Goal: Contribute content: Contribute content

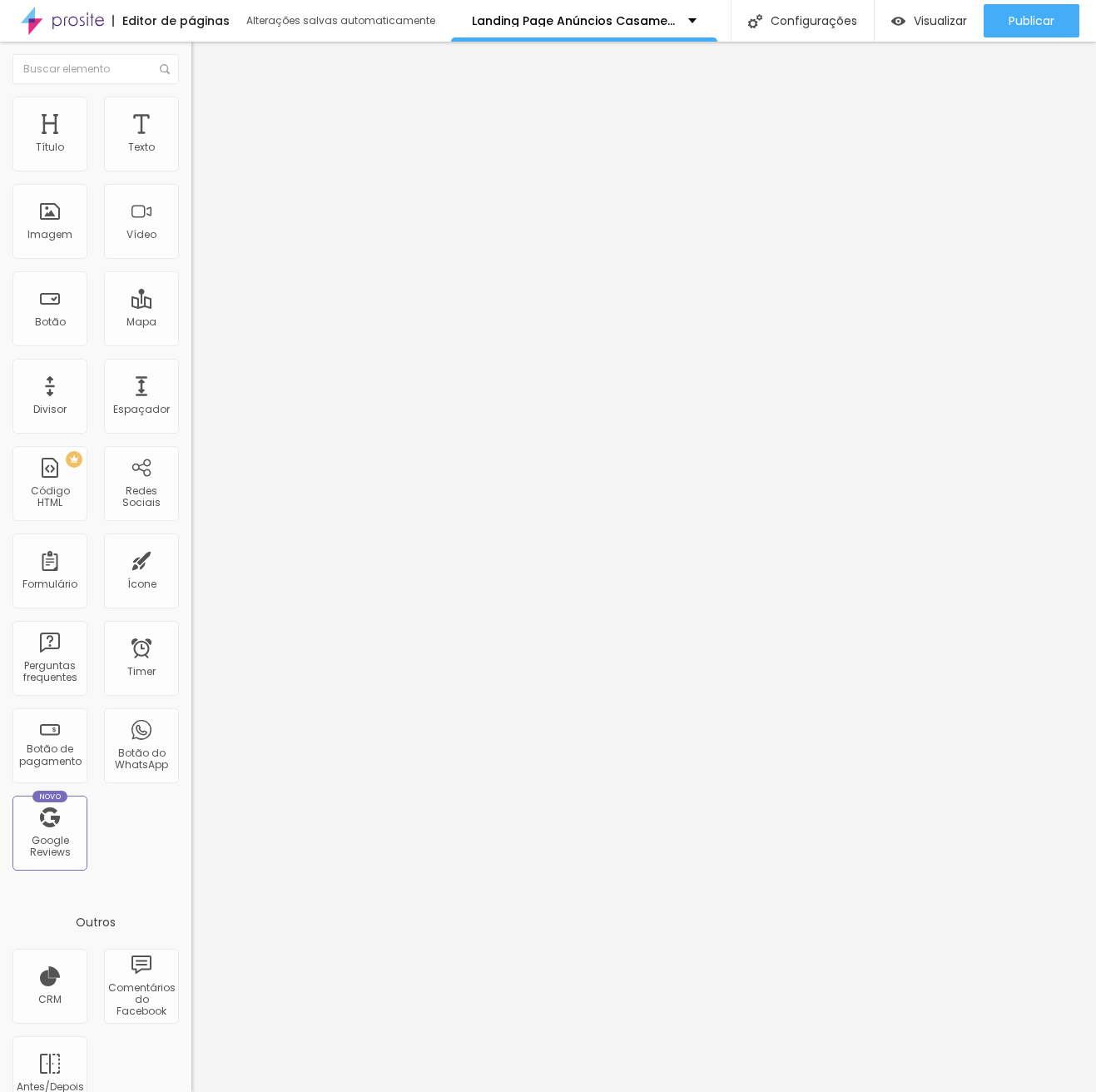
click at [191, 143] on span "Adicionar imagem" at bounding box center [245, 136] width 107 height 14
click at [191, 110] on li "Estilo" at bounding box center [287, 104] width 191 height 17
type input "95"
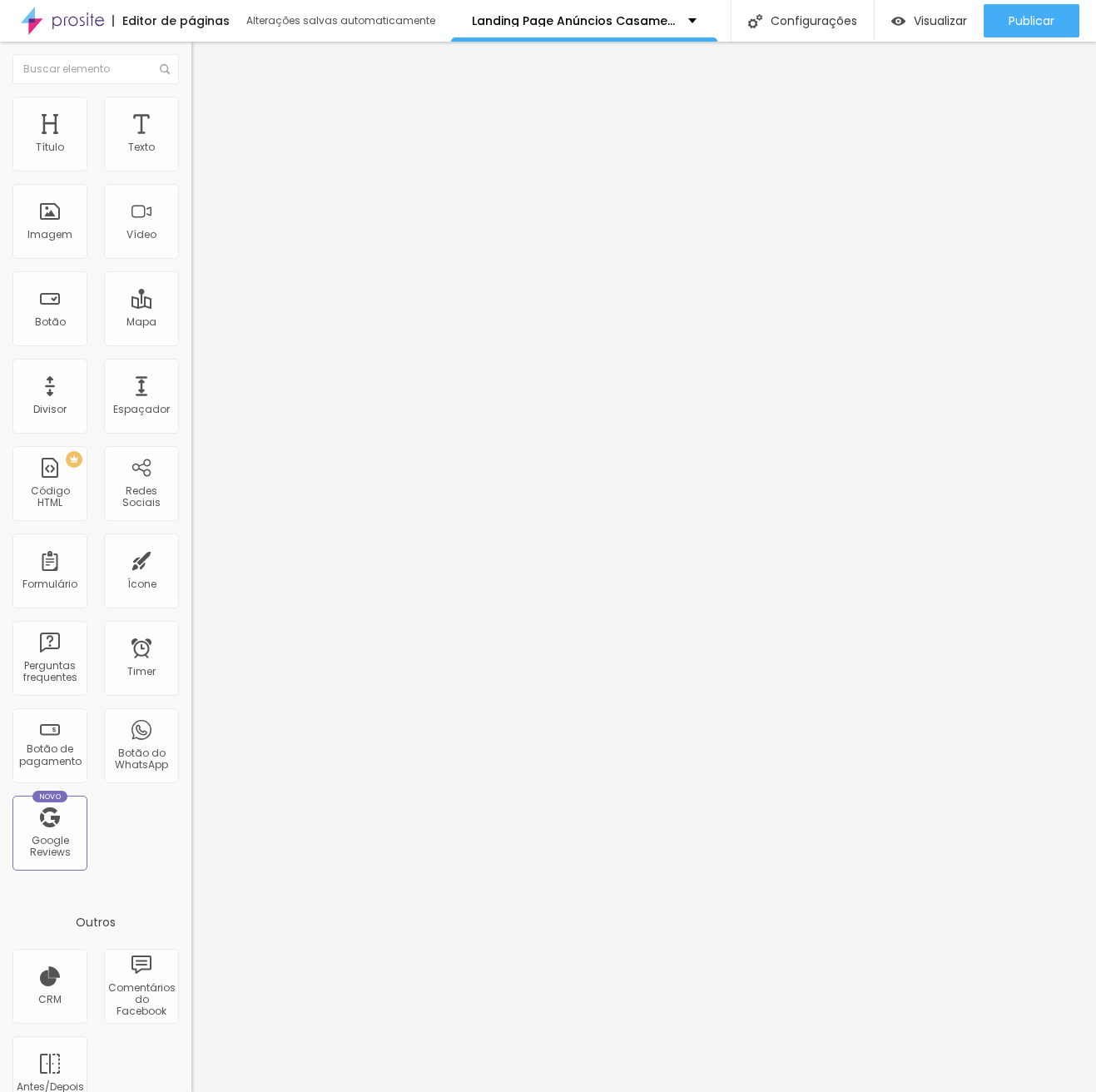
type input "95"
type input "90"
type input "85"
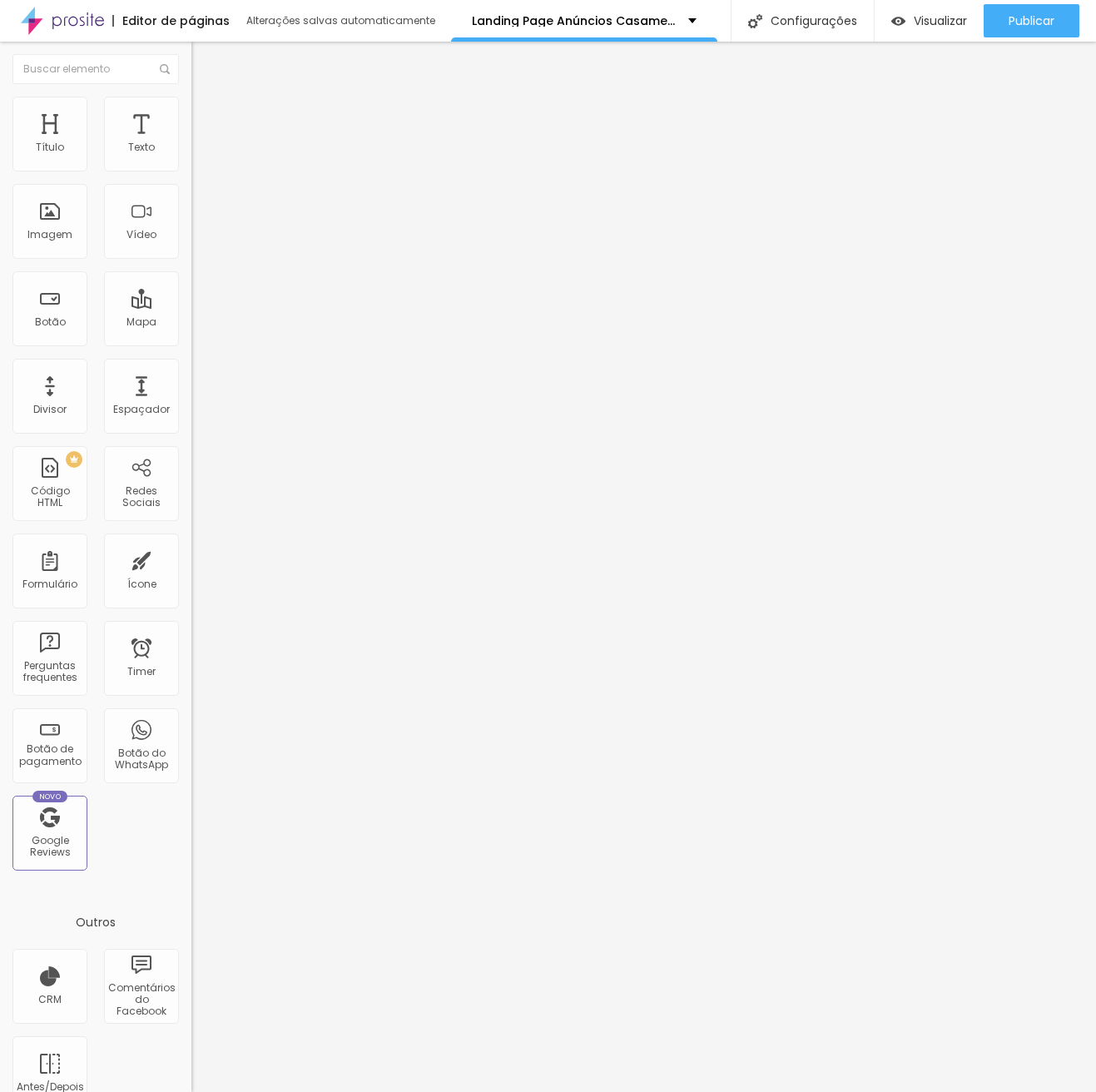
type input "80"
type input "75"
type input "70"
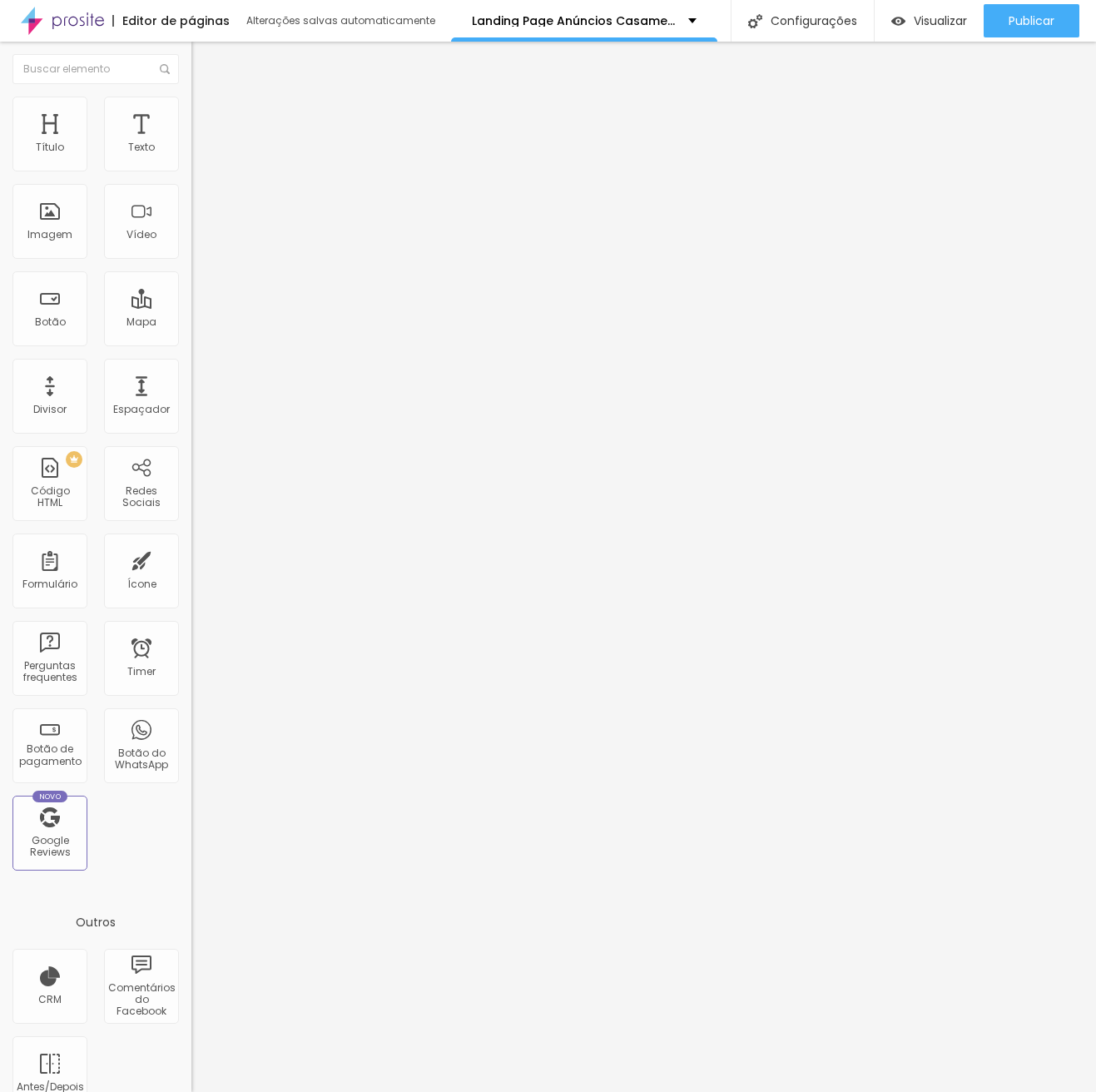
type input "70"
type input "65"
type input "60"
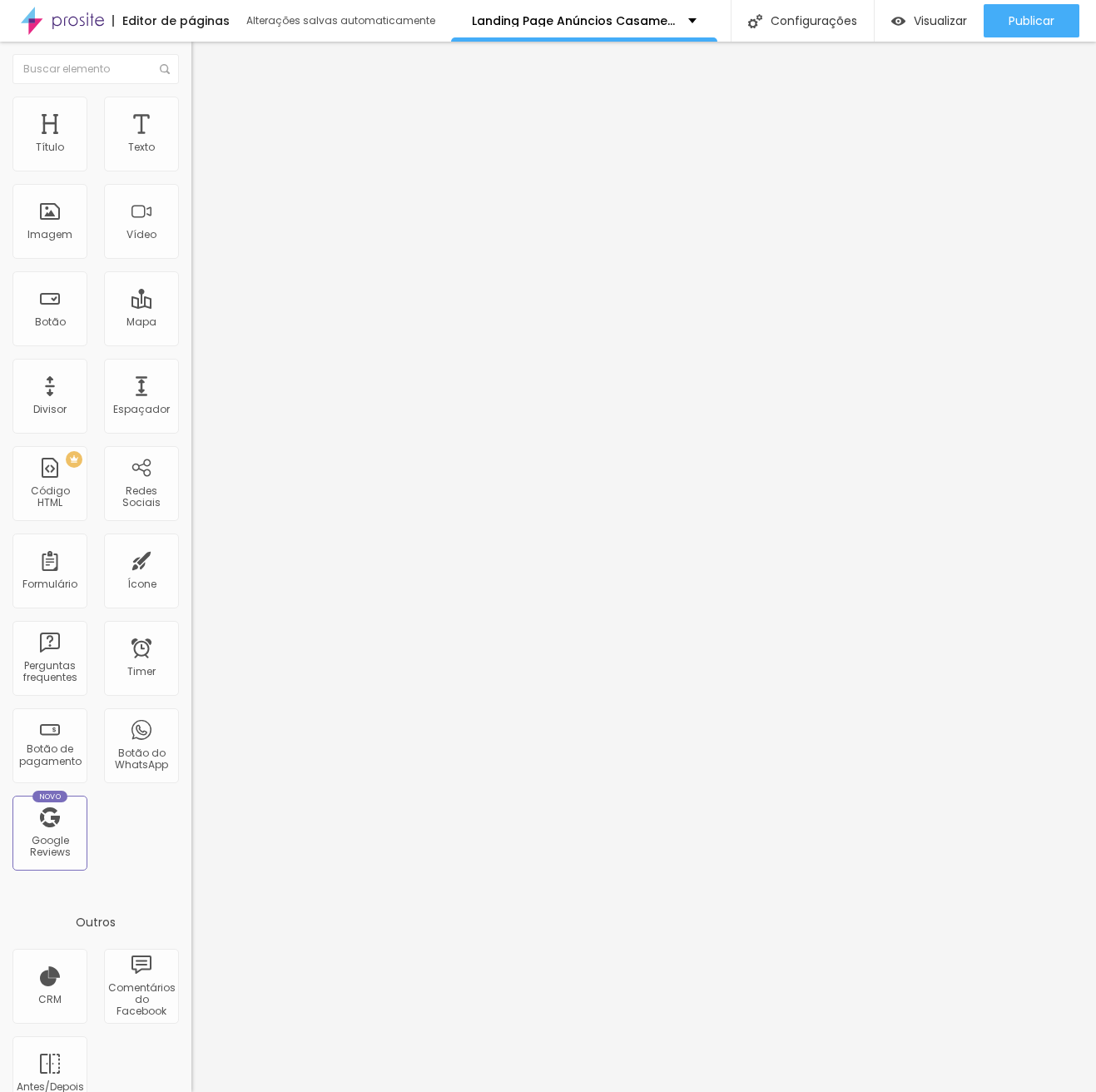
type input "55"
type input "50"
type input "45"
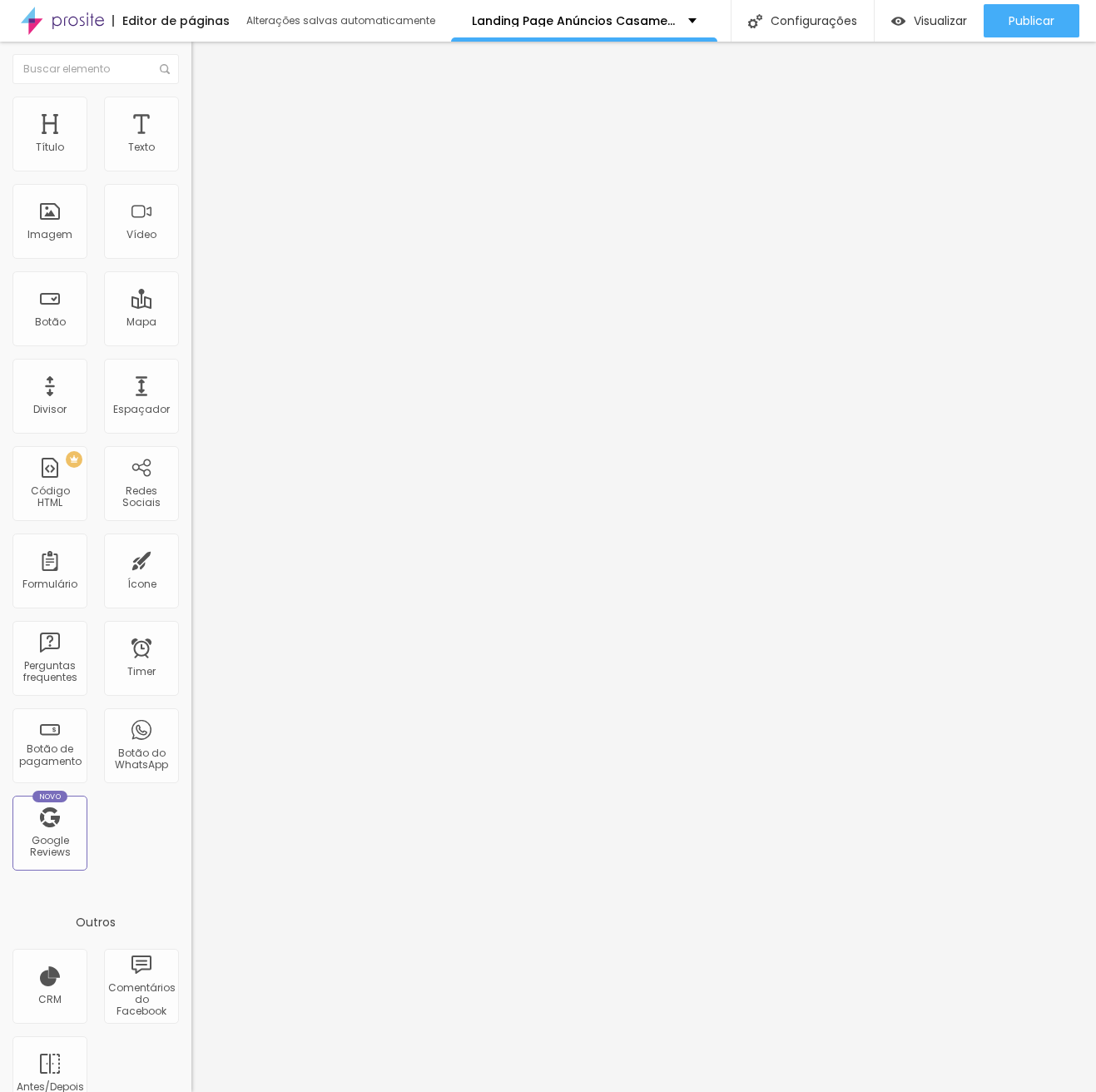
type input "45"
type input "40"
type input "35"
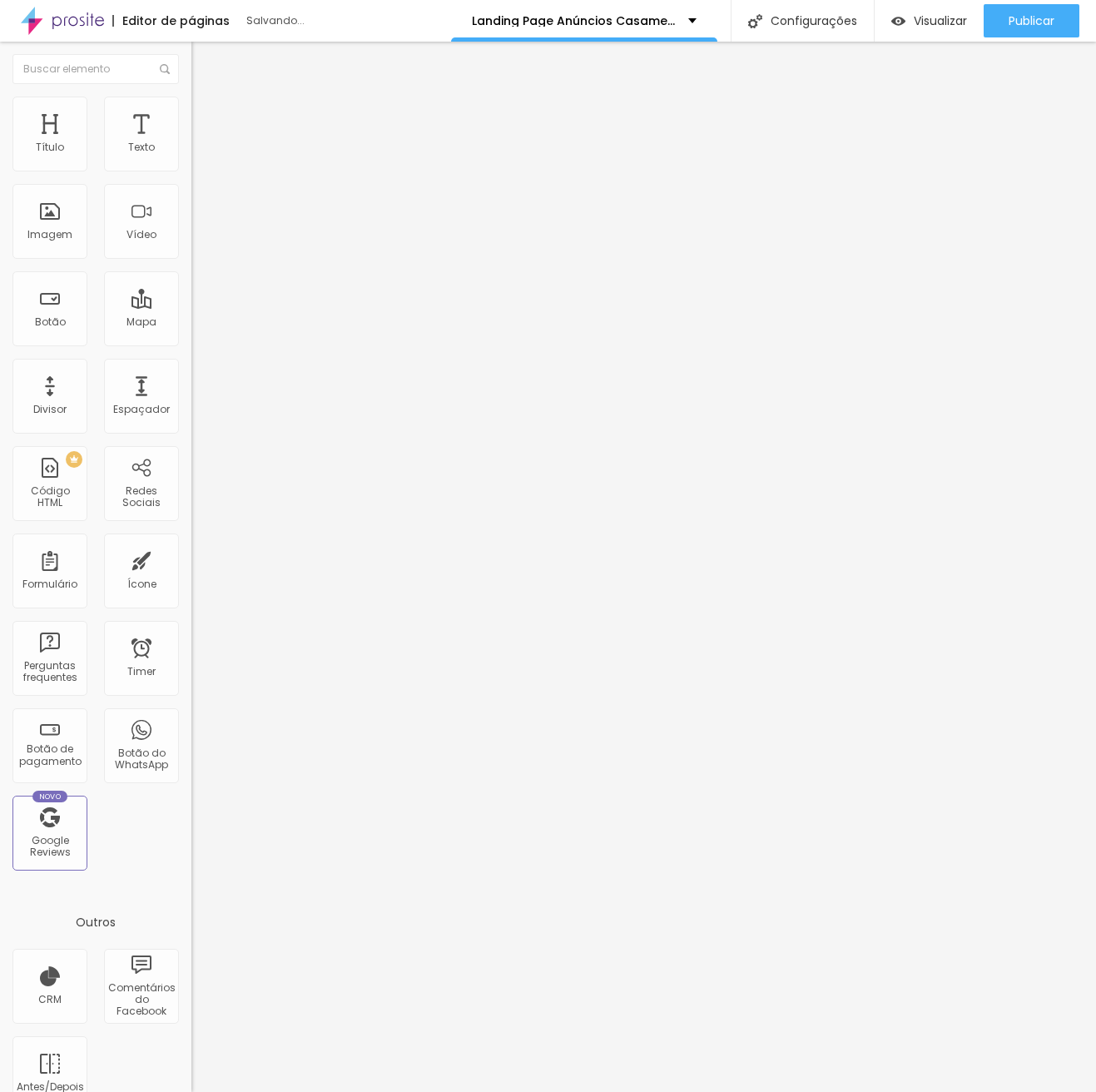
type input "30"
type input "35"
type input "30"
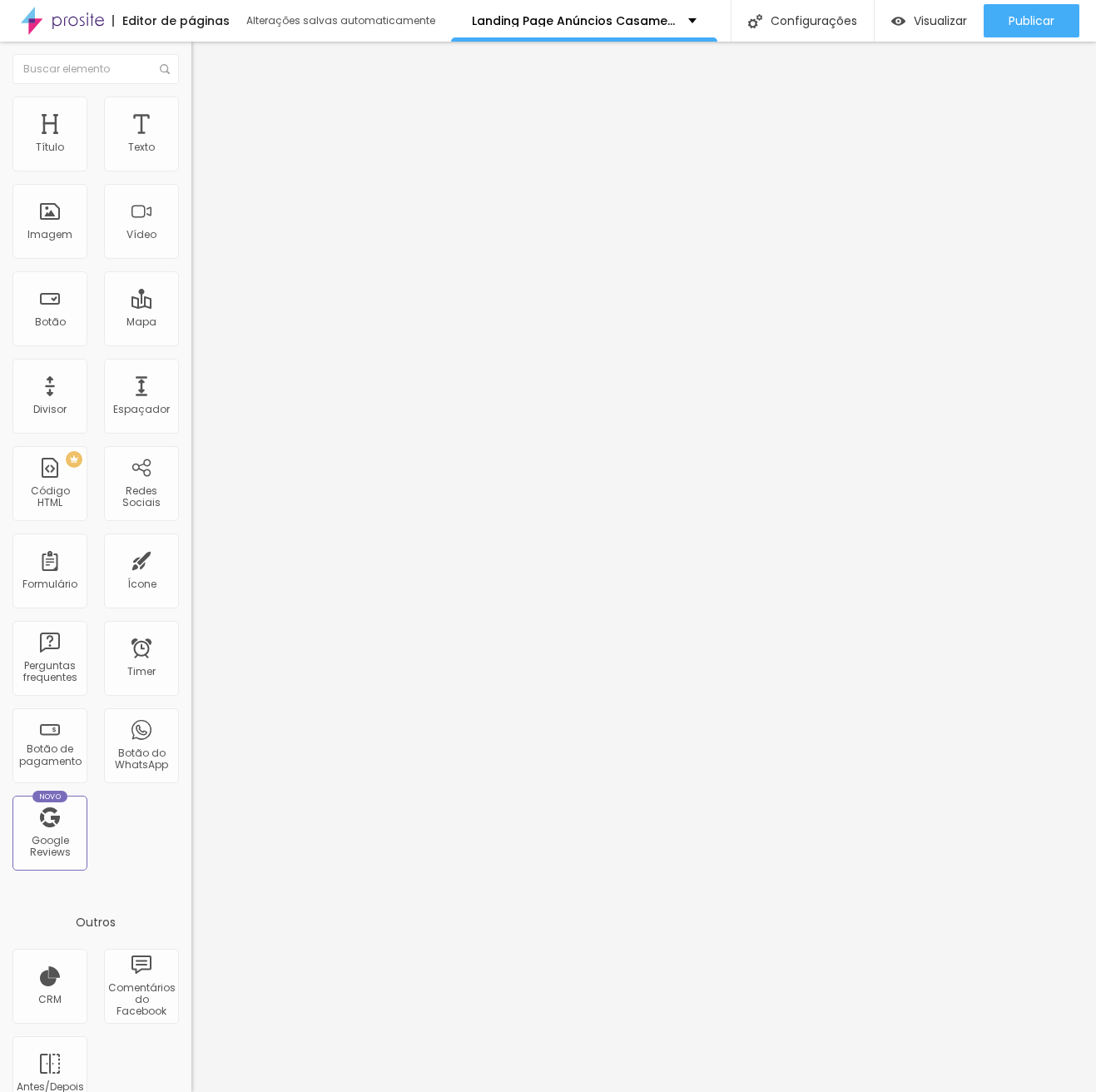
drag, startPoint x: 173, startPoint y: 174, endPoint x: 55, endPoint y: 174, distance: 118.0
type input "30"
click at [191, 171] on input "range" at bounding box center [245, 164] width 107 height 13
type input "3"
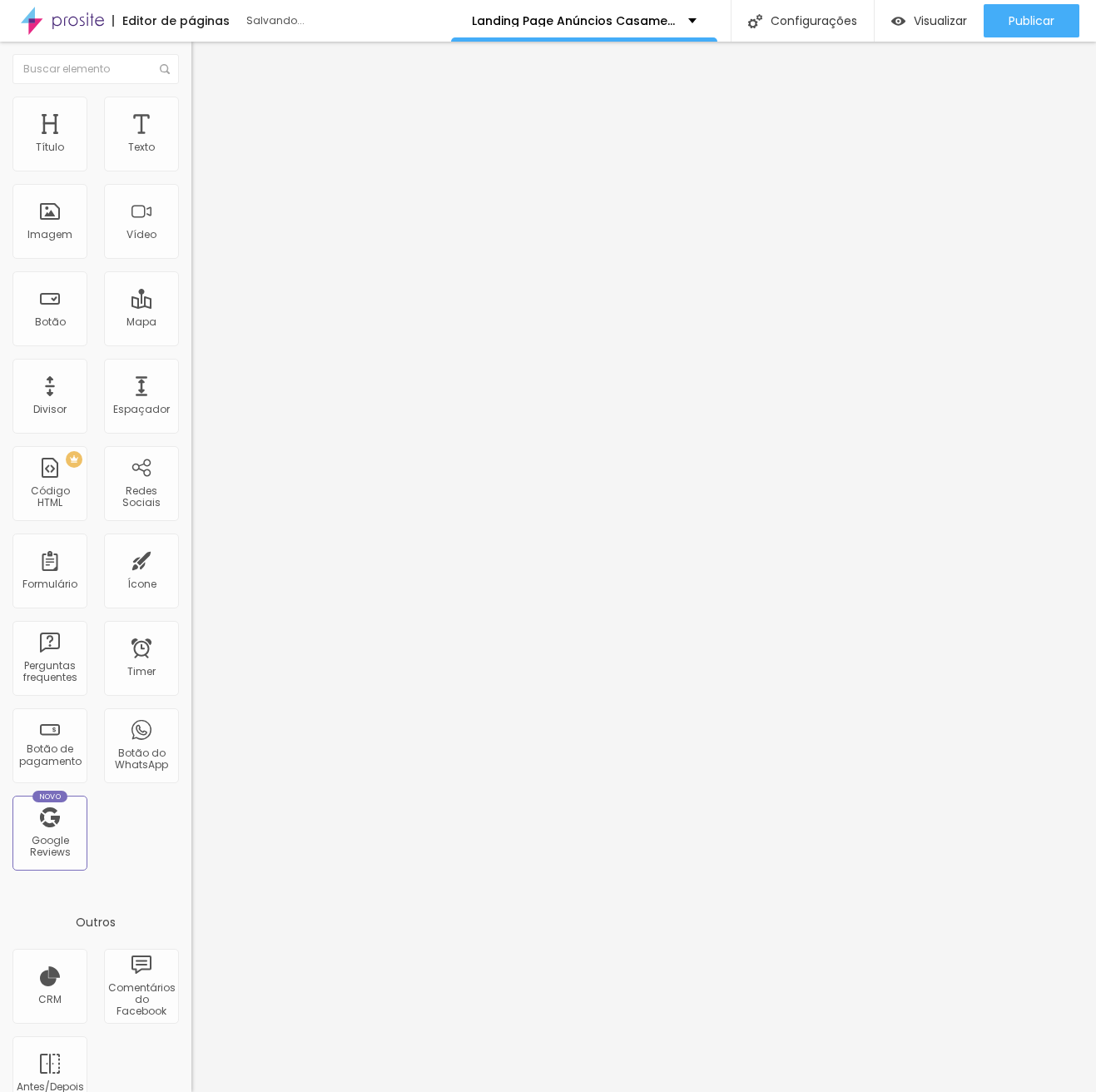
type input "8"
type input "26"
type input "30"
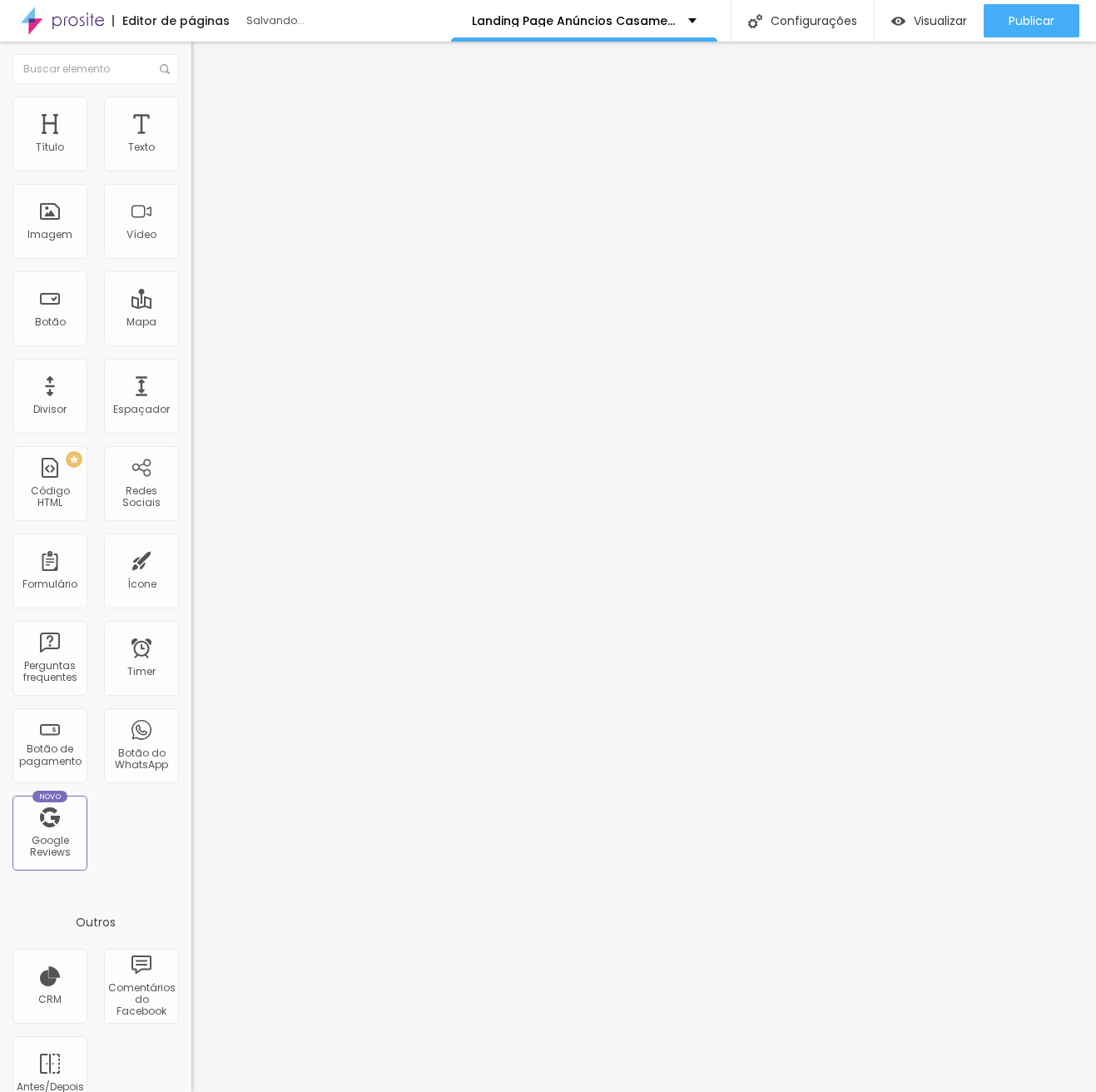
type input "30"
type input "35"
type input "38"
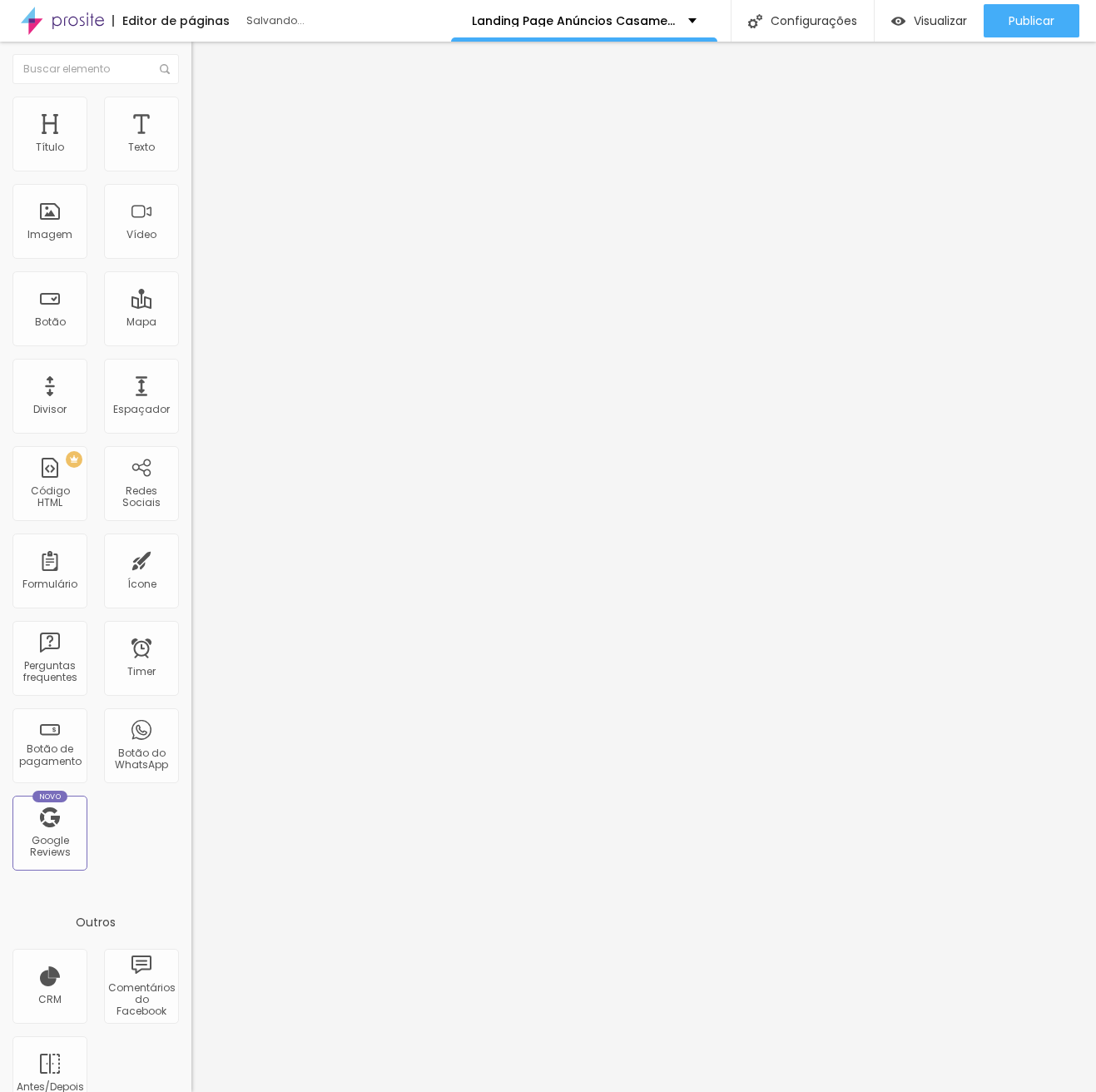
type input "44"
type input "51"
type input "58"
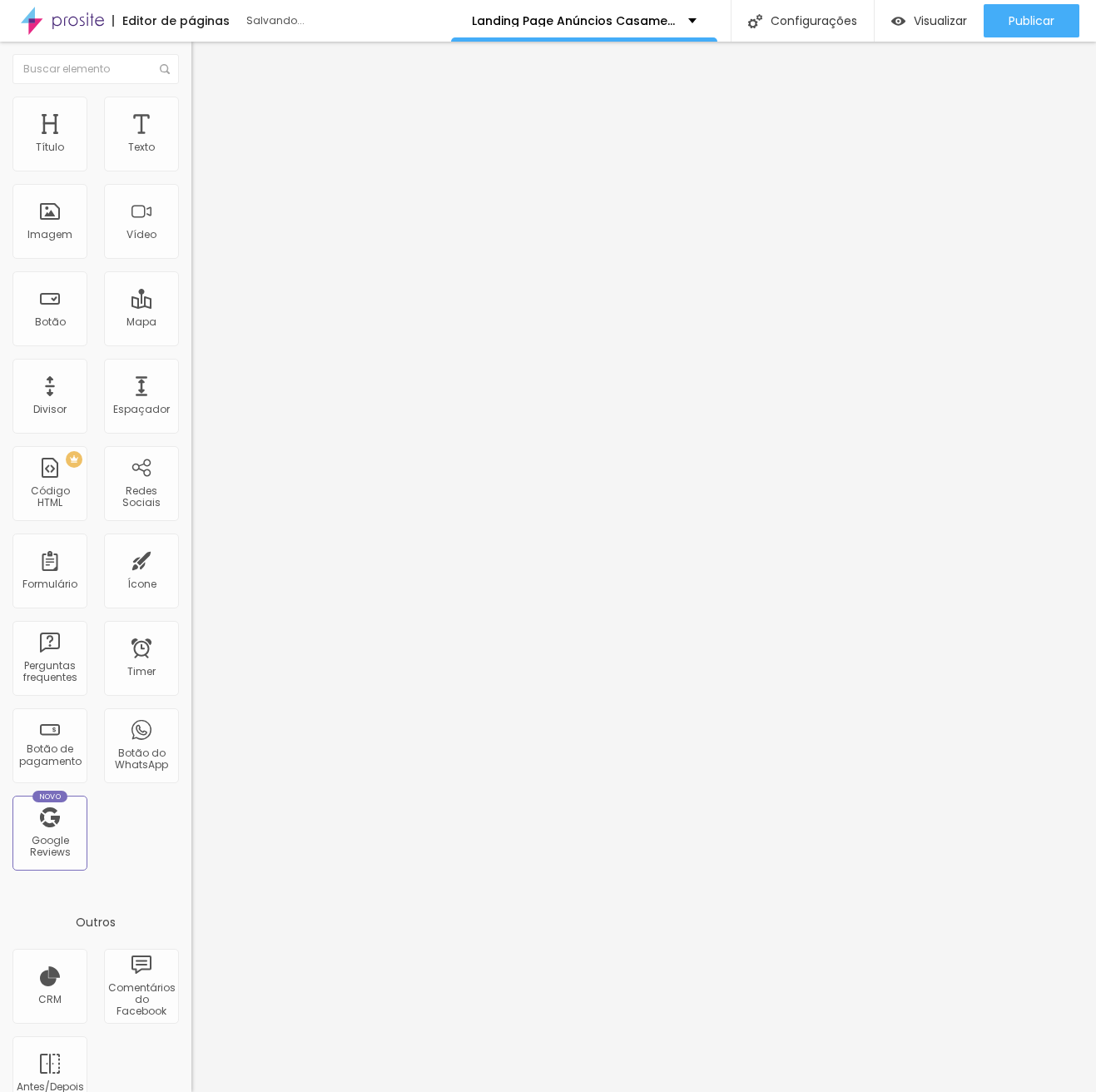
type input "58"
type input "66"
type input "72"
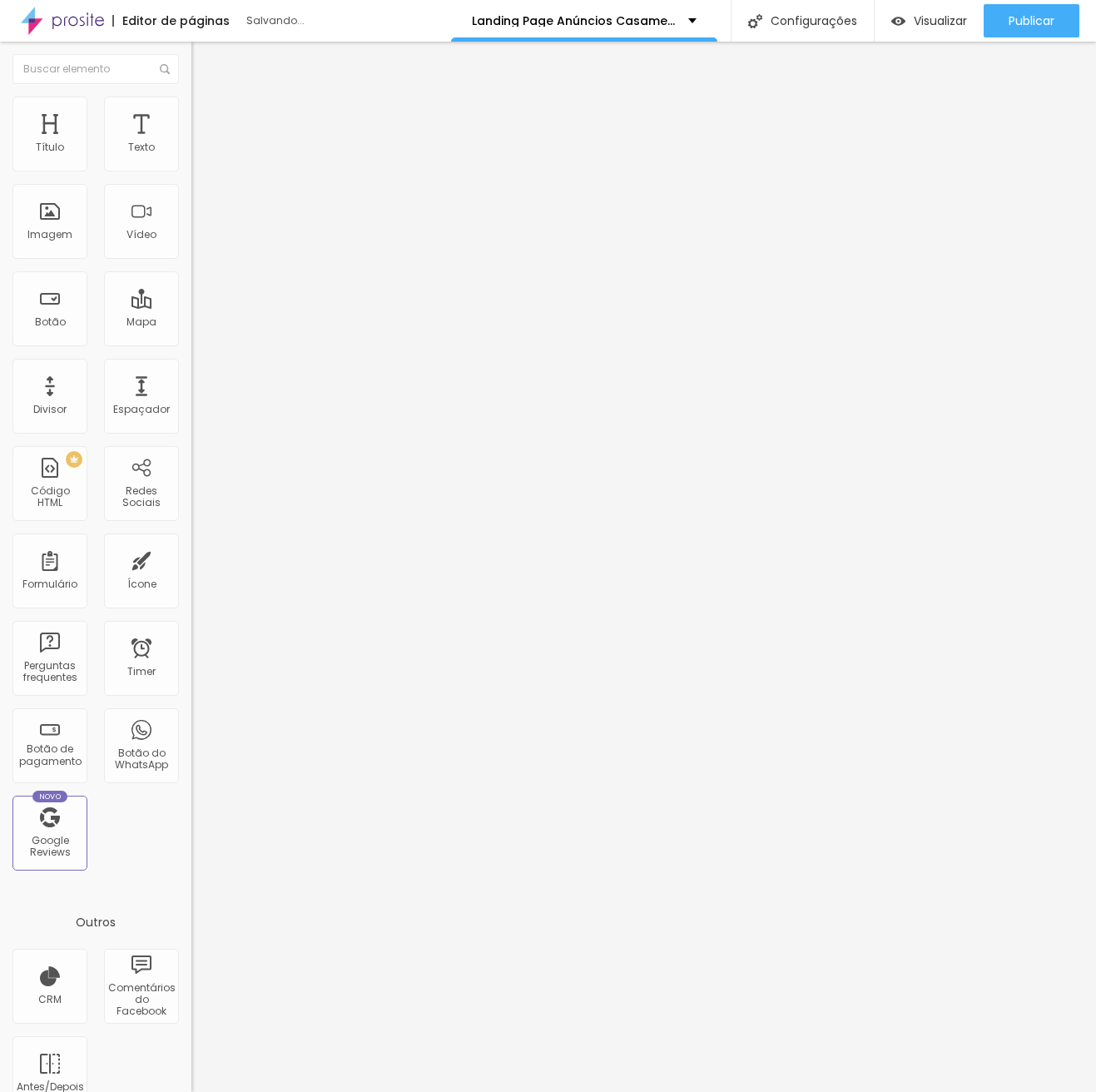
type input "79"
type input "87"
type input "91"
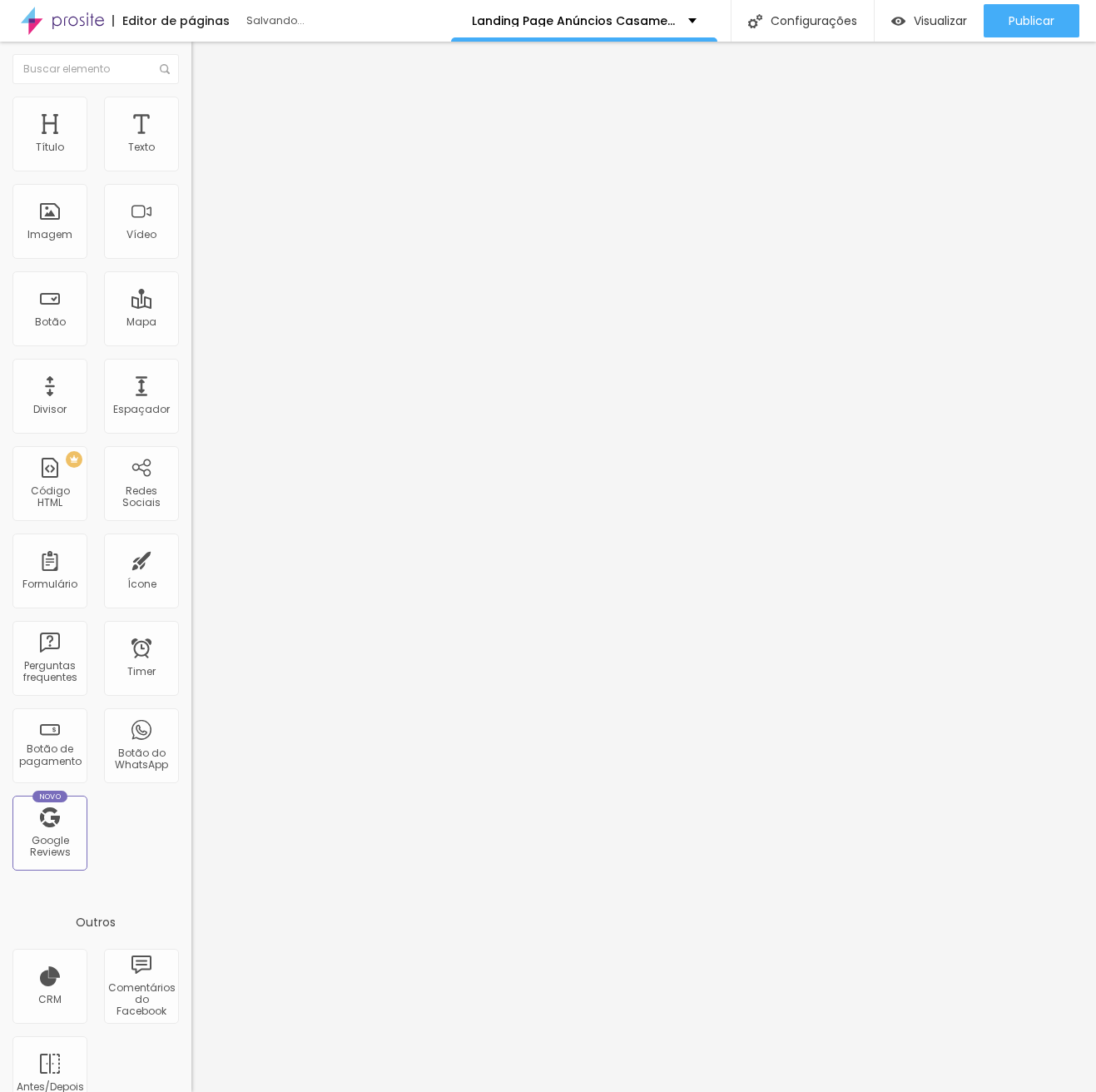
type input "91"
type input "94"
type input "99"
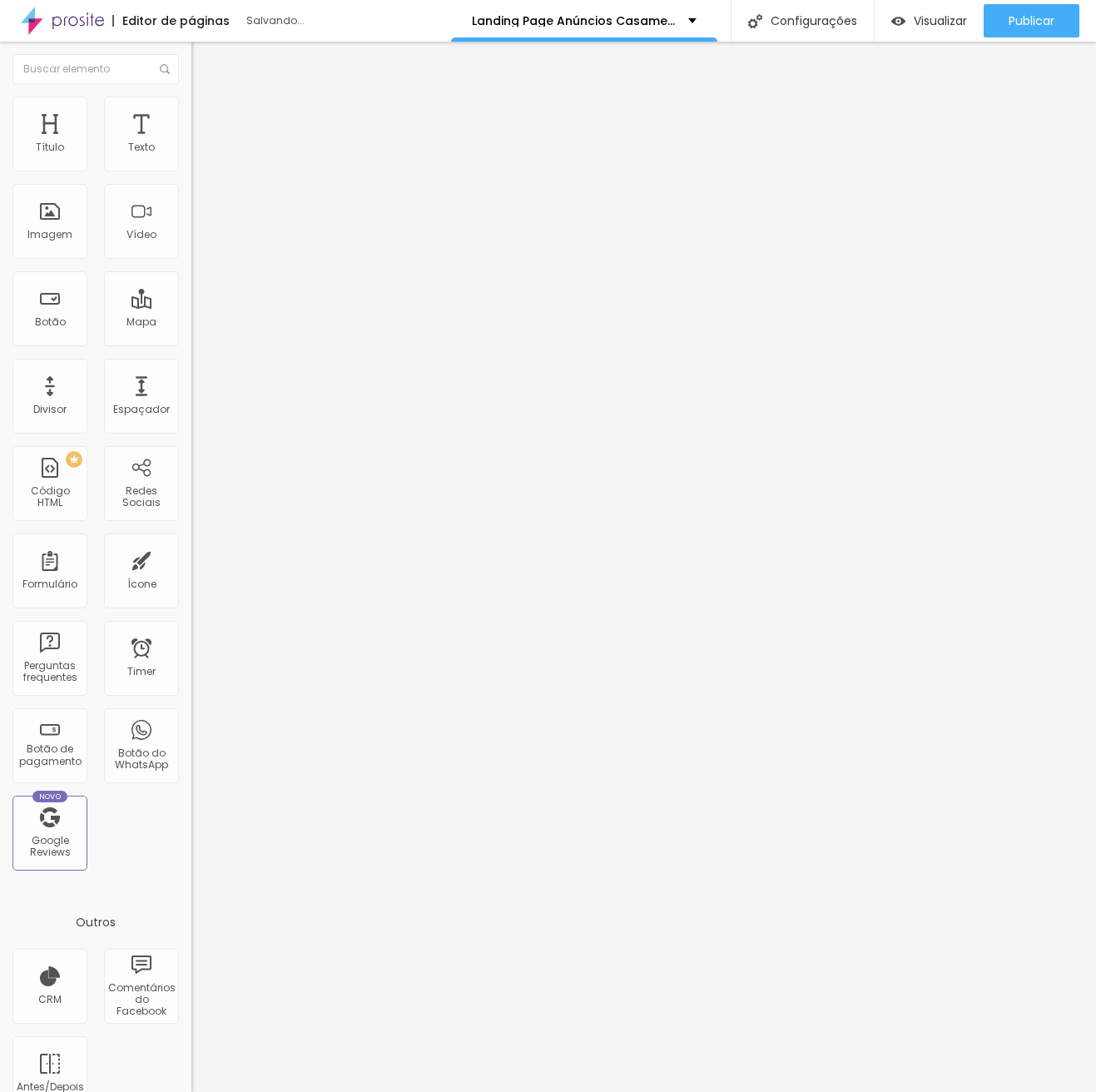
type input "104"
type input "109"
type input "114"
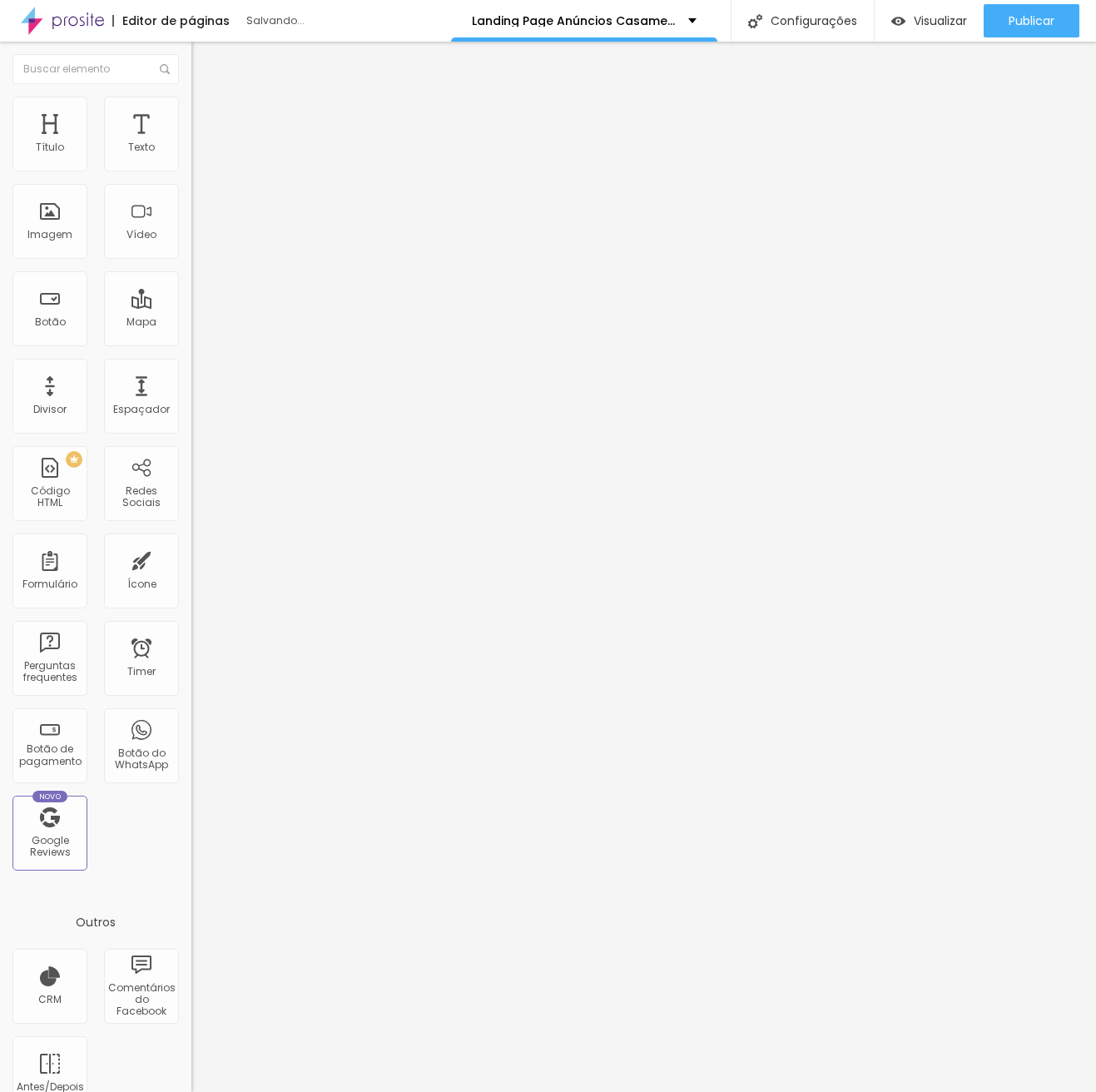
type input "114"
type input "118"
type input "123"
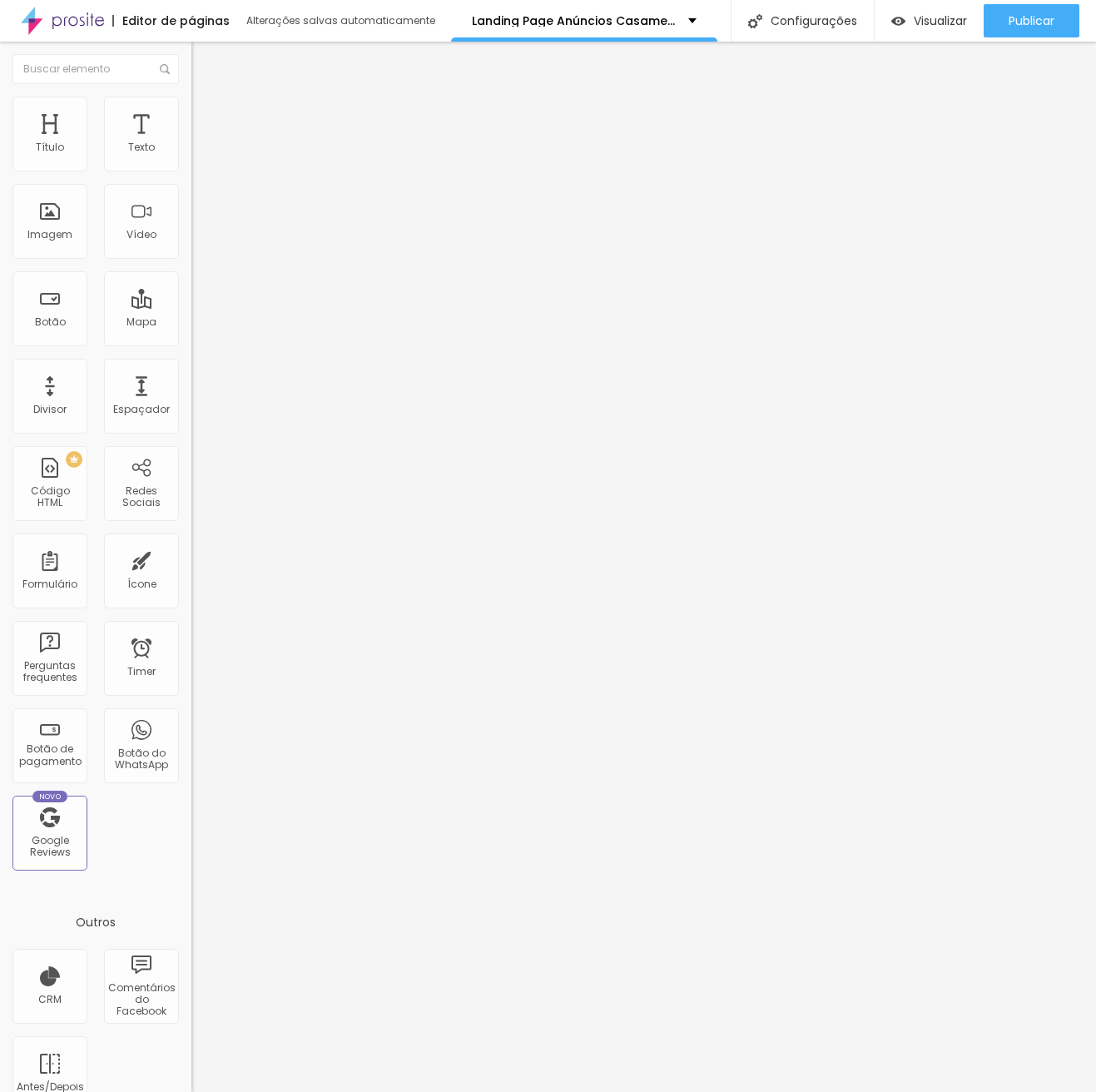
type input "127"
type input "130"
type input "135"
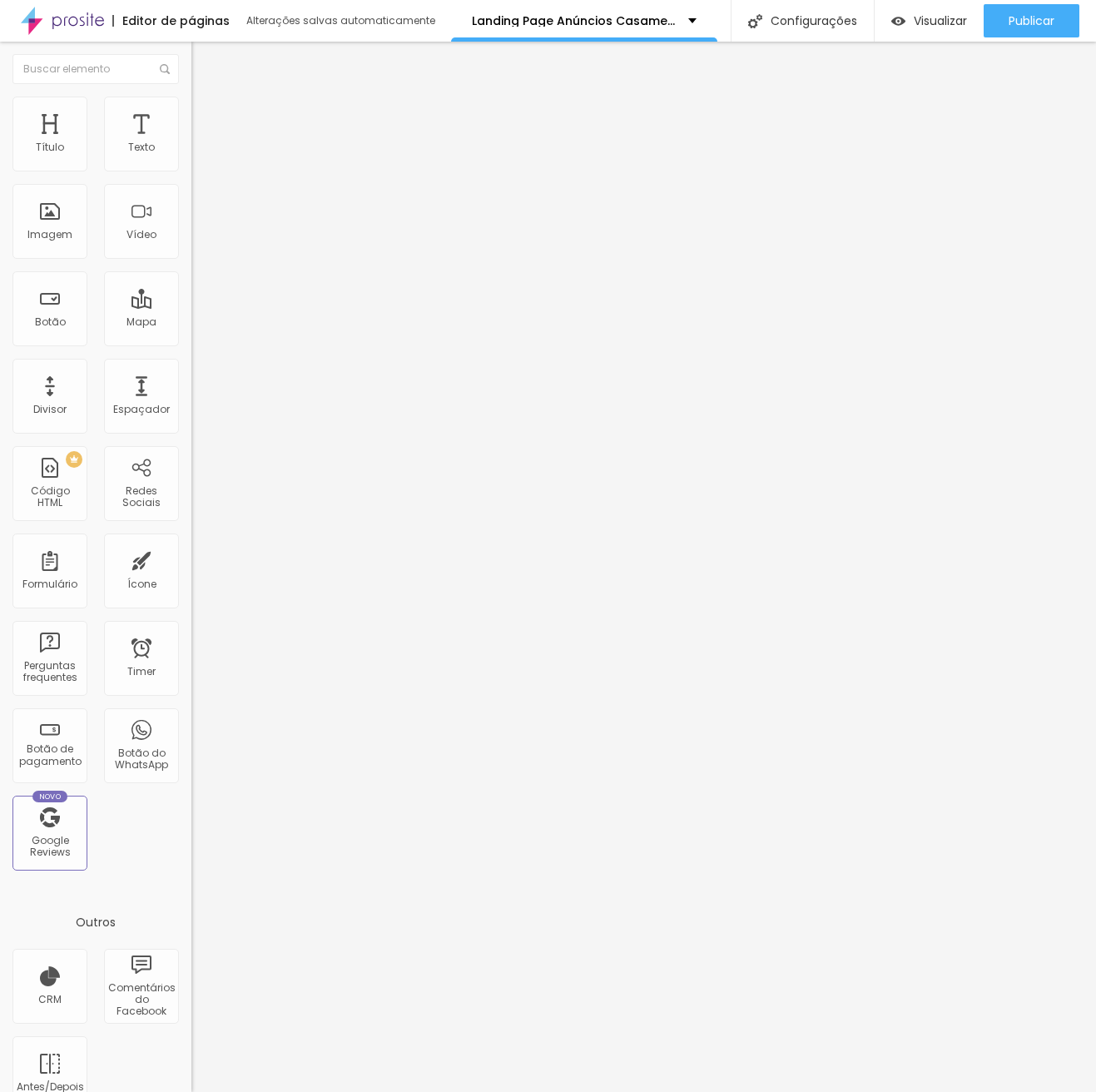
type input "135"
type input "137"
type input "140"
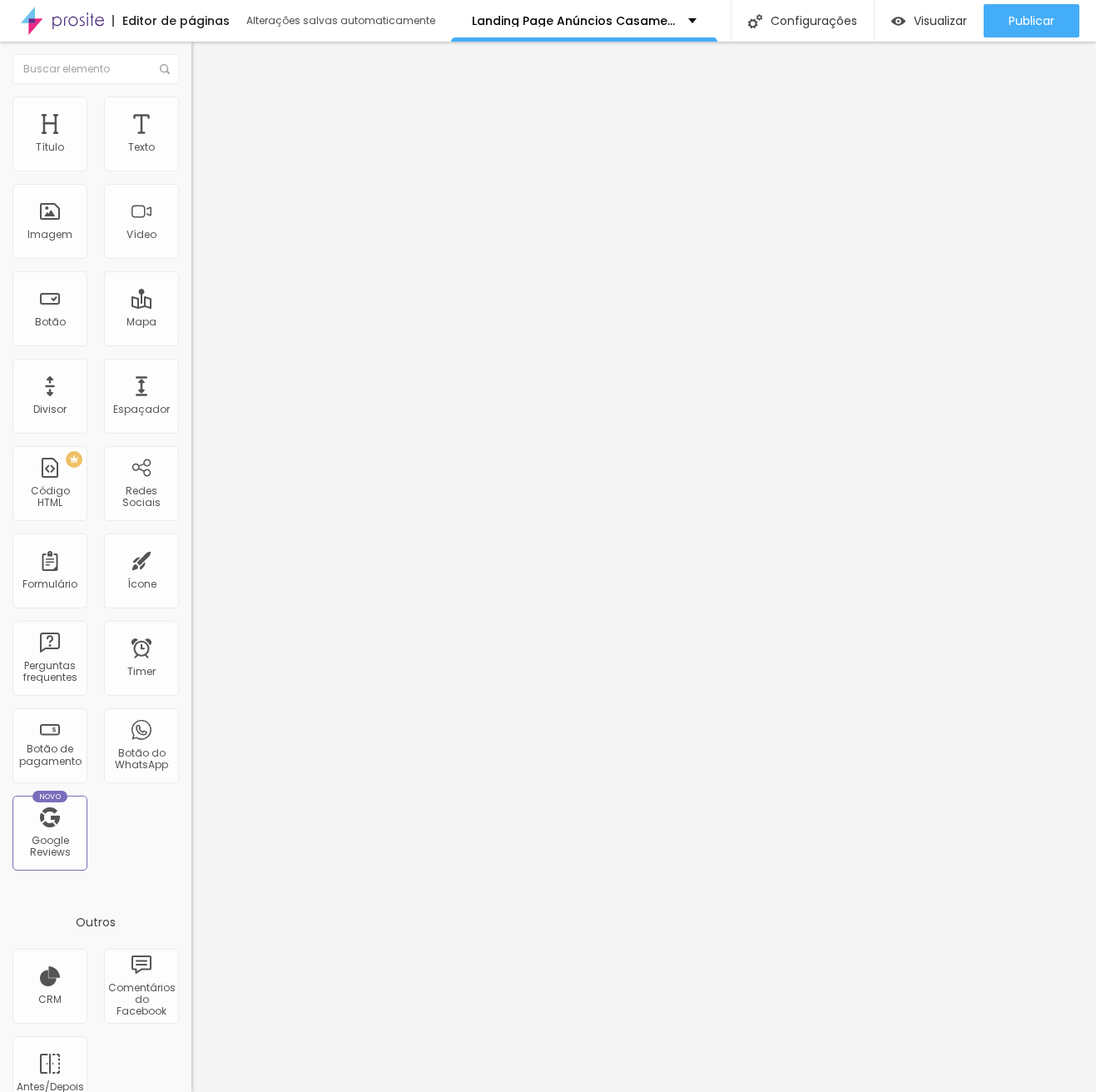
type input "142"
type input "143"
type input "148"
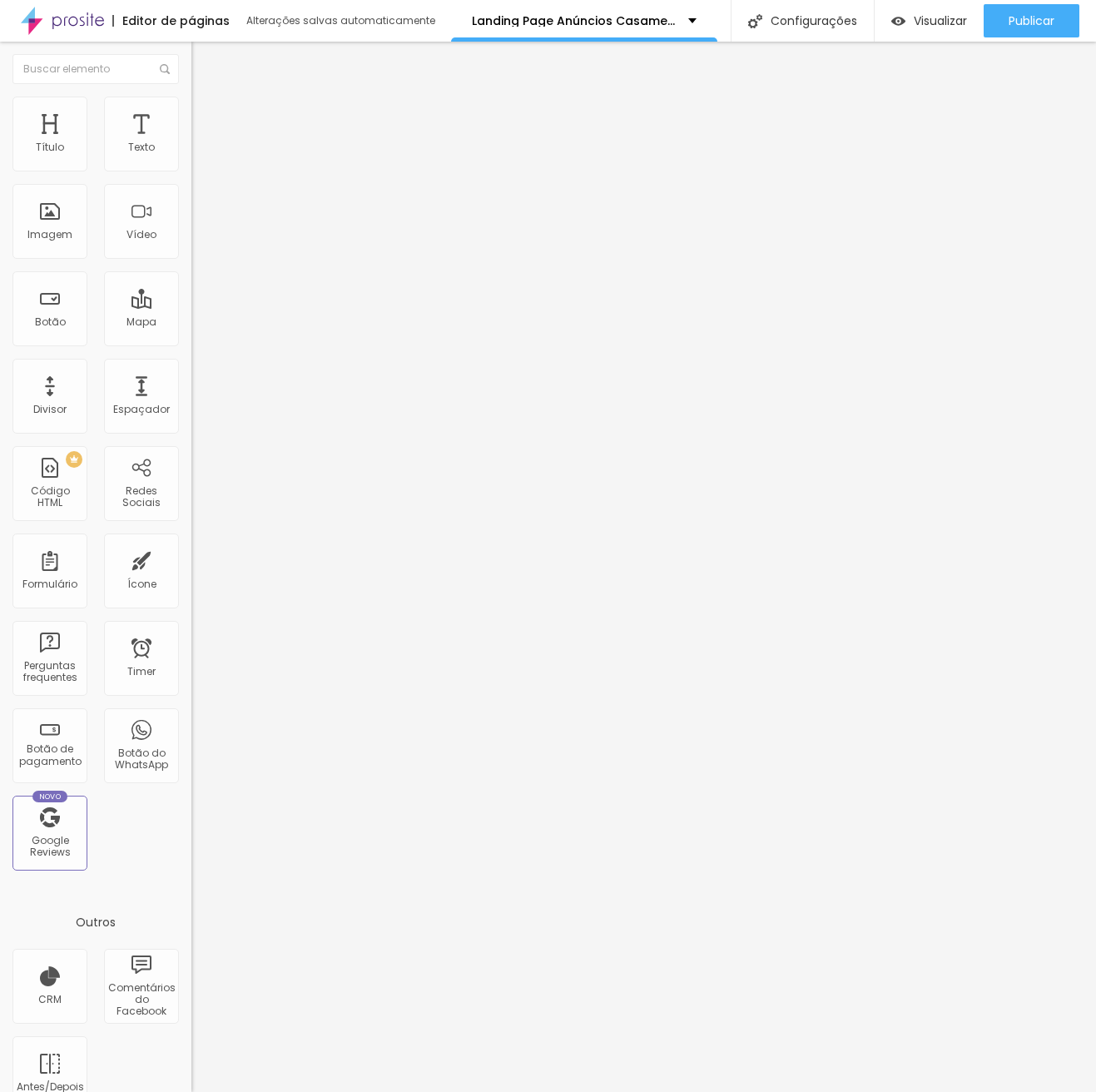
type input "148"
type input "155"
type input "163"
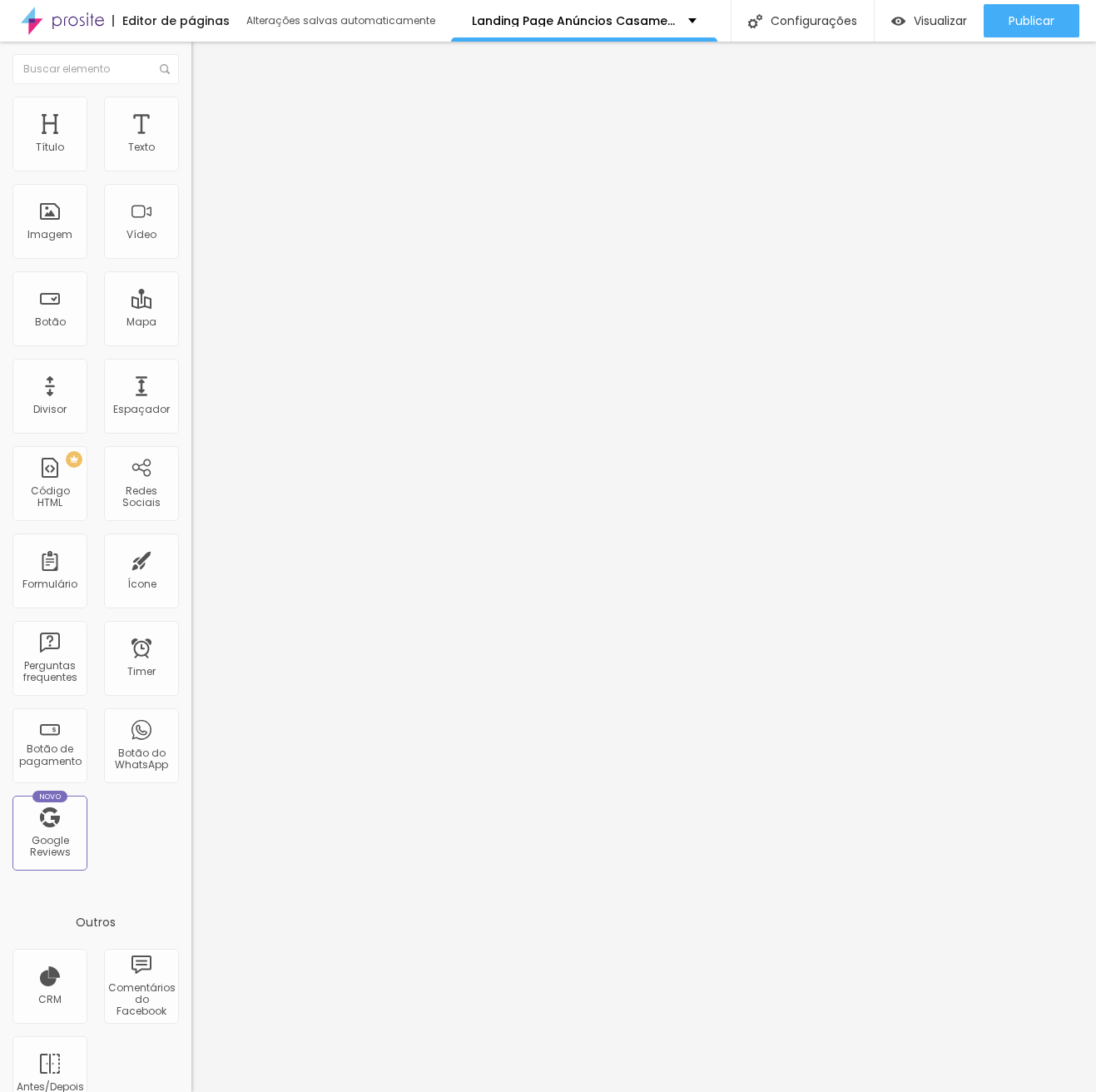
type input "173"
type input "181"
type input "186"
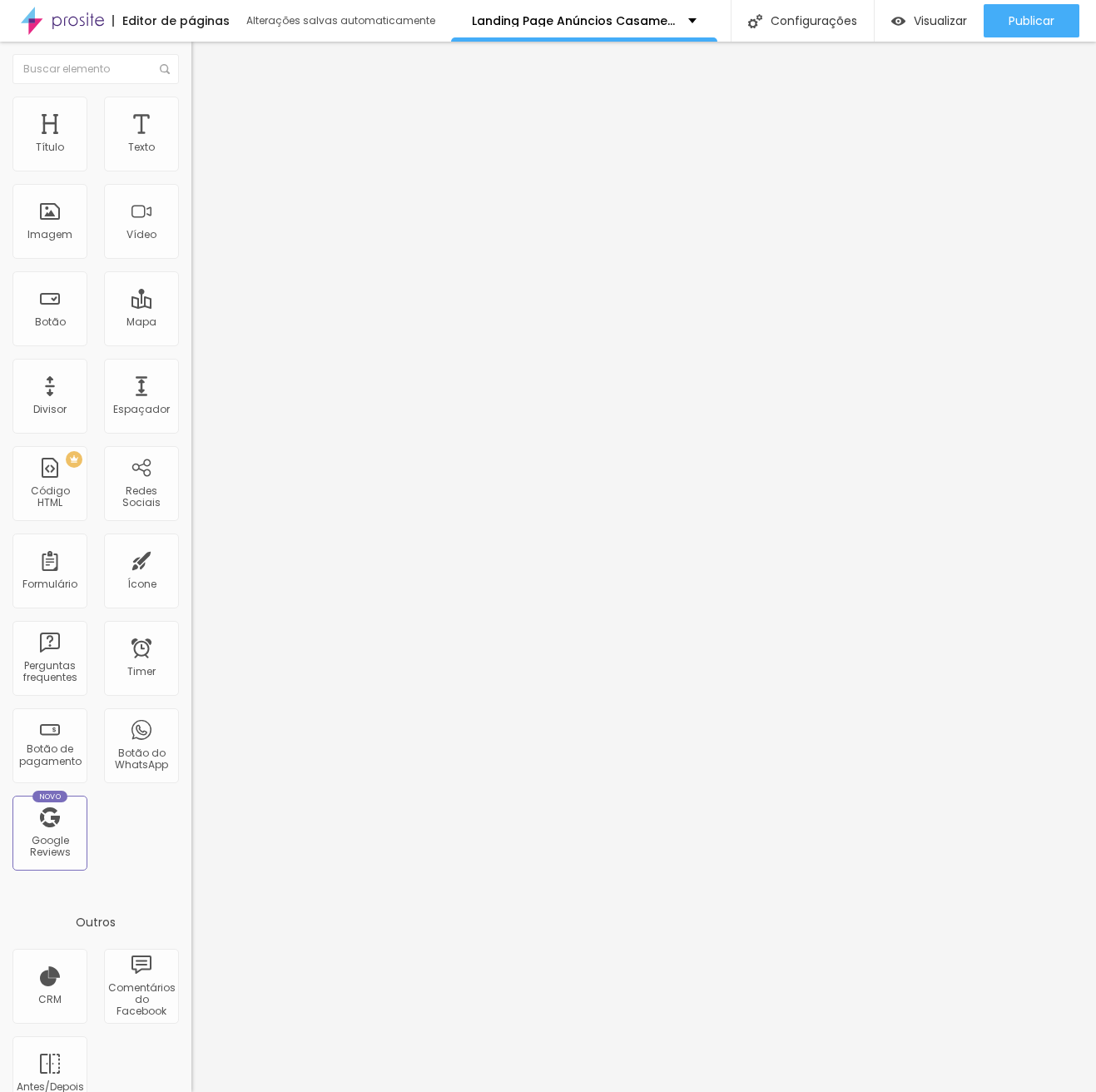
type input "186"
type input "189"
type input "194"
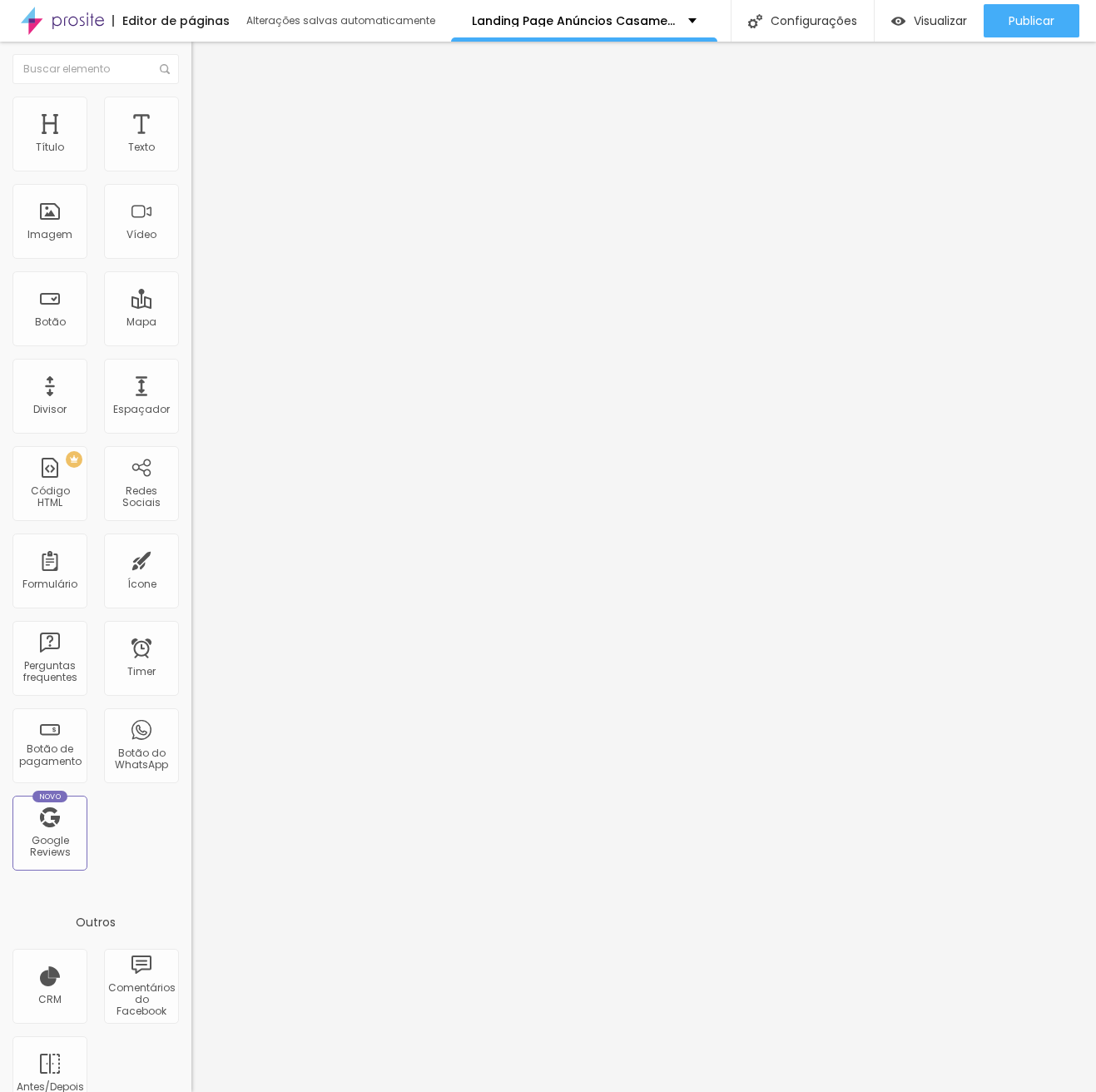
type input "196"
type input "199"
type input "200"
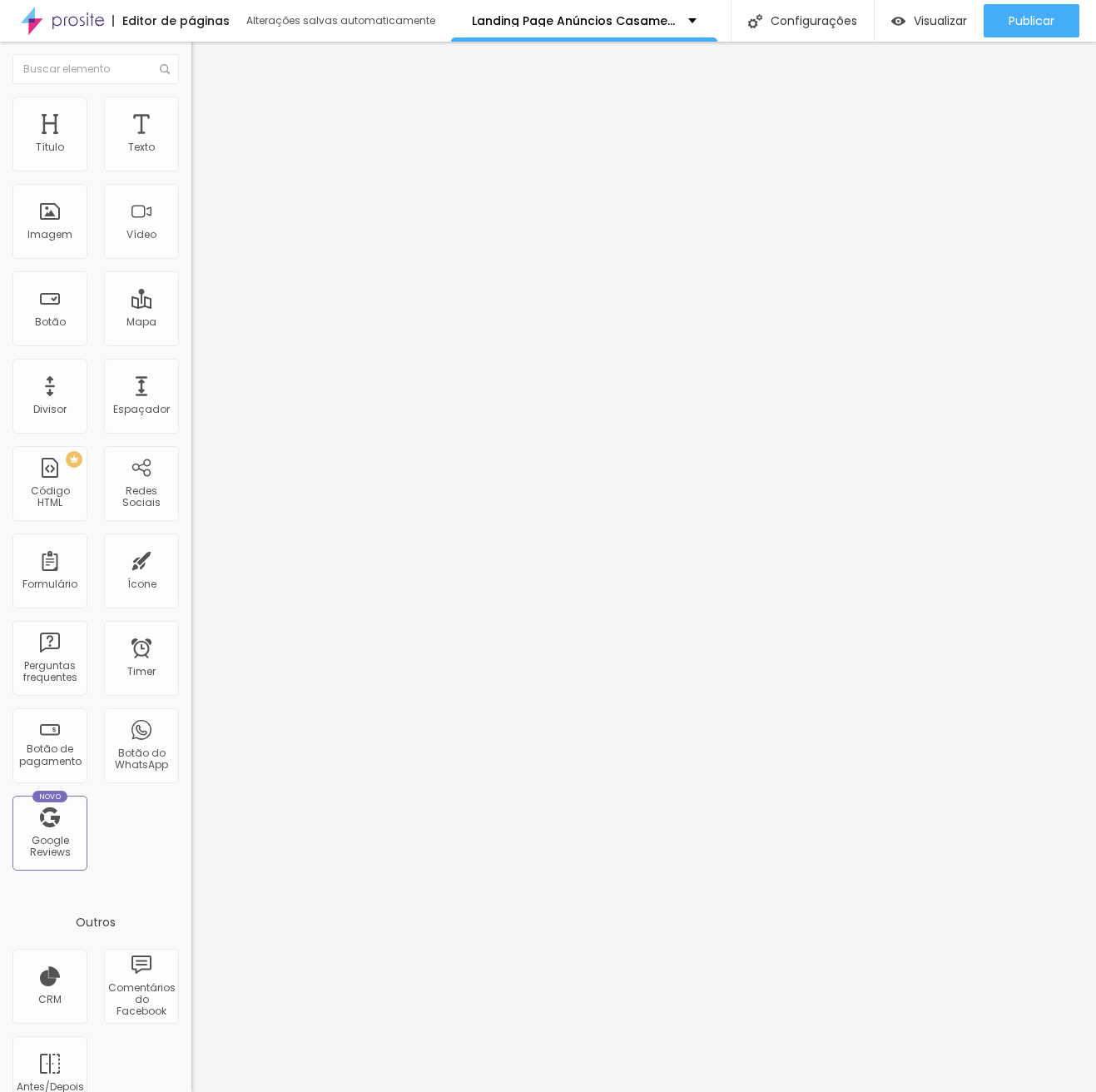
type input "200"
drag, startPoint x: 37, startPoint y: 215, endPoint x: 154, endPoint y: 215, distance: 117.0
type input "200"
click at [191, 365] on input "range" at bounding box center [245, 371] width 107 height 13
type input "35"
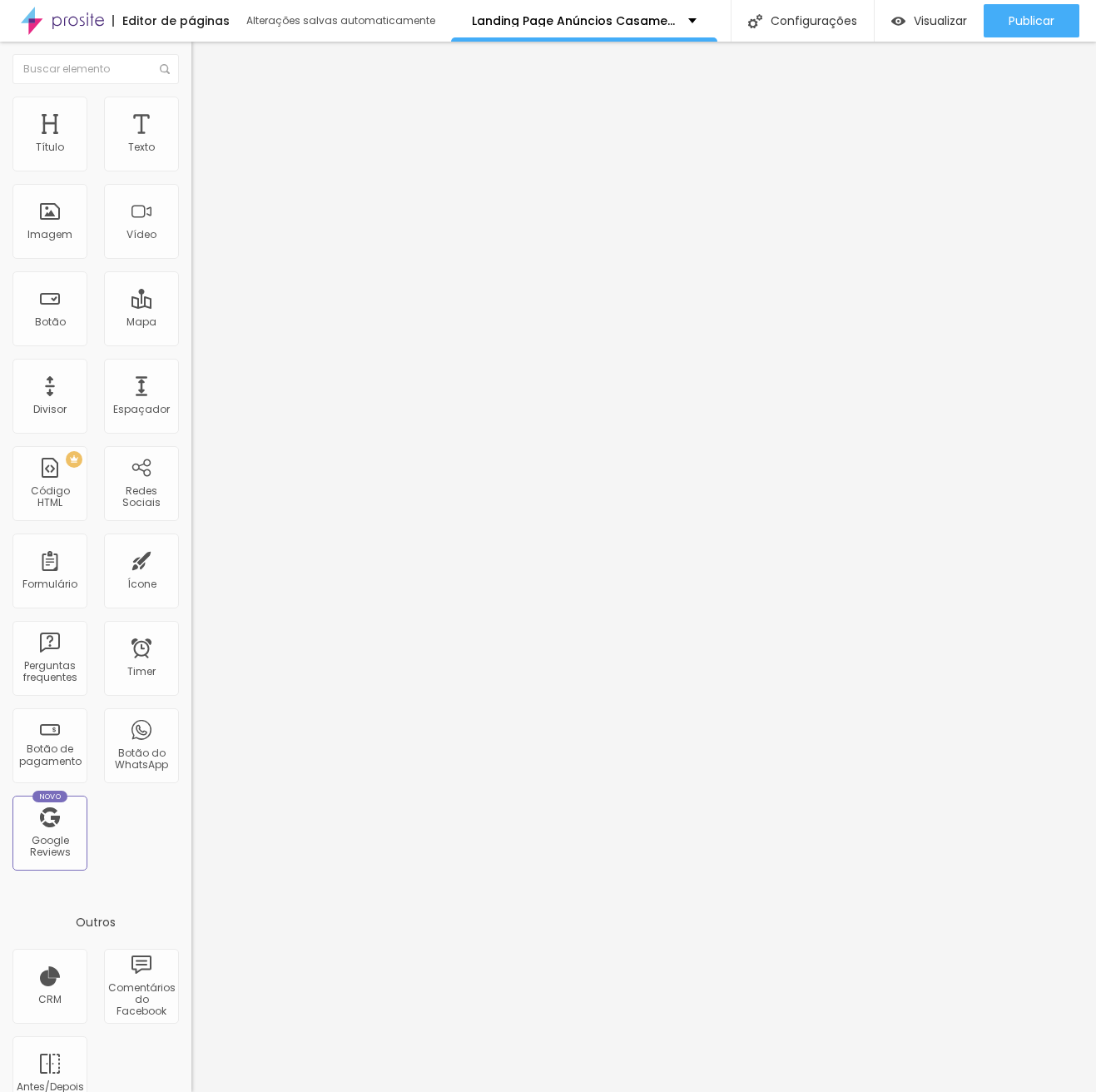
type input "35"
type input "30"
type input "25"
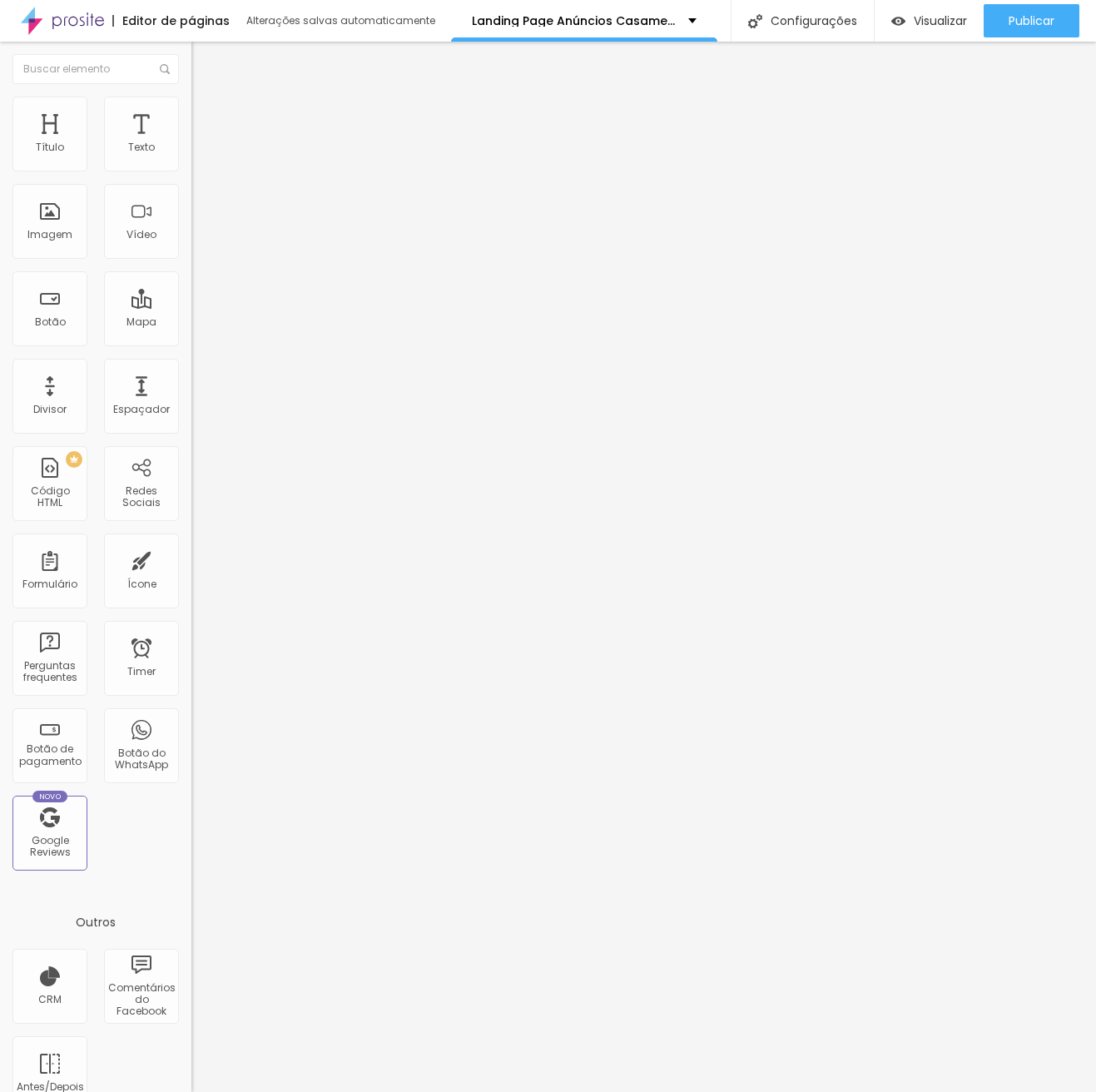
type input "20"
type input "15"
type input "10"
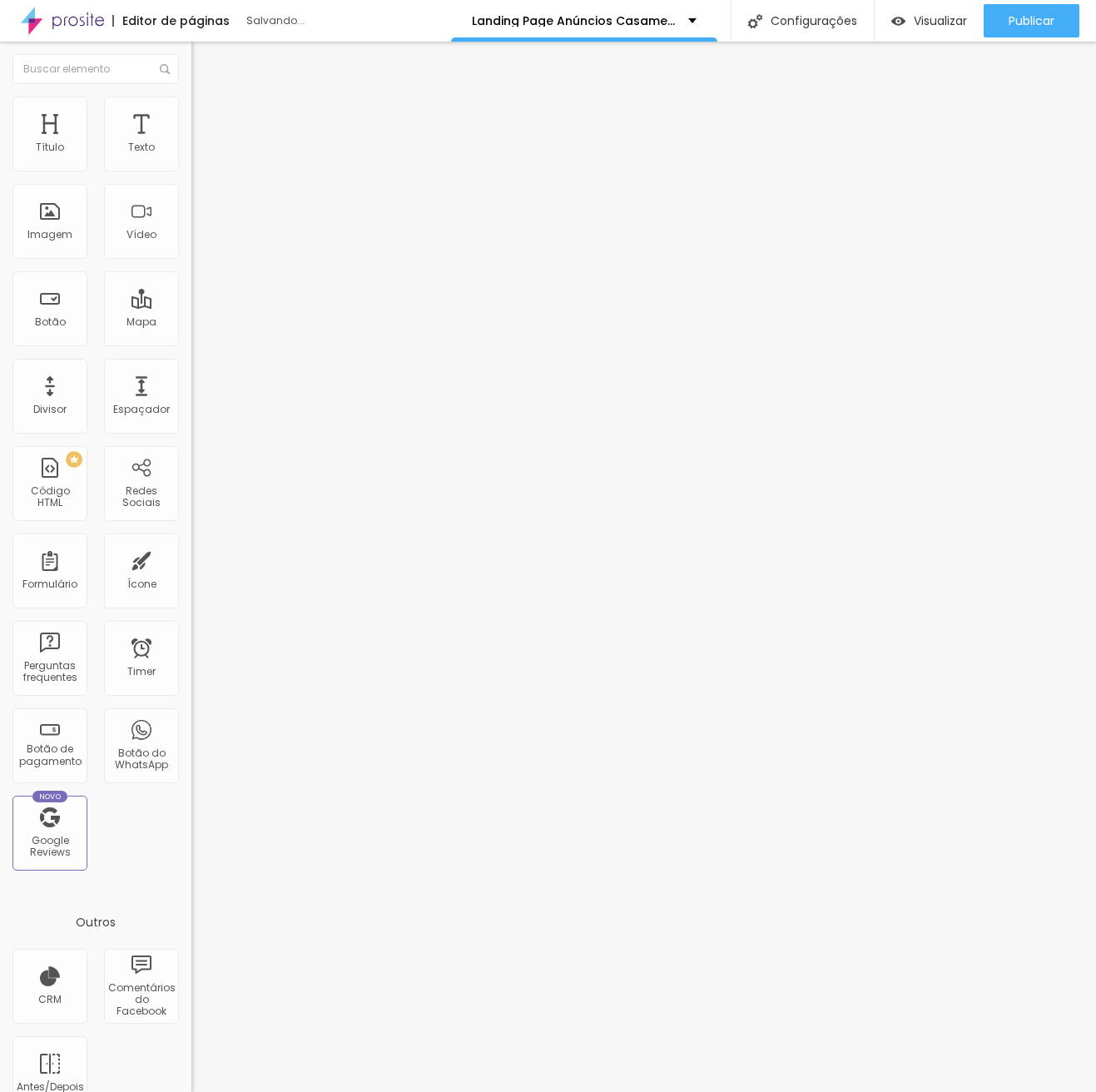
type input "10"
type input "15"
type input "20"
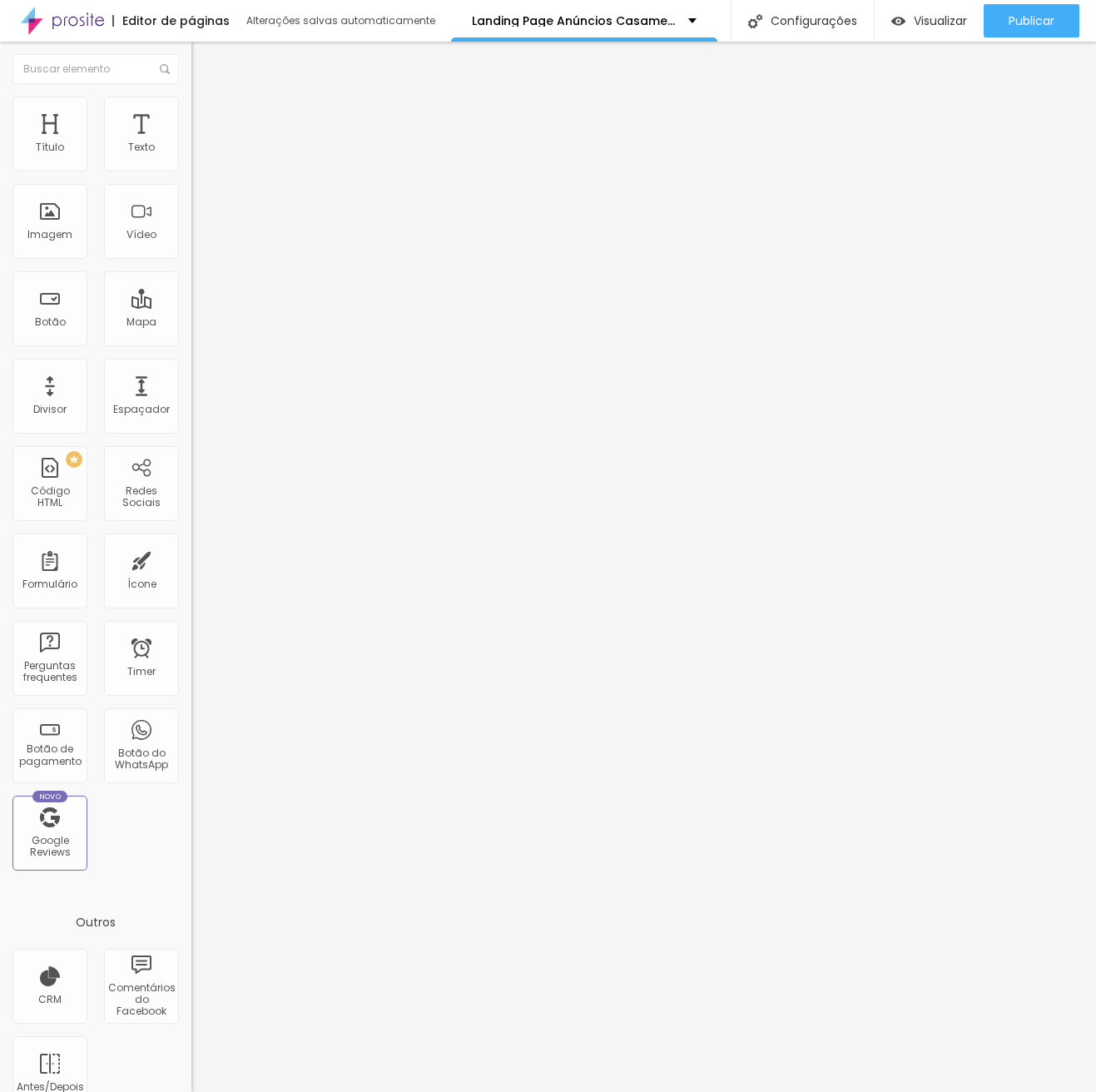
type input "25"
type input "30"
click at [191, 171] on input "range" at bounding box center [245, 164] width 107 height 13
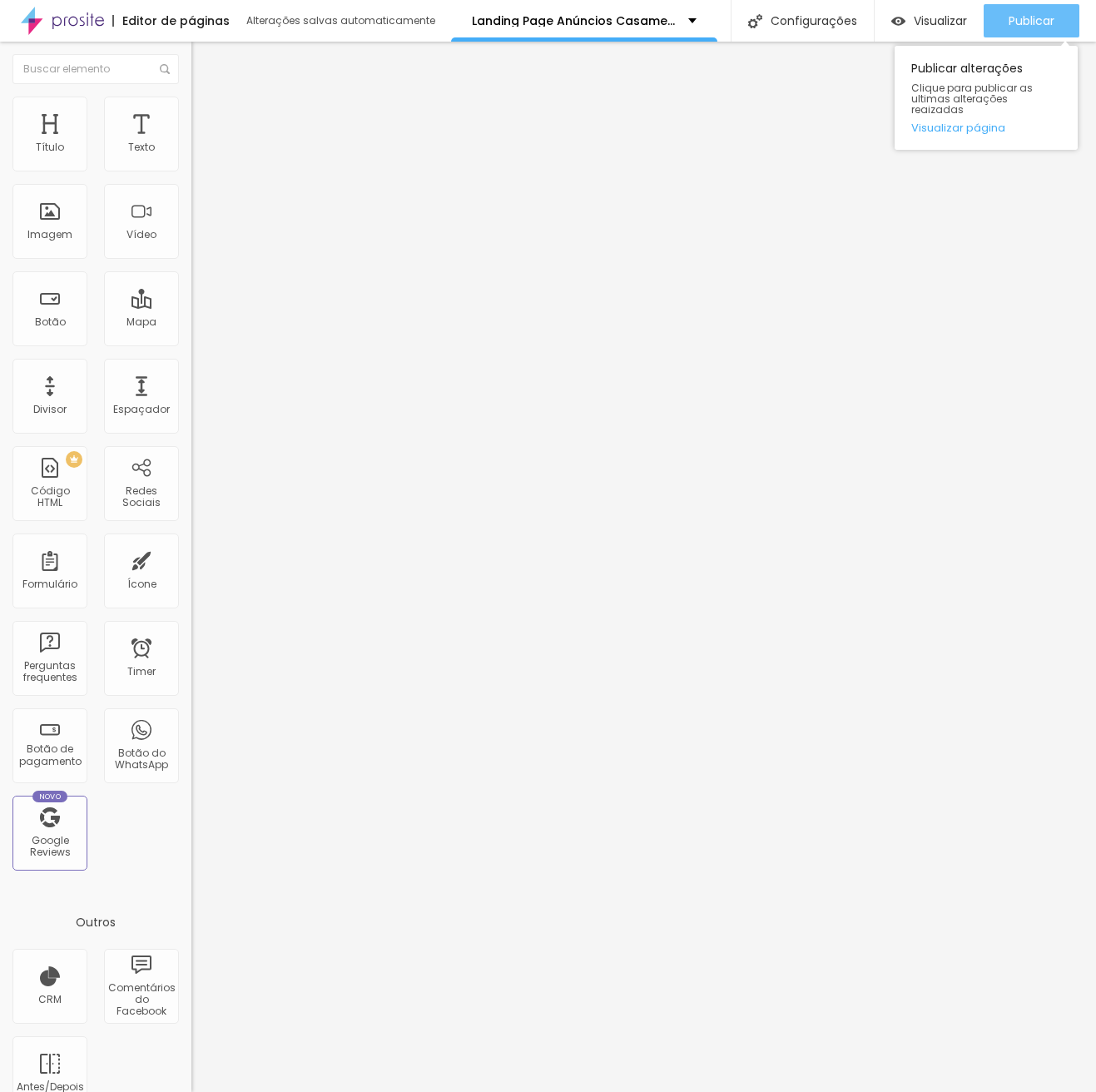
click at [1035, 16] on span "Publicar" at bounding box center [1032, 20] width 46 height 13
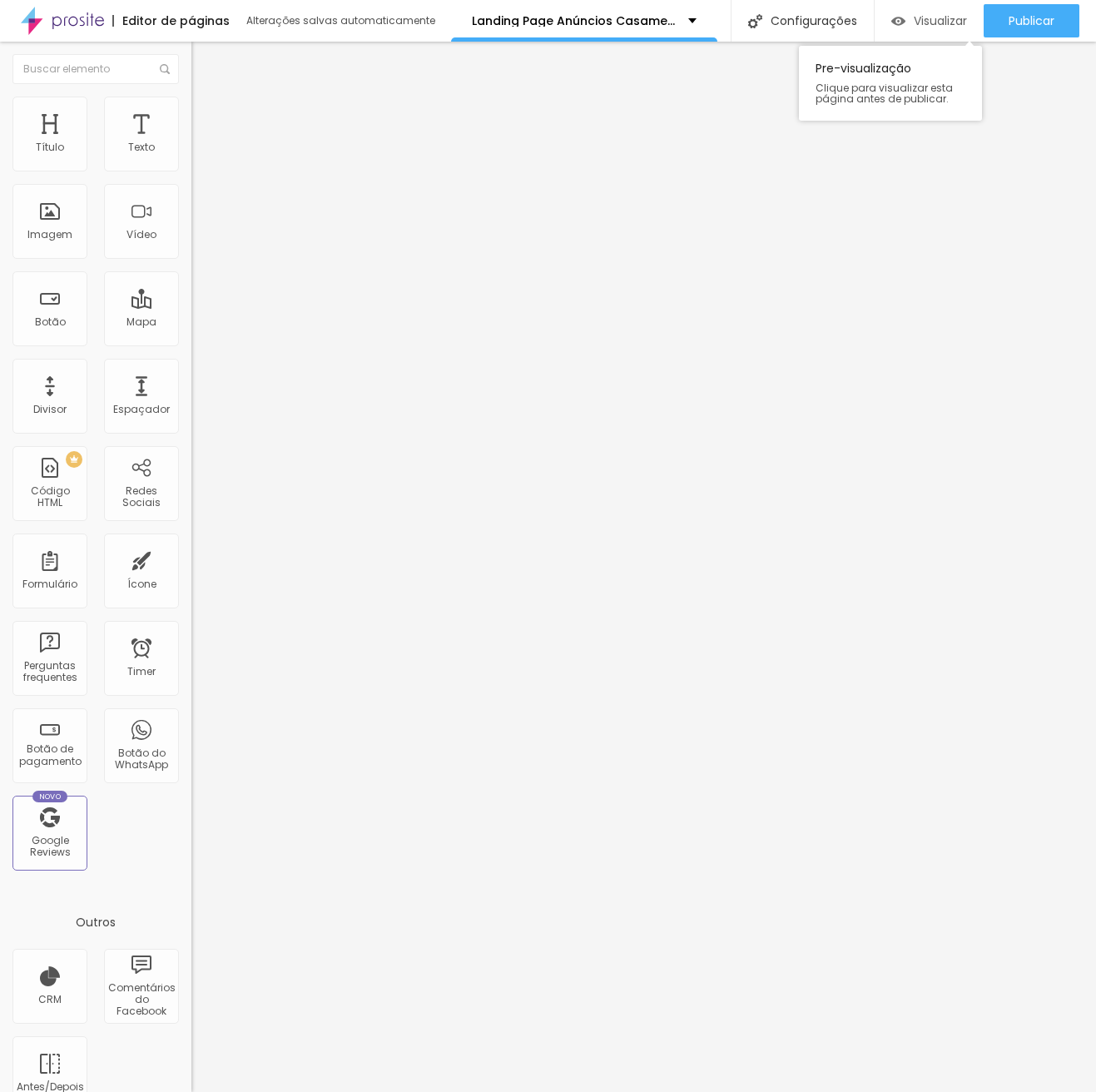
click at [904, 18] on div "Visualizar" at bounding box center [929, 21] width 75 height 14
click at [191, 143] on span "Adicionar imagem" at bounding box center [245, 136] width 107 height 14
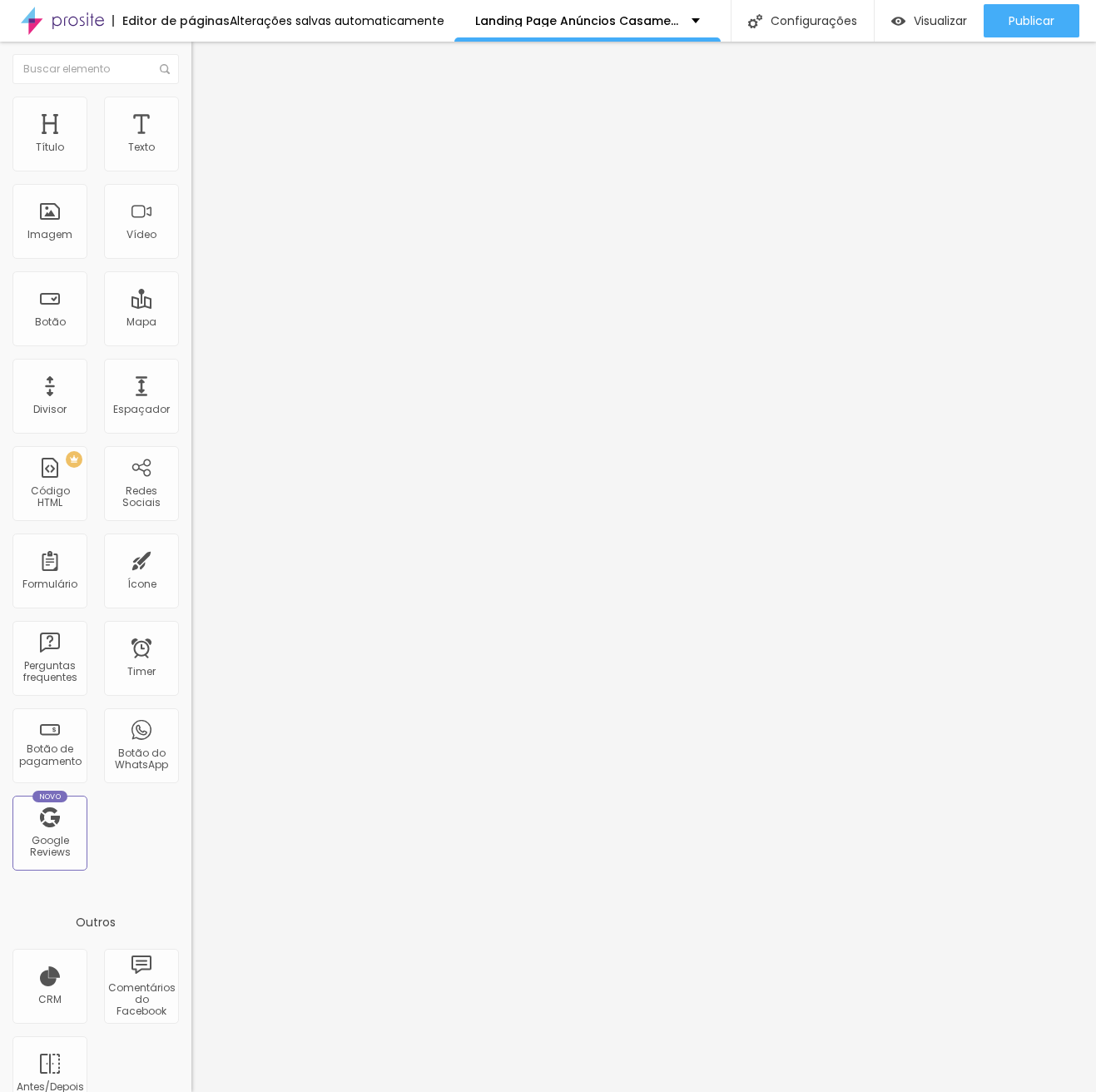
click at [191, 143] on span "Trocar imagem" at bounding box center [236, 136] width 90 height 14
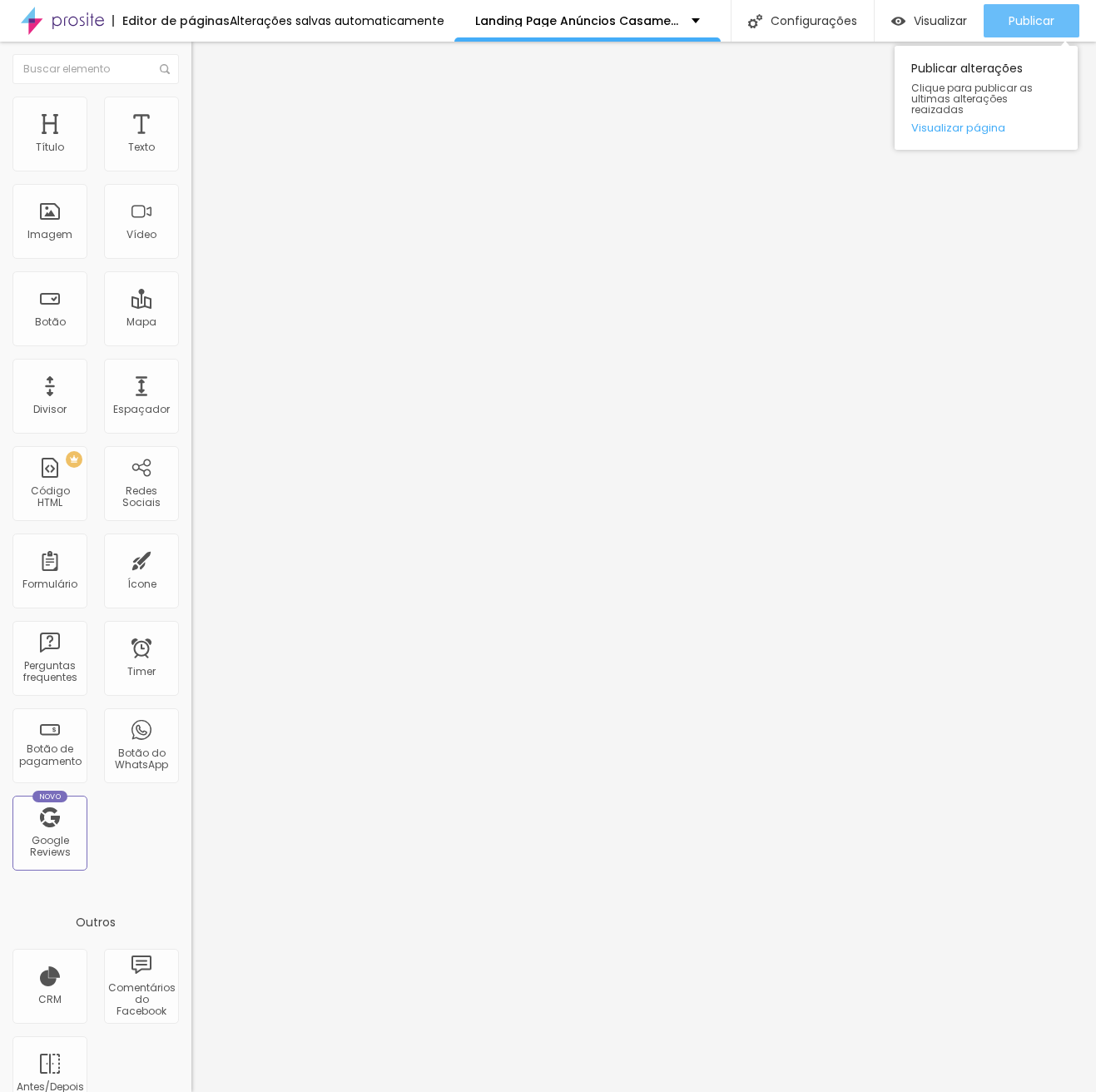
click at [1039, 20] on span "Publicar" at bounding box center [1032, 20] width 46 height 13
click at [191, 143] on span "Trocar imagem" at bounding box center [236, 136] width 90 height 14
click at [201, 153] on span "Trocar icone" at bounding box center [238, 146] width 74 height 14
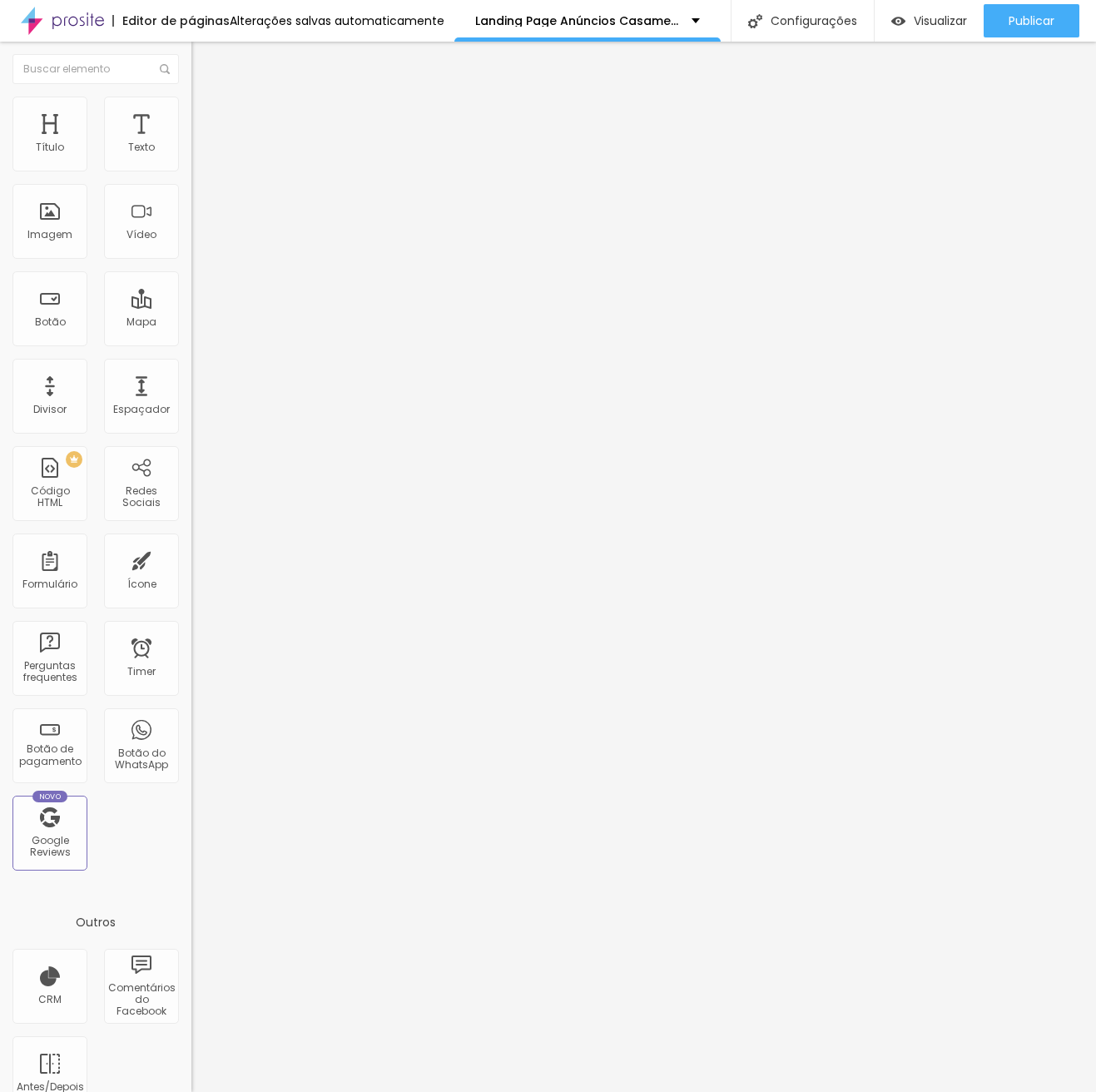
click at [853, 1091] on div at bounding box center [548, 1109] width 1096 height 15
click at [191, 152] on div "Trocar icone" at bounding box center [287, 146] width 191 height 12
click at [201, 153] on span "Trocar icone" at bounding box center [238, 146] width 74 height 14
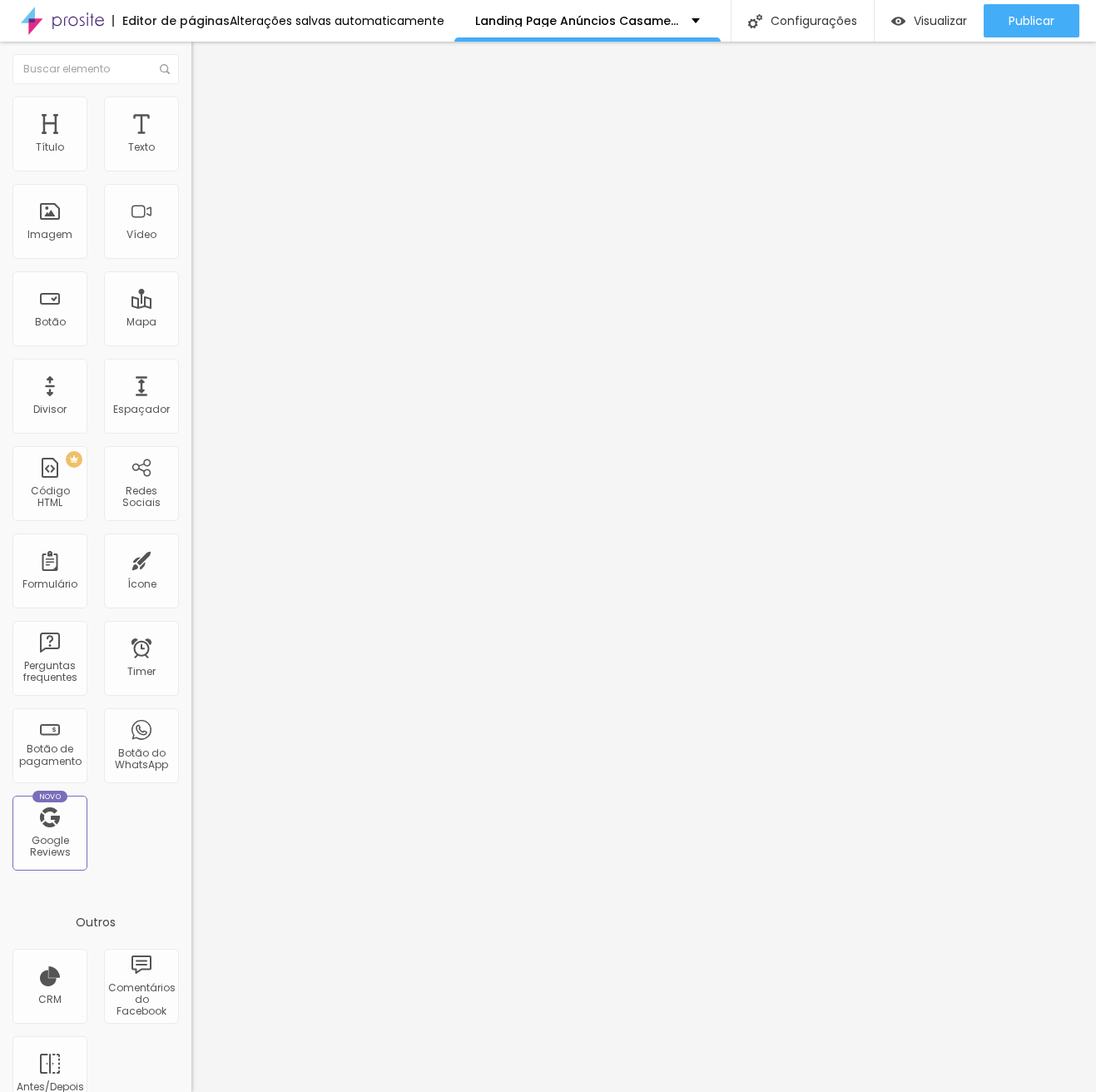
click at [191, 142] on div "Adicionar imagem" at bounding box center [287, 136] width 191 height 12
click at [191, 143] on span "Adicionar imagem" at bounding box center [245, 136] width 107 height 14
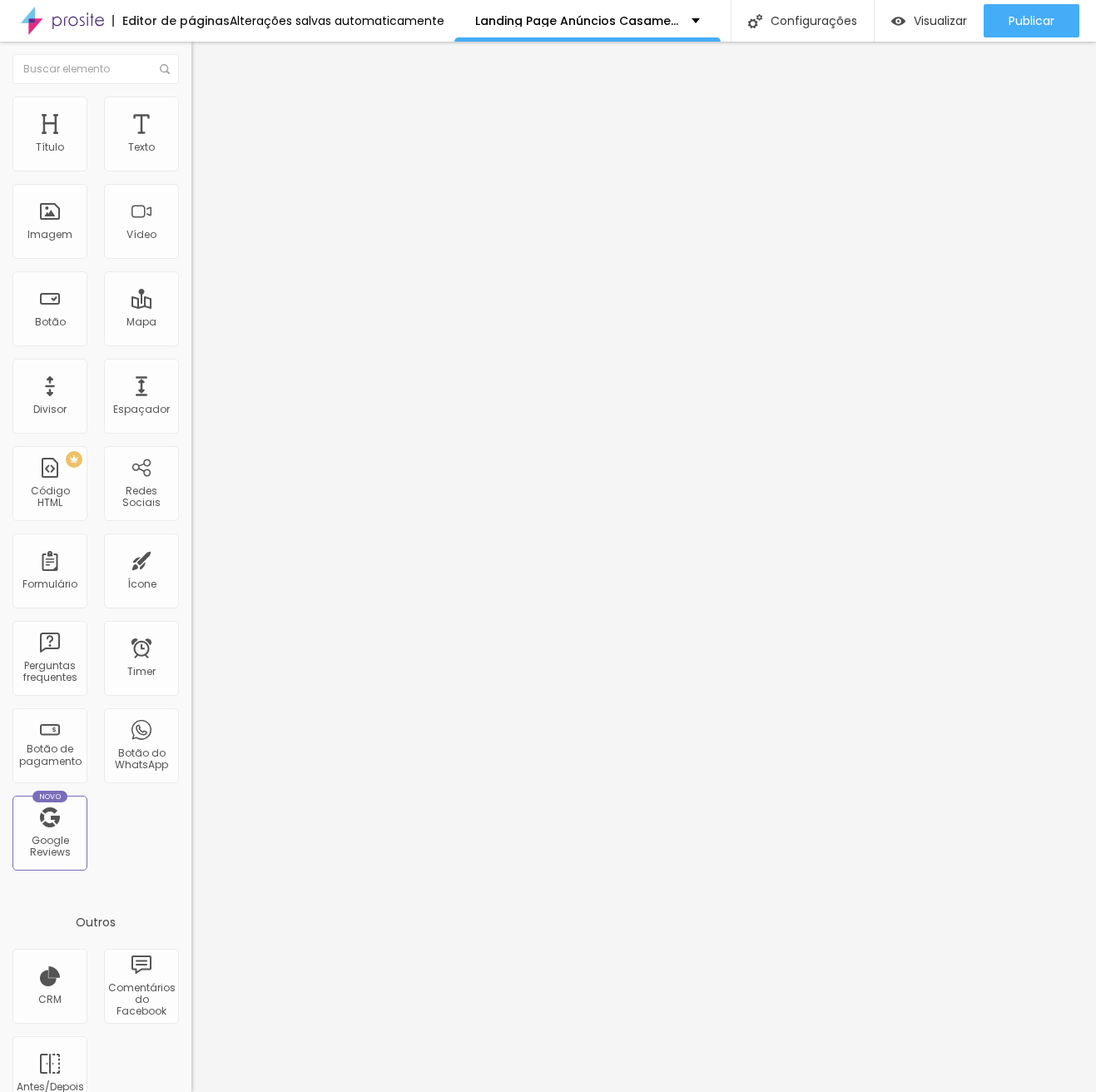
click at [191, 169] on input "text" at bounding box center [291, 160] width 199 height 17
click at [191, 249] on div "Proporção" at bounding box center [287, 244] width 191 height 10
click at [206, 115] on span "Estilo" at bounding box center [219, 108] width 26 height 14
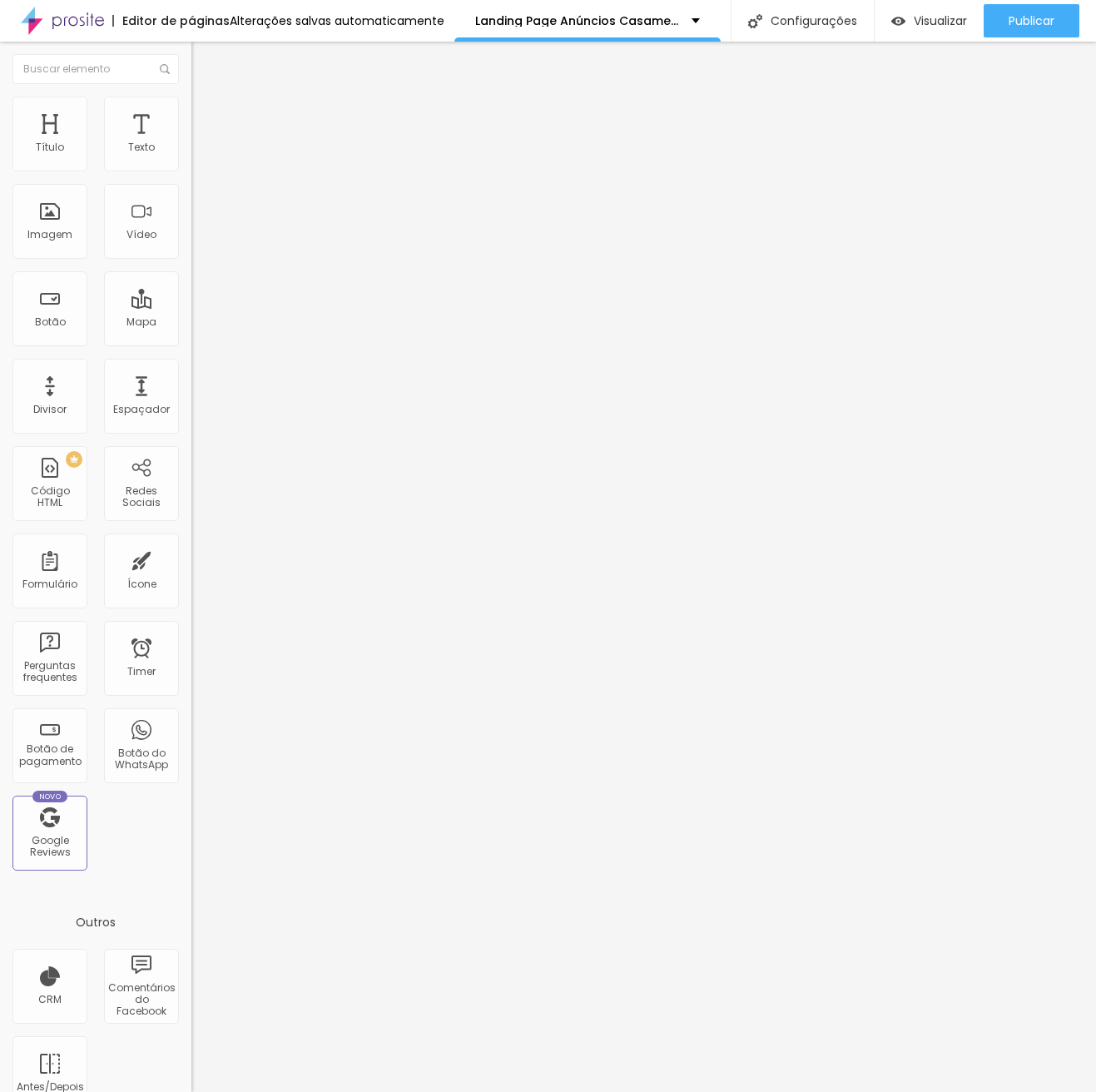
type input "39"
type input "104"
type input "132"
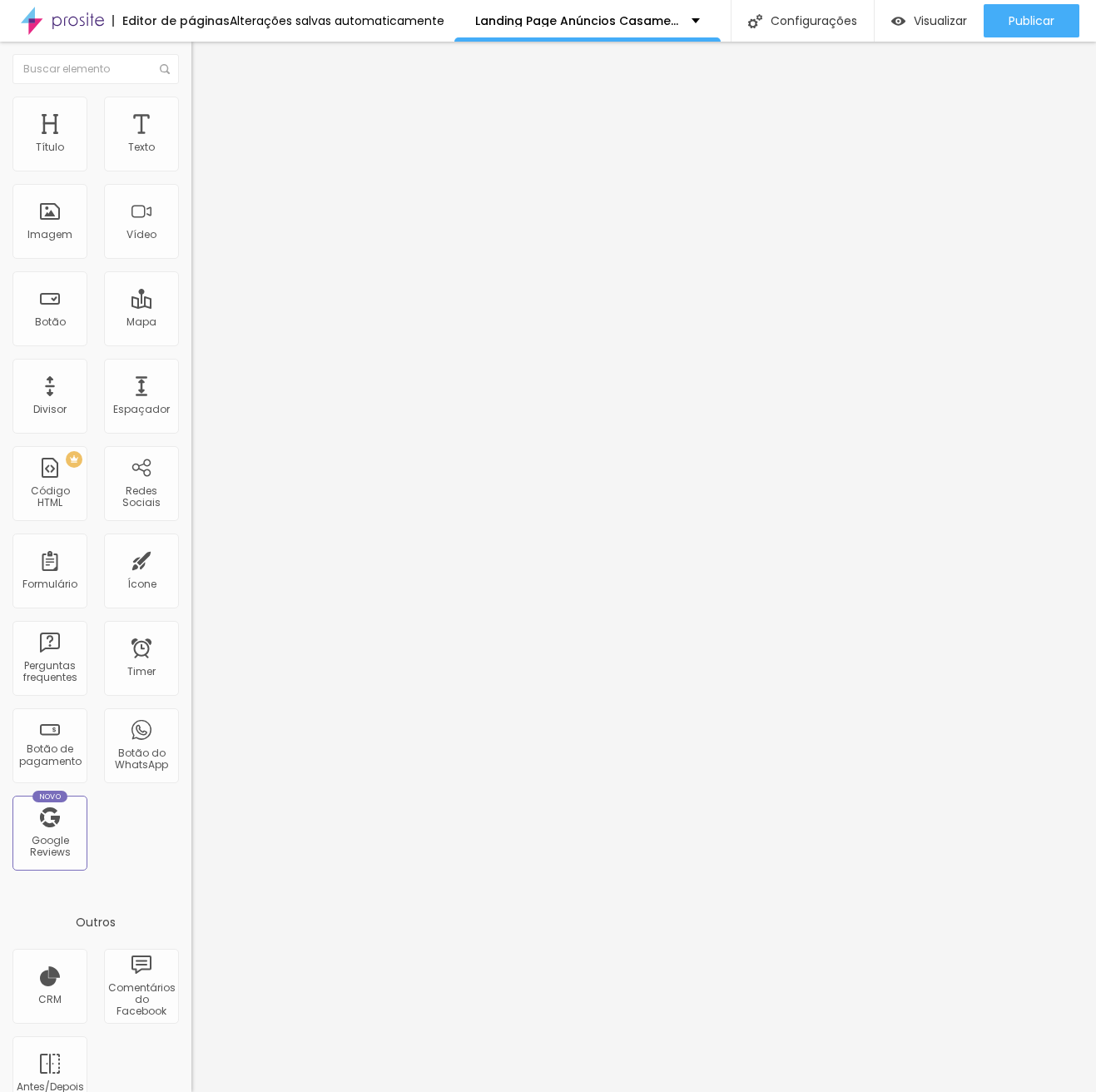
type input "132"
type input "153"
type input "170"
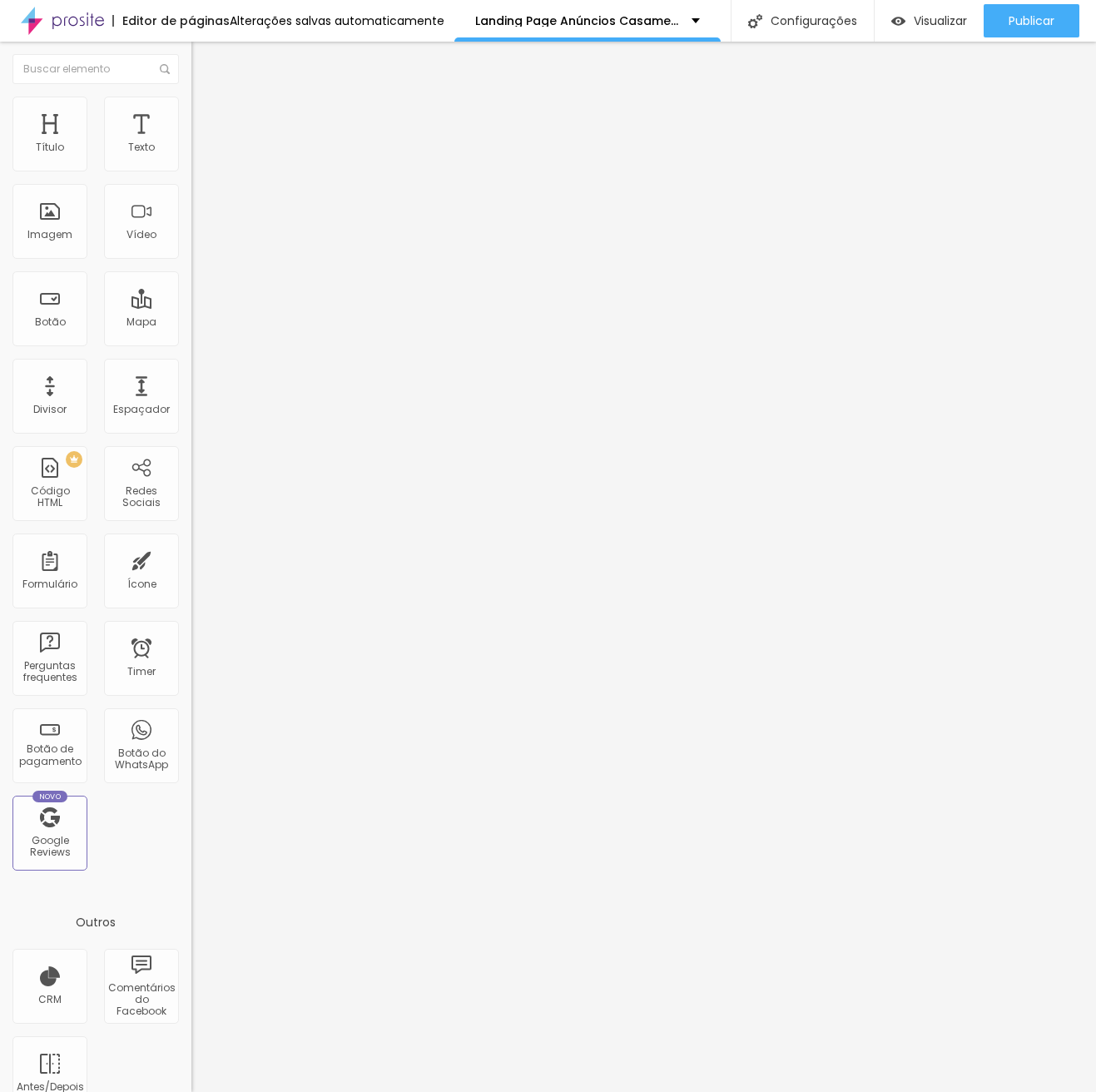
type input "179"
type input "186"
type input "191"
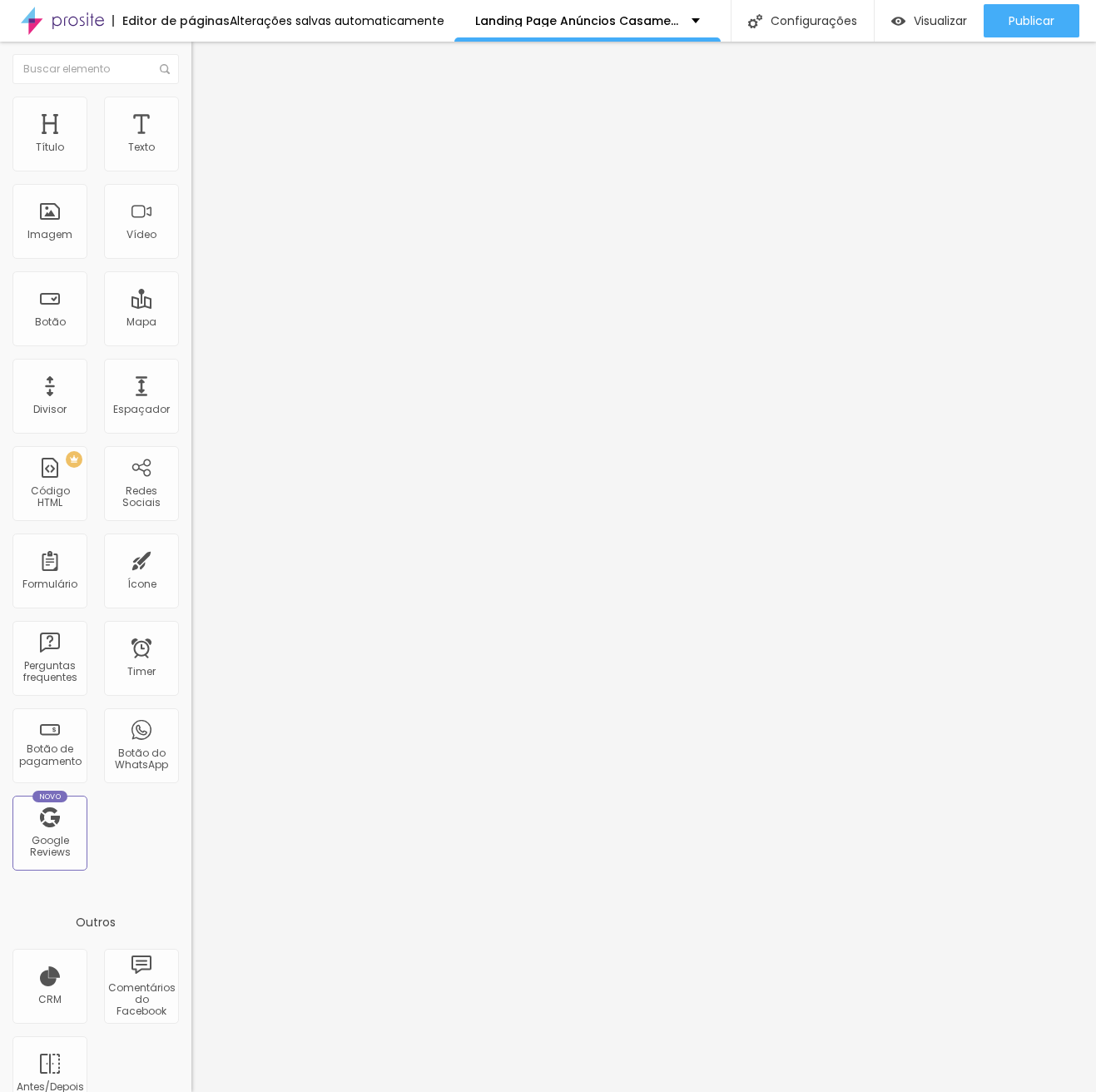
type input "191"
type input "194"
type input "199"
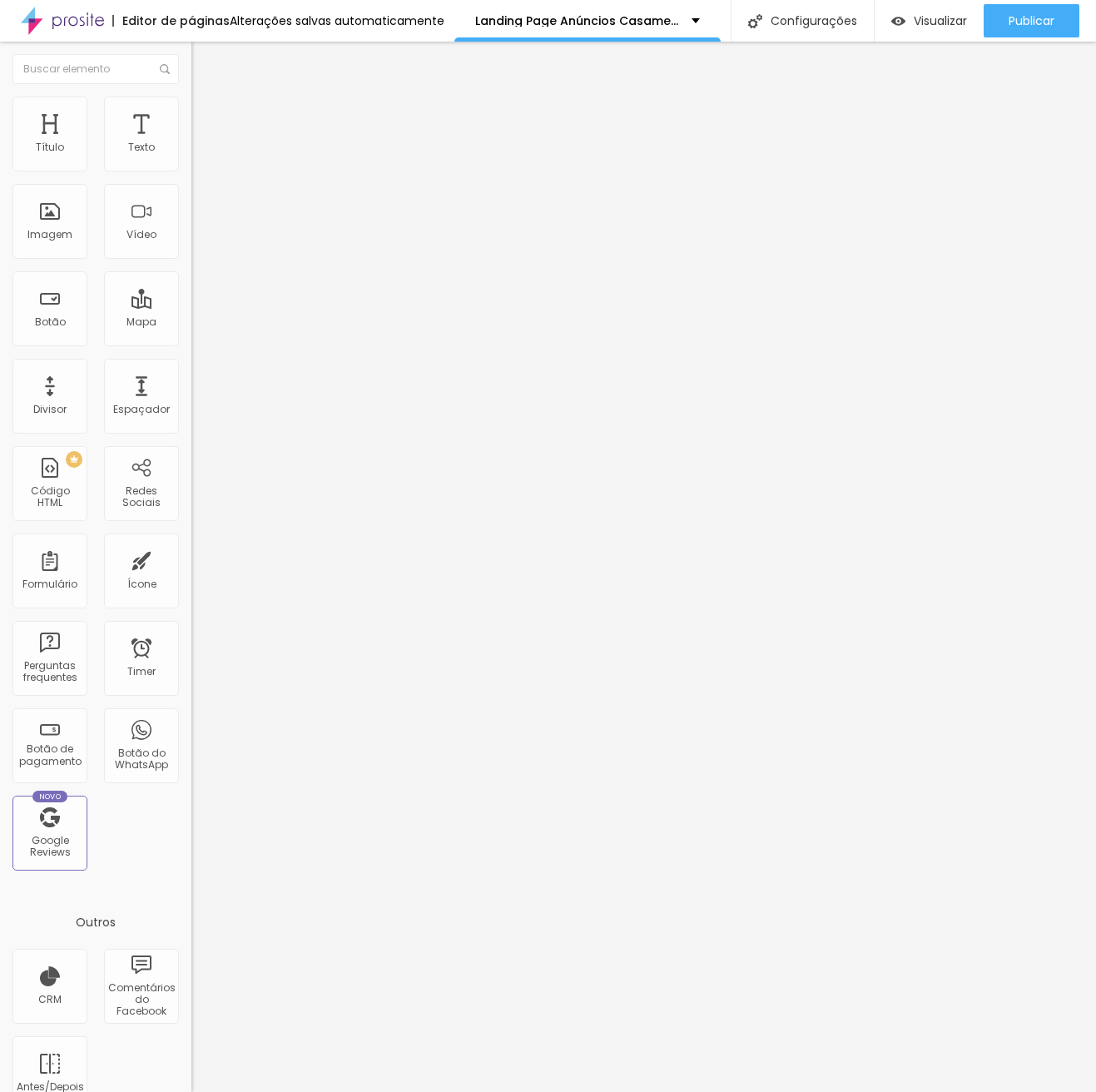
type input "200"
drag, startPoint x: 39, startPoint y: 213, endPoint x: 189, endPoint y: 218, distance: 150.1
type input "200"
click at [191, 365] on input "range" at bounding box center [245, 371] width 107 height 13
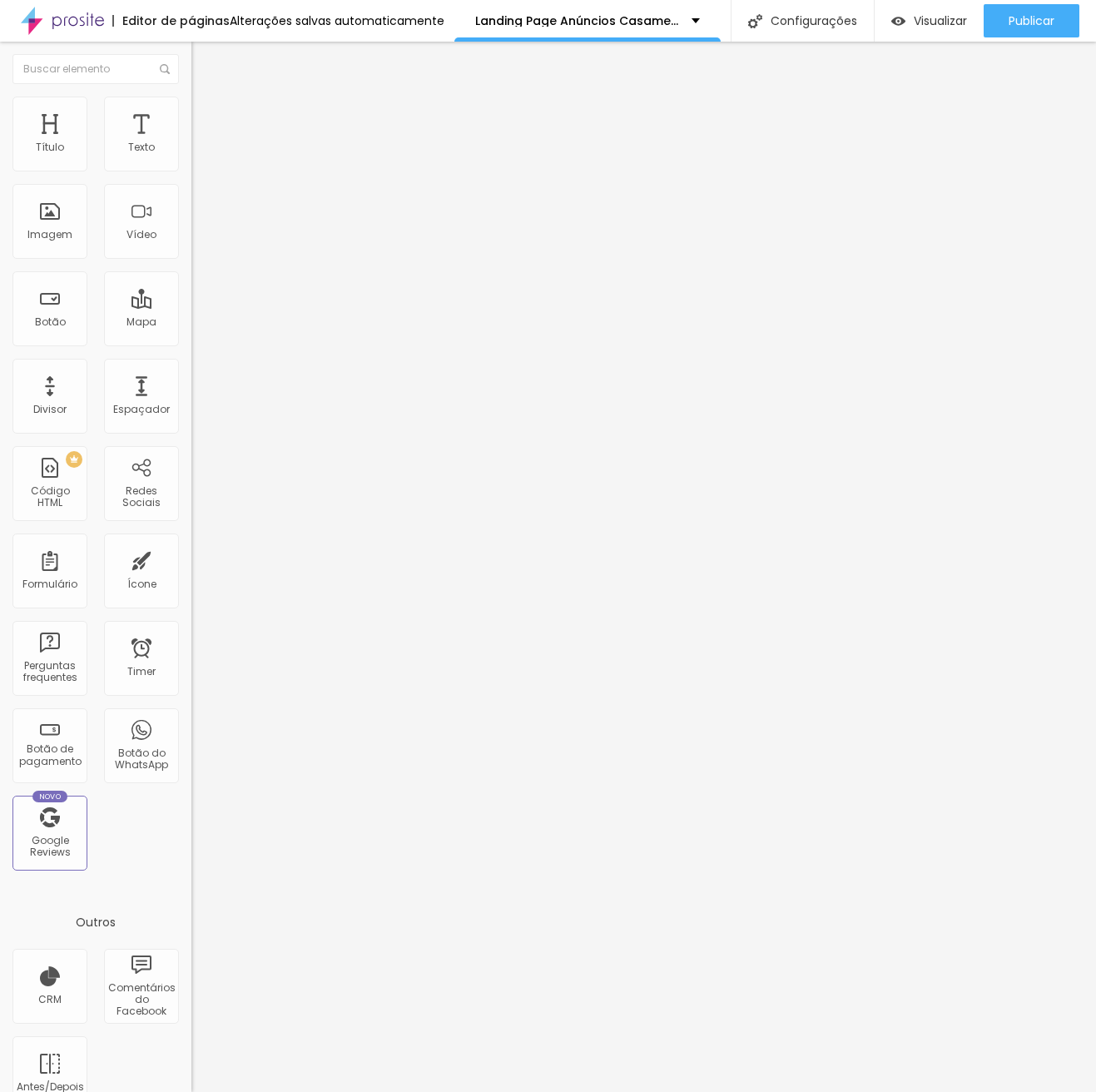
type input "95"
type input "90"
type input "85"
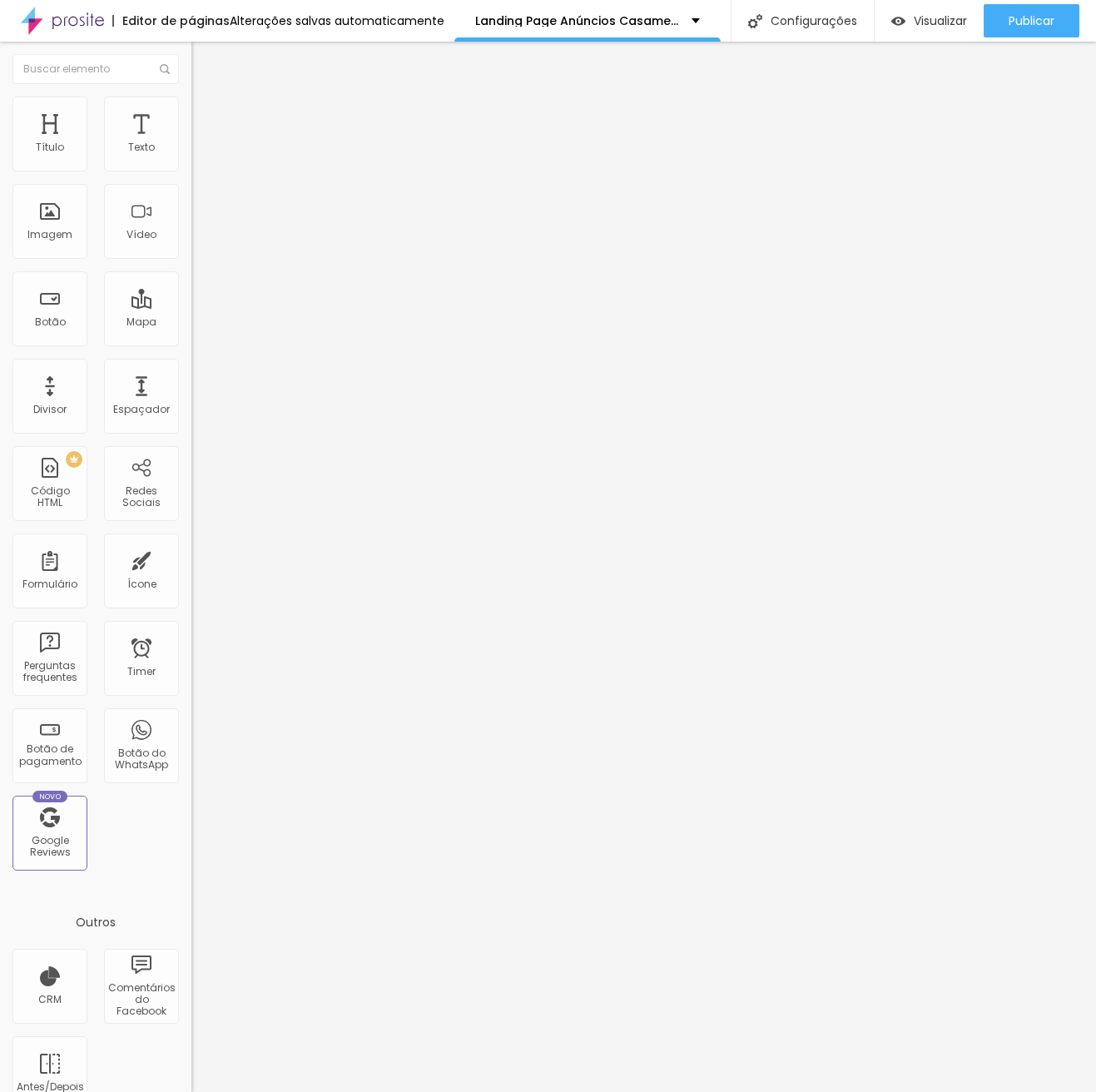
type input "85"
type input "80"
type input "75"
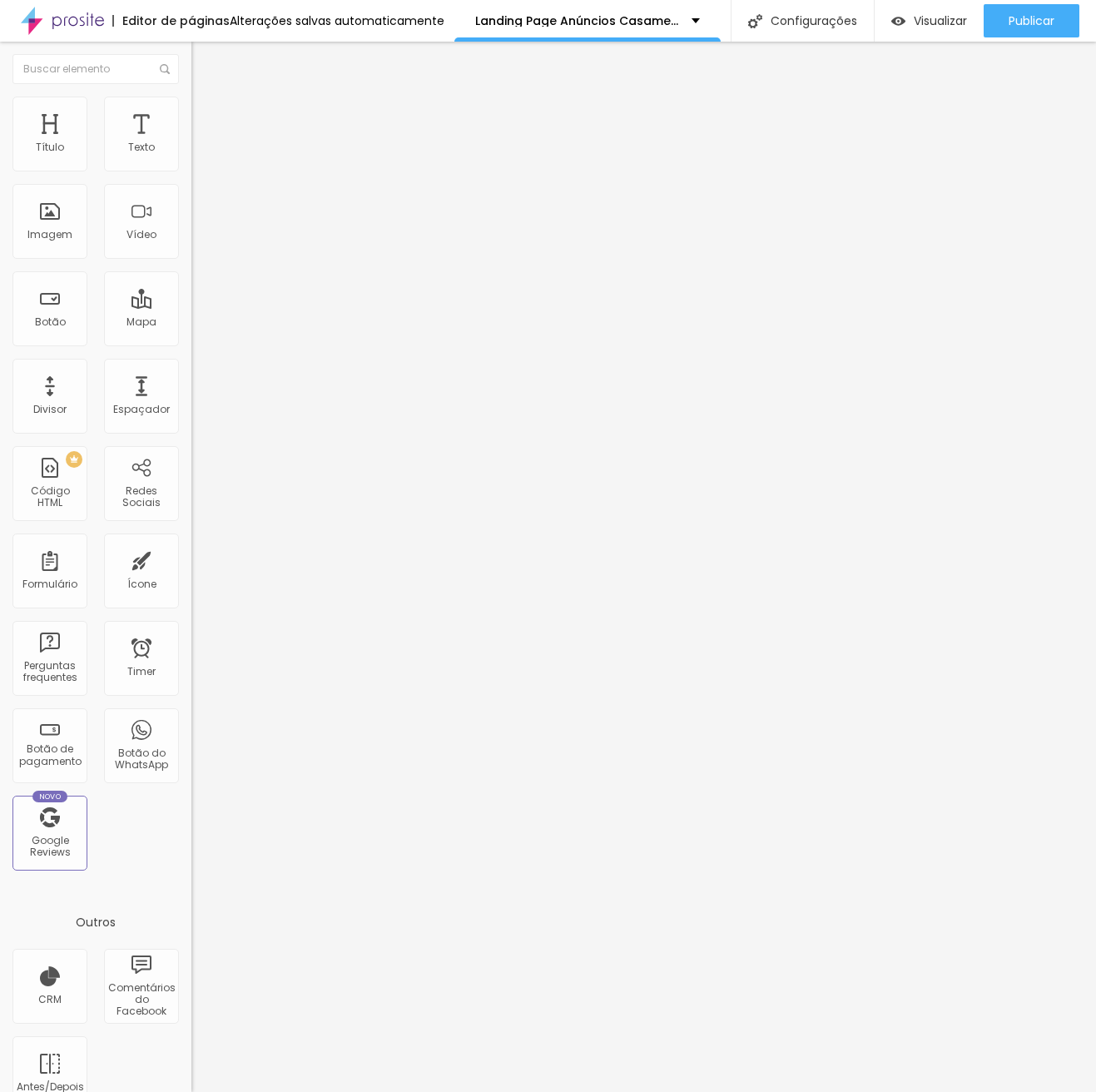
type input "70"
type input "65"
type input "60"
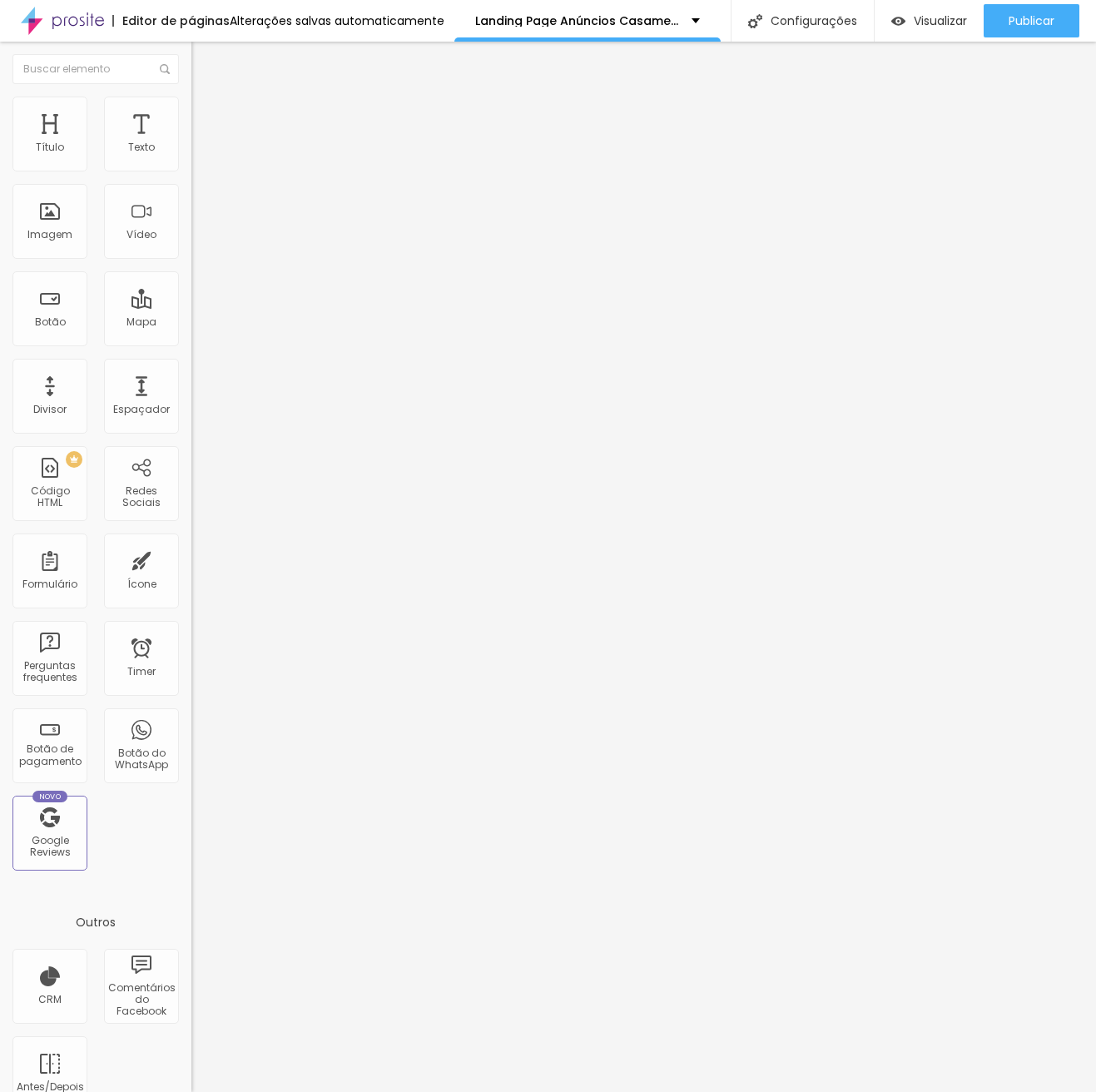
type input "60"
type input "55"
type input "50"
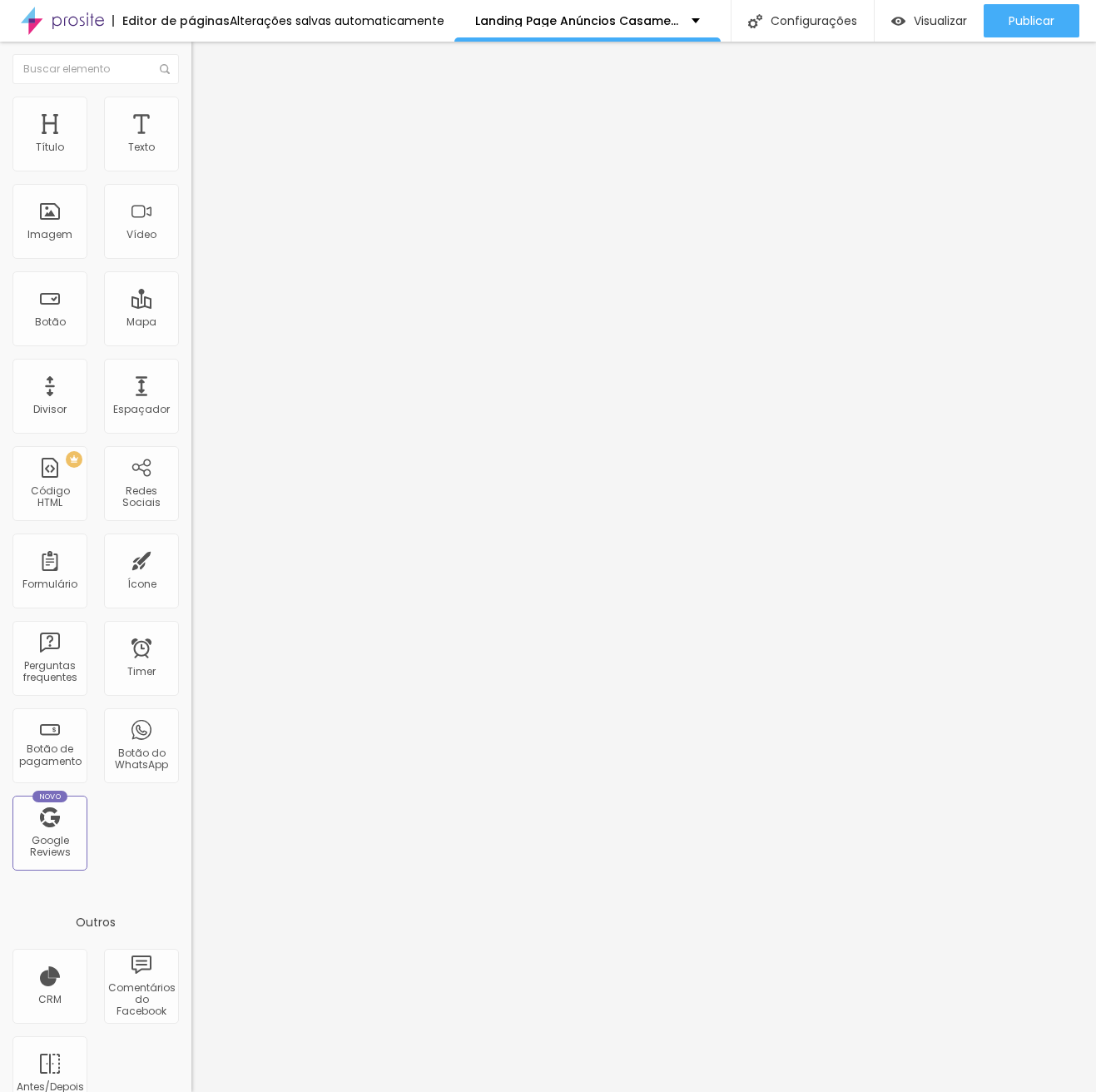
type input "45"
type input "40"
type input "35"
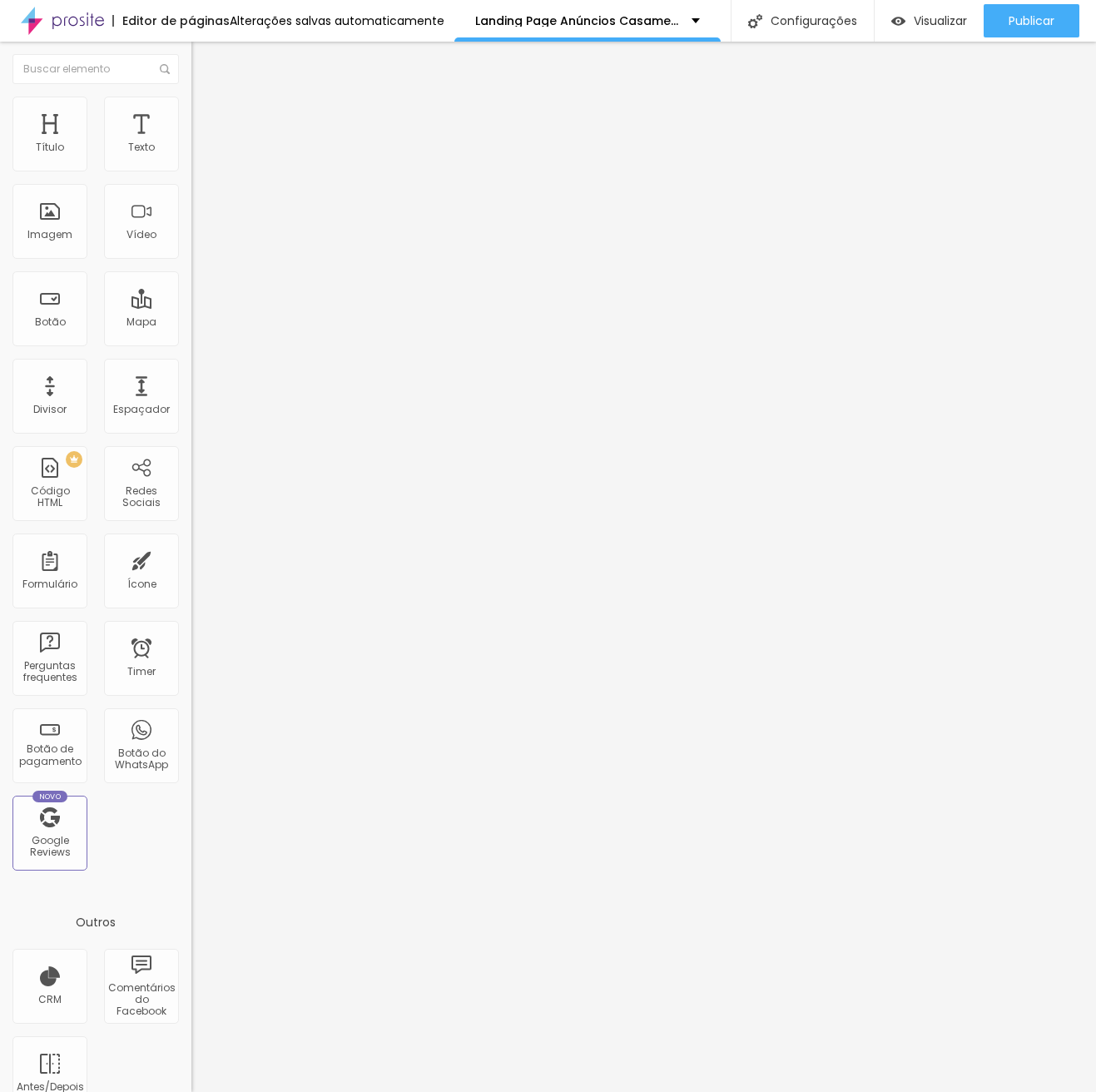
type input "35"
type input "30"
type input "25"
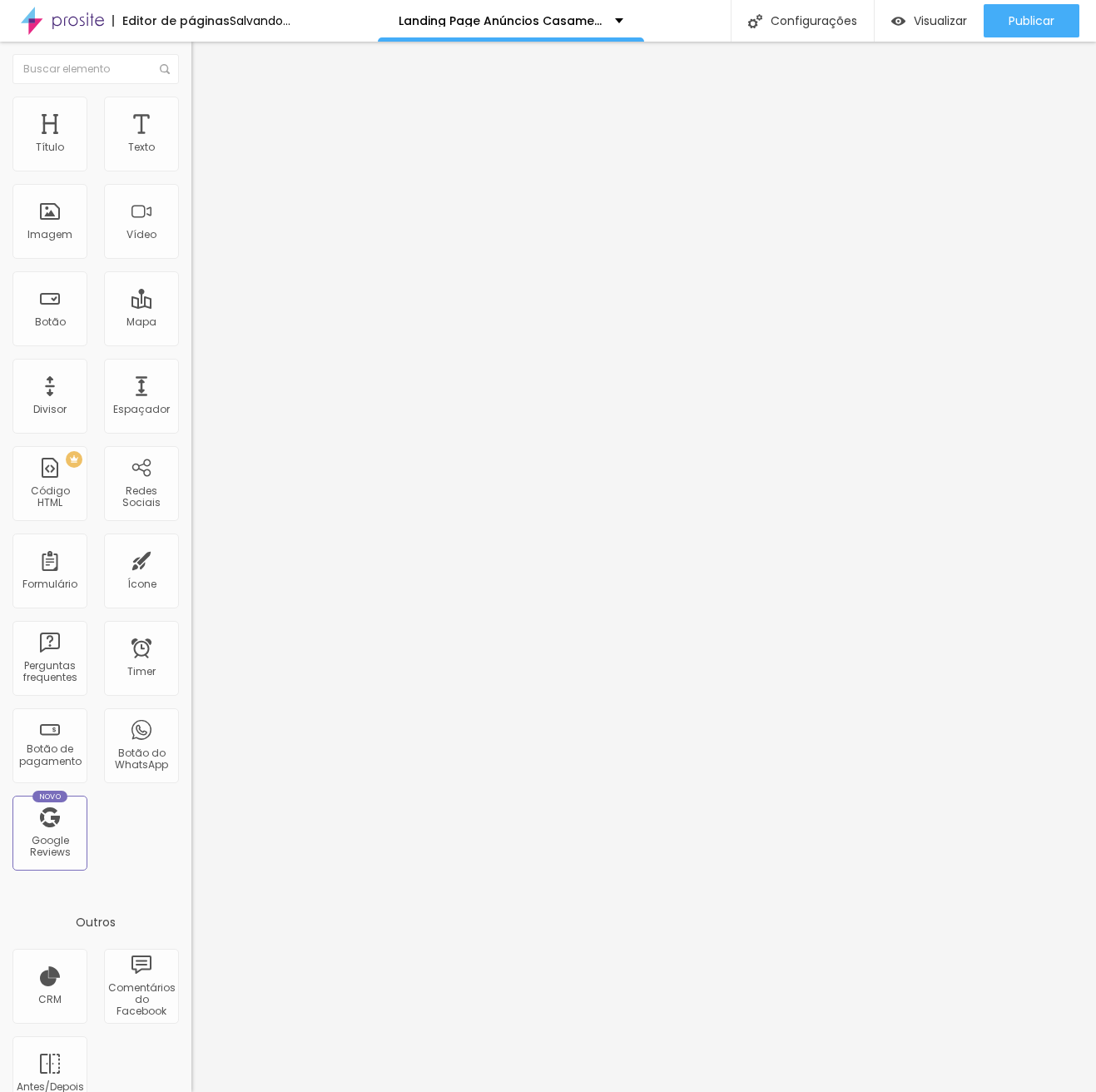
type input "20"
type input "25"
drag, startPoint x: 174, startPoint y: 180, endPoint x: 43, endPoint y: 183, distance: 131.0
type input "25"
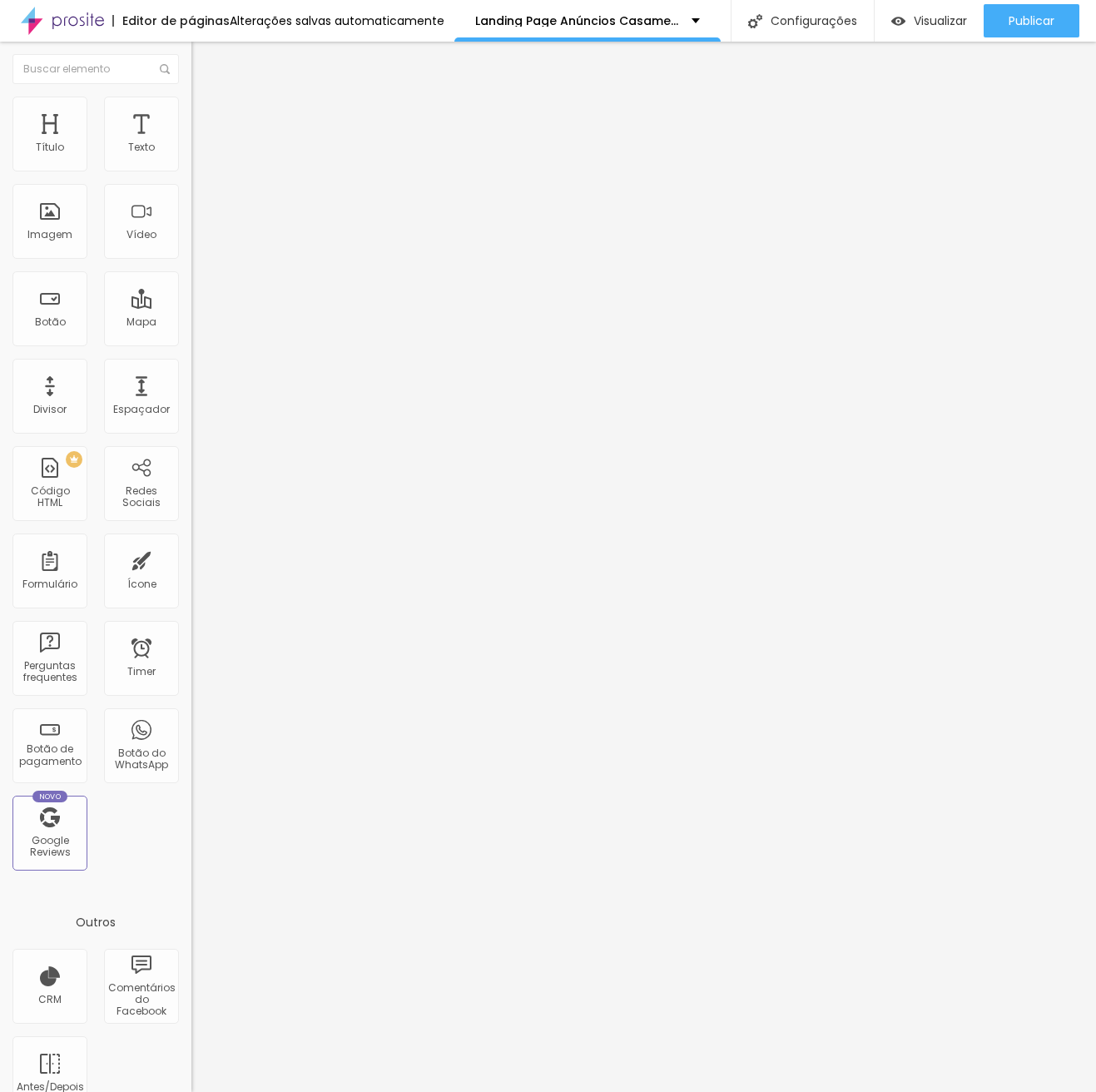
click at [191, 171] on input "range" at bounding box center [245, 164] width 107 height 13
click at [191, 106] on li "Estilo" at bounding box center [287, 104] width 191 height 17
type input "30"
type input "35"
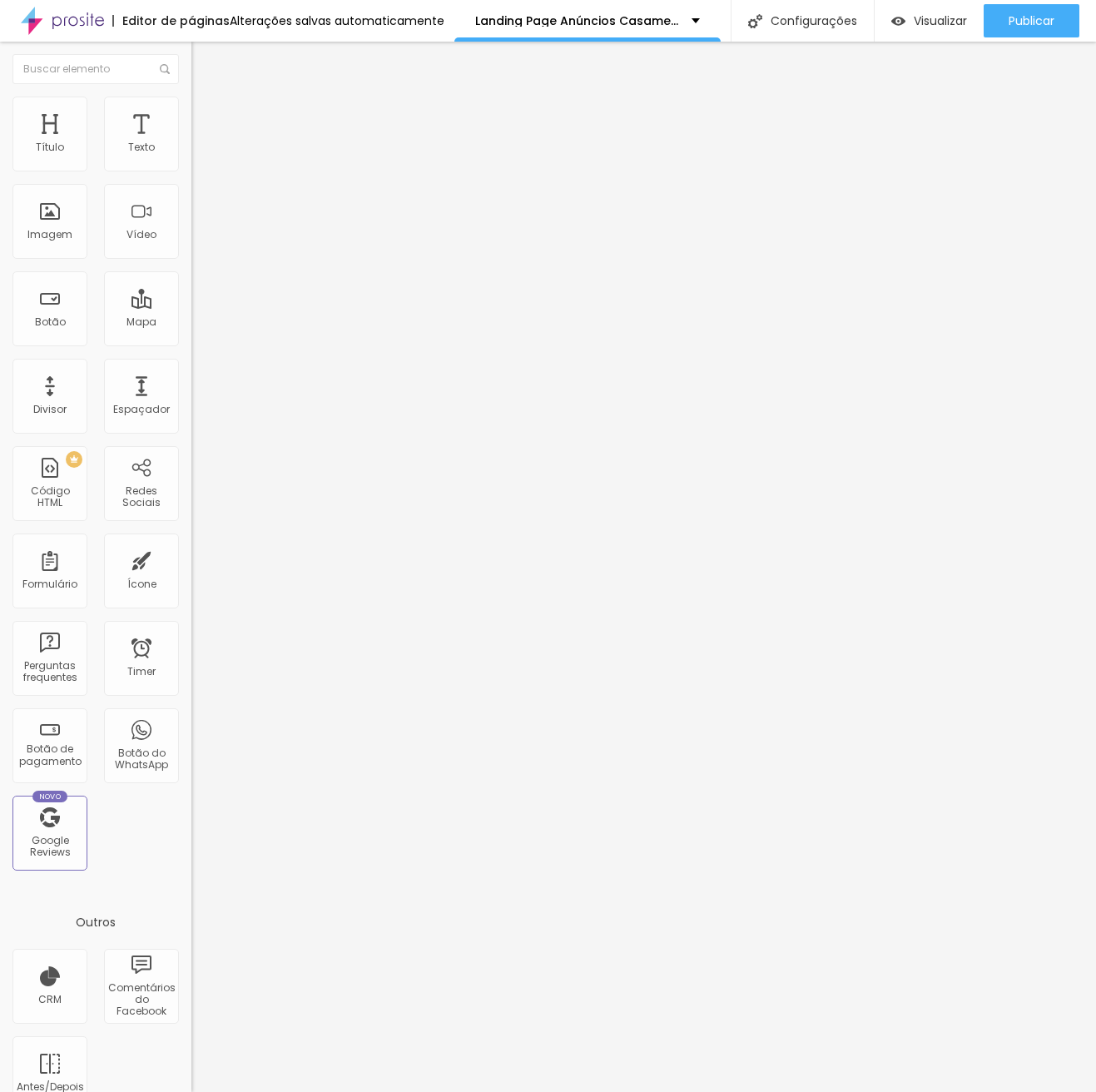
type input "35"
type input "40"
drag, startPoint x: 42, startPoint y: 179, endPoint x: 67, endPoint y: 174, distance: 25.5
type input "40"
click at [191, 171] on input "range" at bounding box center [245, 164] width 107 height 13
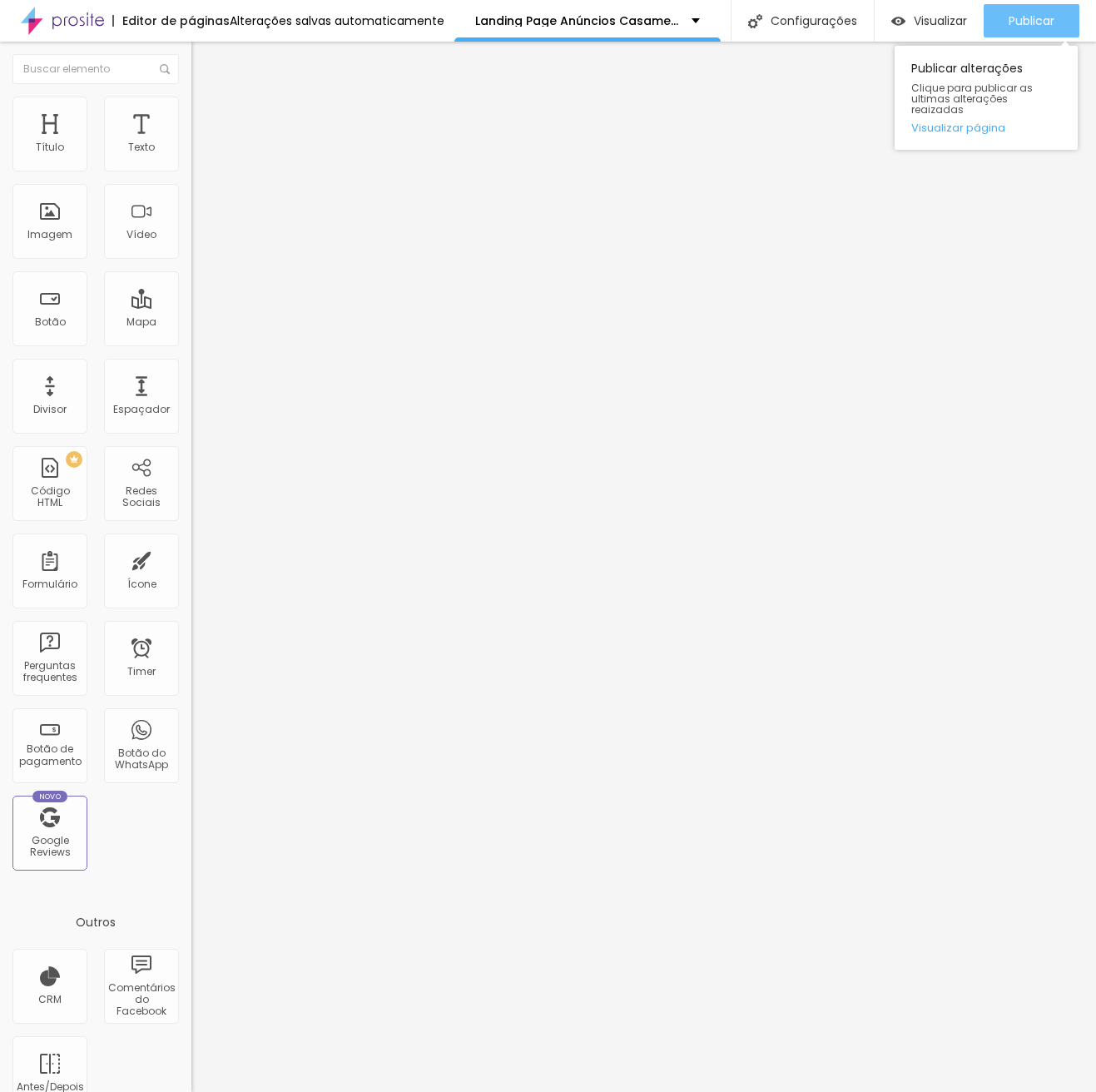
click at [1035, 17] on span "Publicar" at bounding box center [1032, 20] width 46 height 13
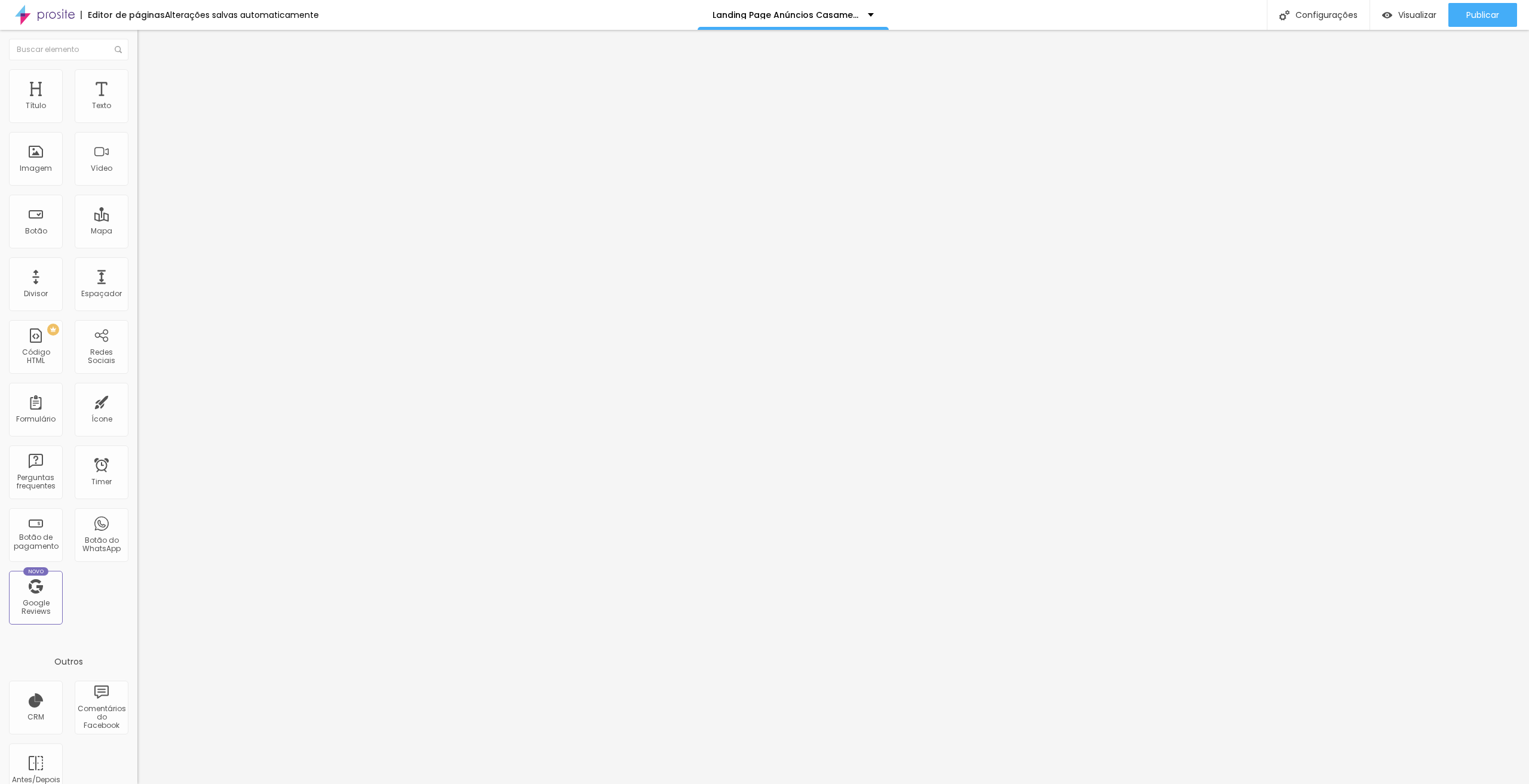
click at [148, 82] on span "Estilo" at bounding box center [157, 78] width 18 height 10
type input "35"
drag, startPoint x: 51, startPoint y: 127, endPoint x: 44, endPoint y: 127, distance: 7.0
type input "35"
click at [137, 122] on input "range" at bounding box center [176, 117] width 77 height 9
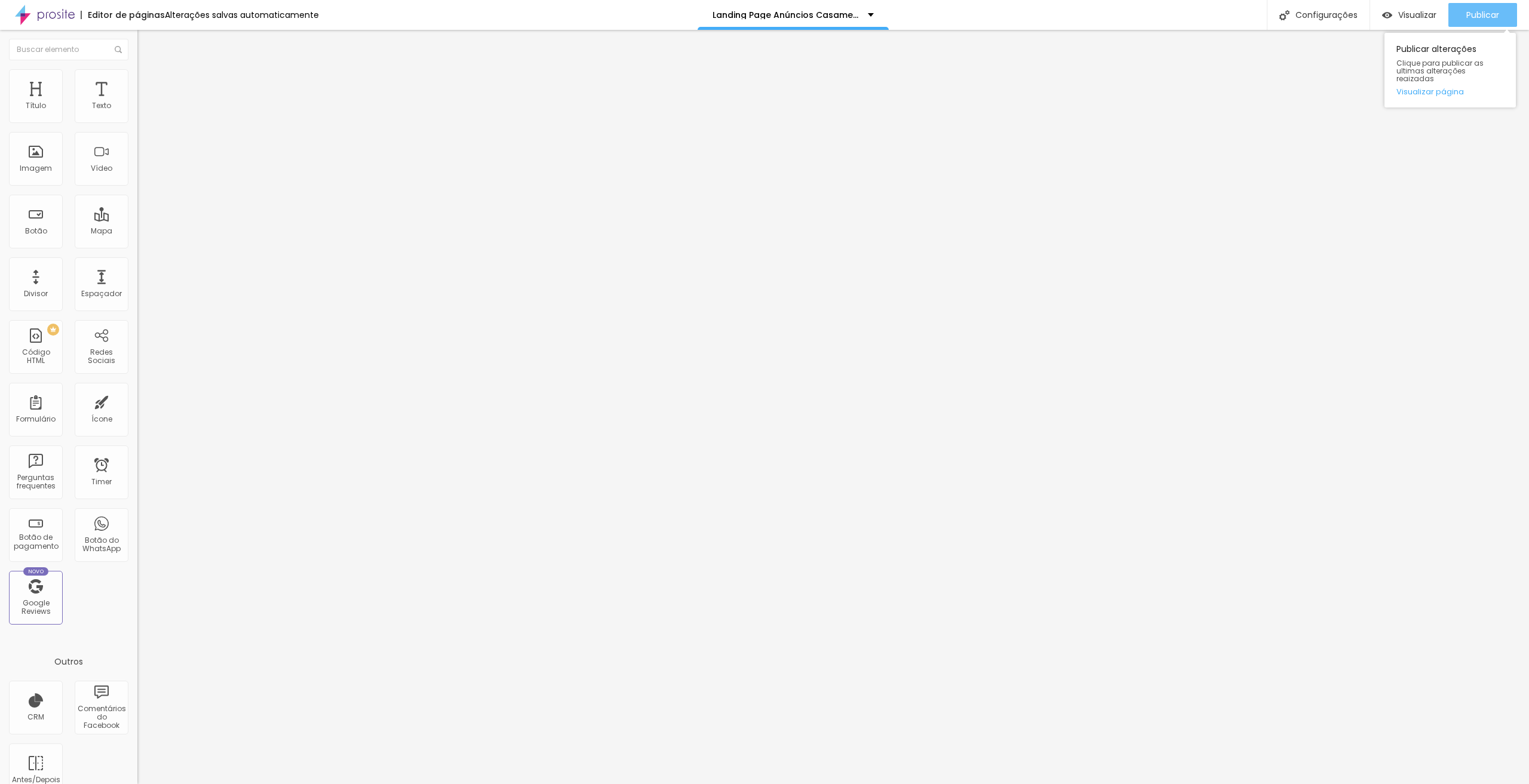
click at [786, 12] on span "Publicar" at bounding box center [1483, 14] width 33 height 9
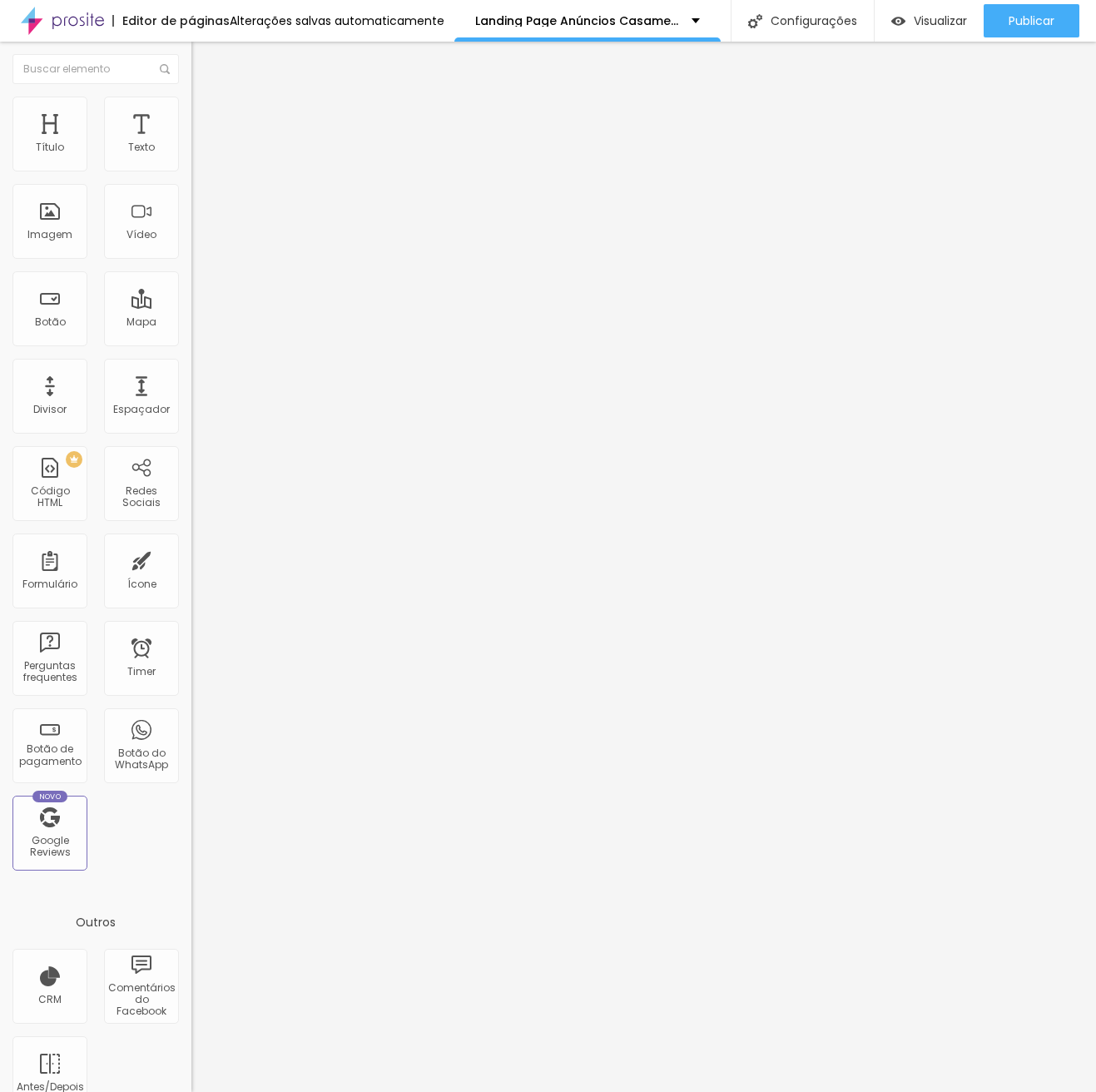
click at [191, 584] on img at bounding box center [287, 679] width 191 height 191
type input "1.2"
type input "1.1"
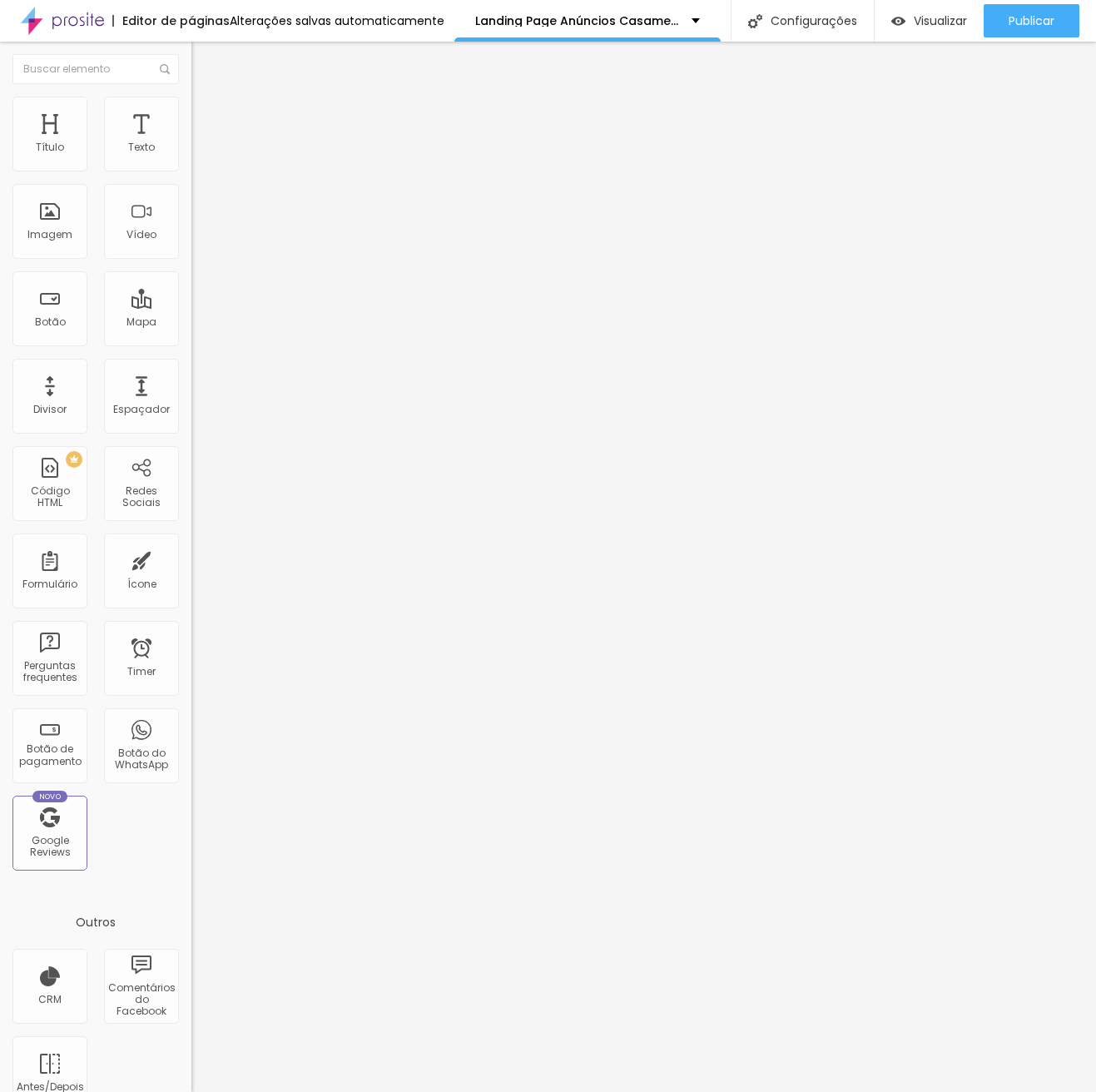
type input "1"
type input "0.9"
type input "0.8"
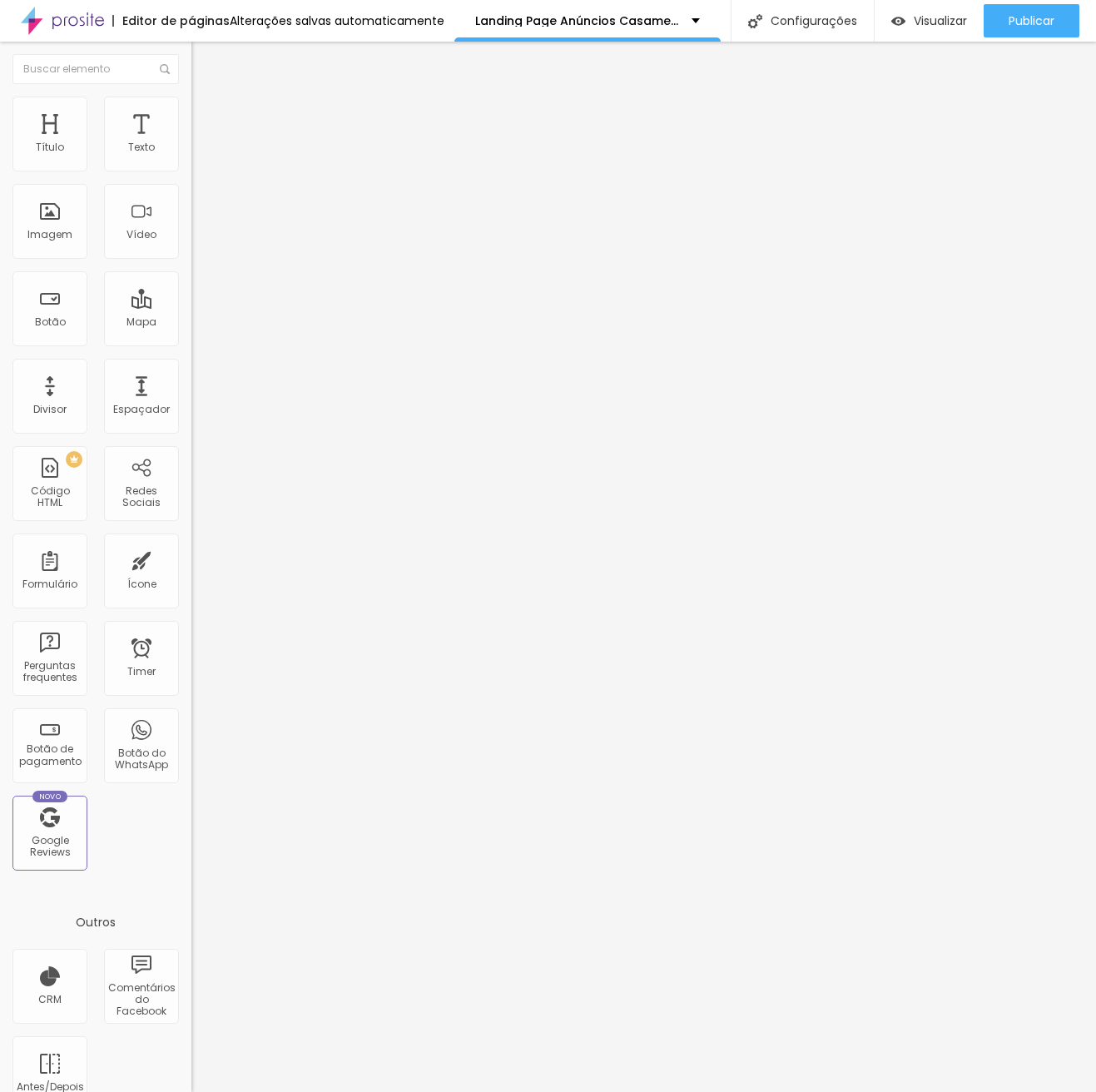
type input "0.8"
type input "0.7"
type input "0.6"
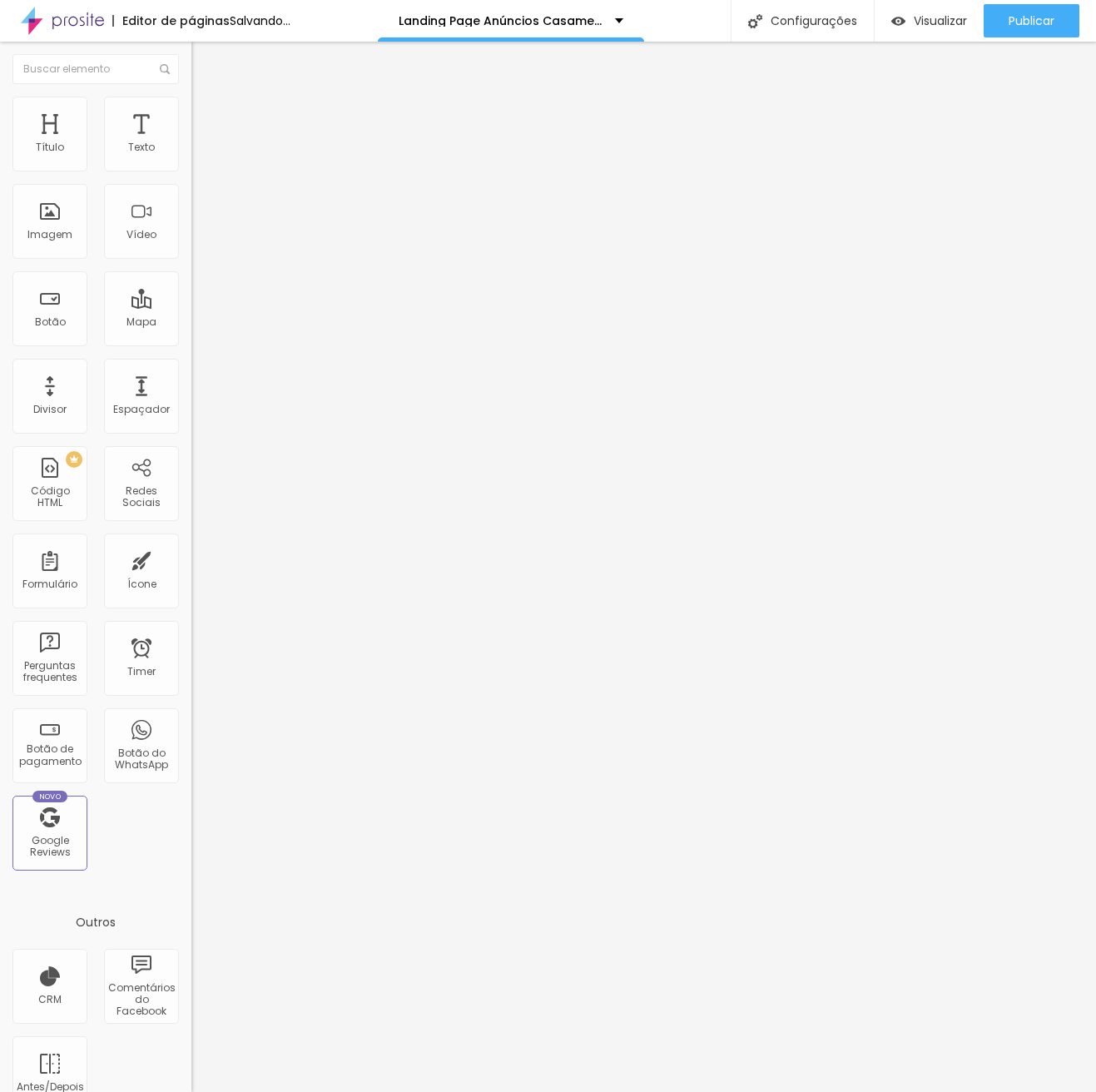
drag, startPoint x: 88, startPoint y: 232, endPoint x: 48, endPoint y: 226, distance: 40.4
click at [191, 778] on input "range" at bounding box center [245, 784] width 107 height 13
type input "0.7"
type input "0.8"
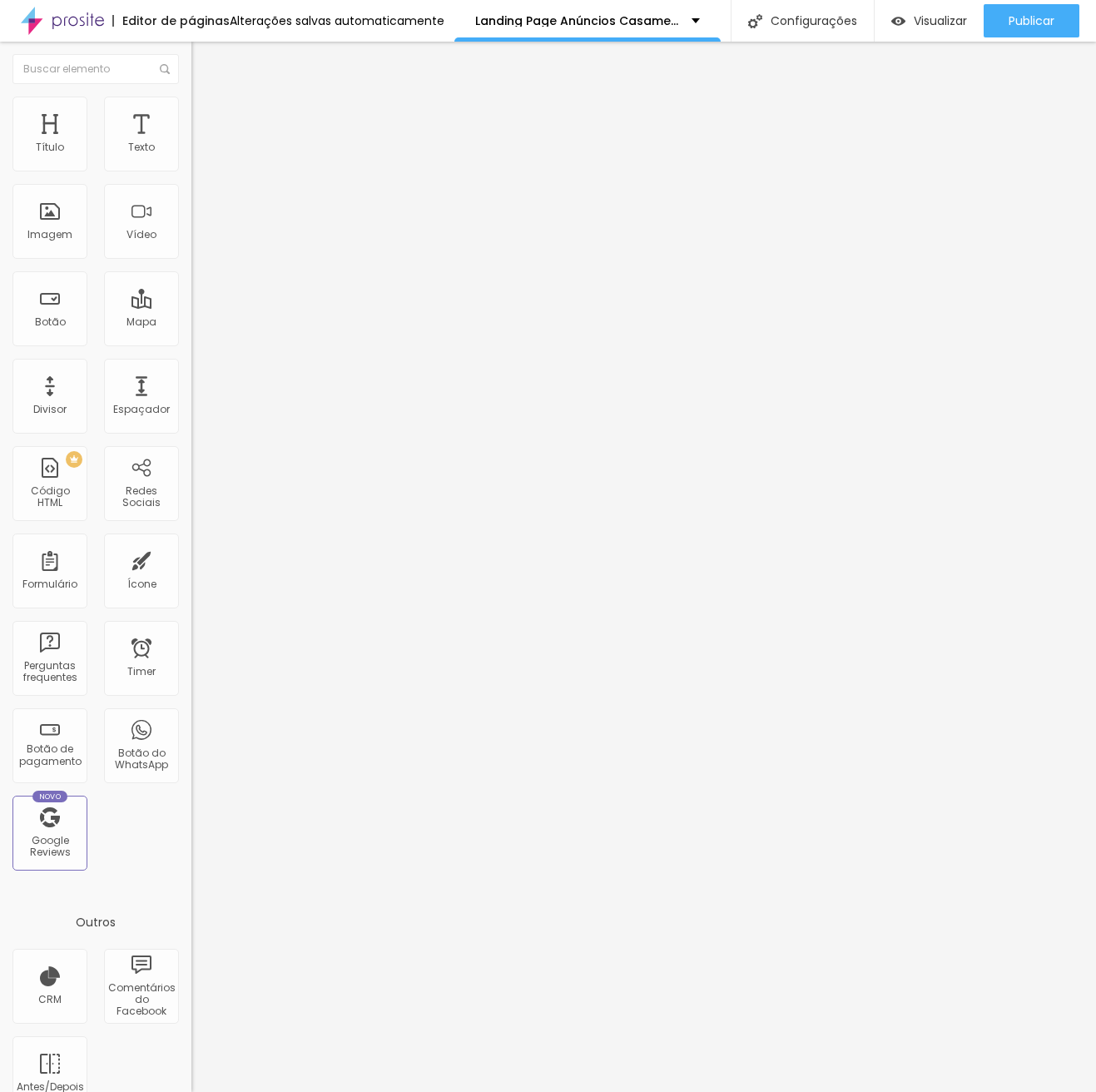
type input "0.8"
type input "0.9"
type input "1"
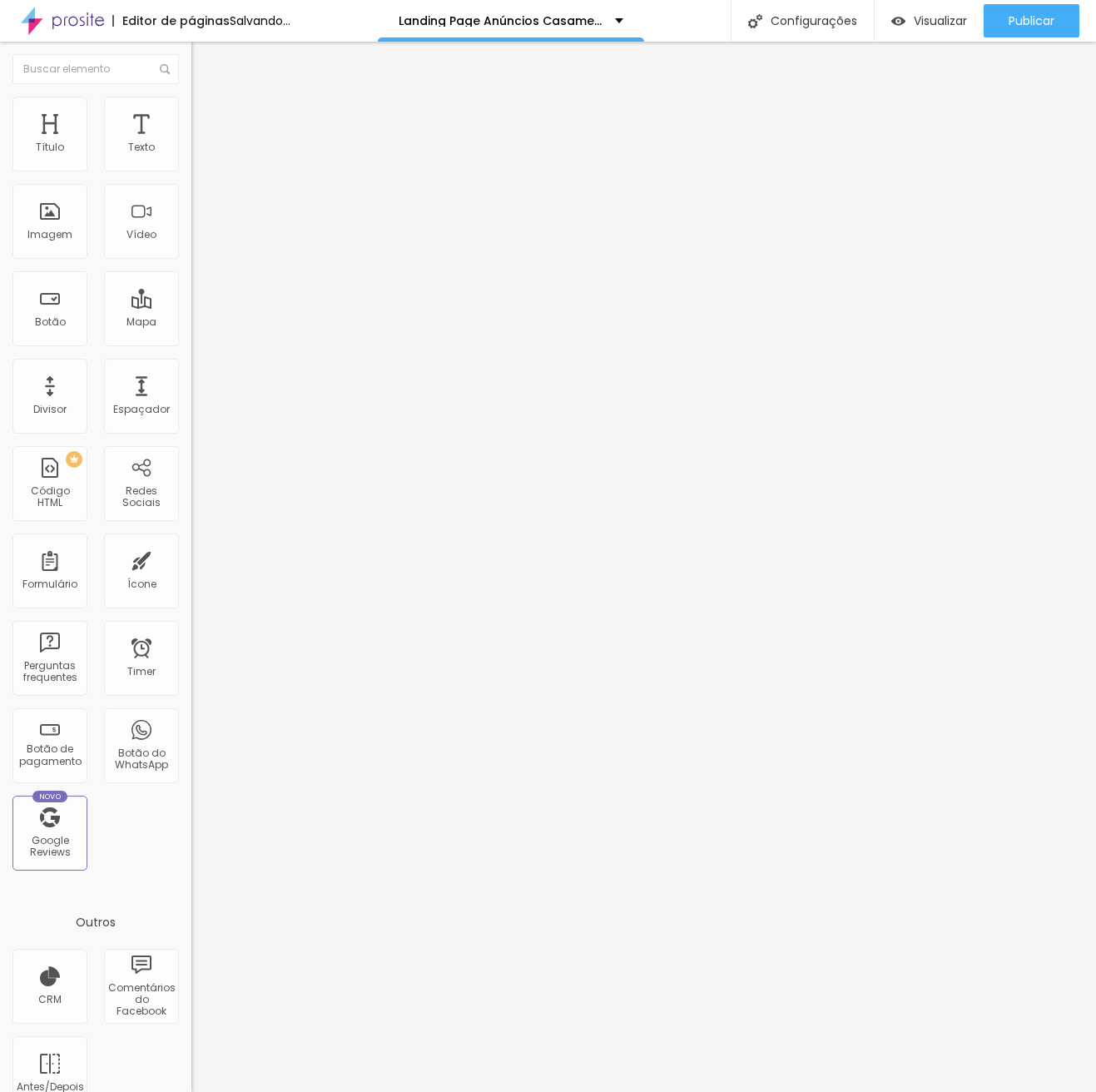
type input "1.1"
type input "1.2"
type input "1.3"
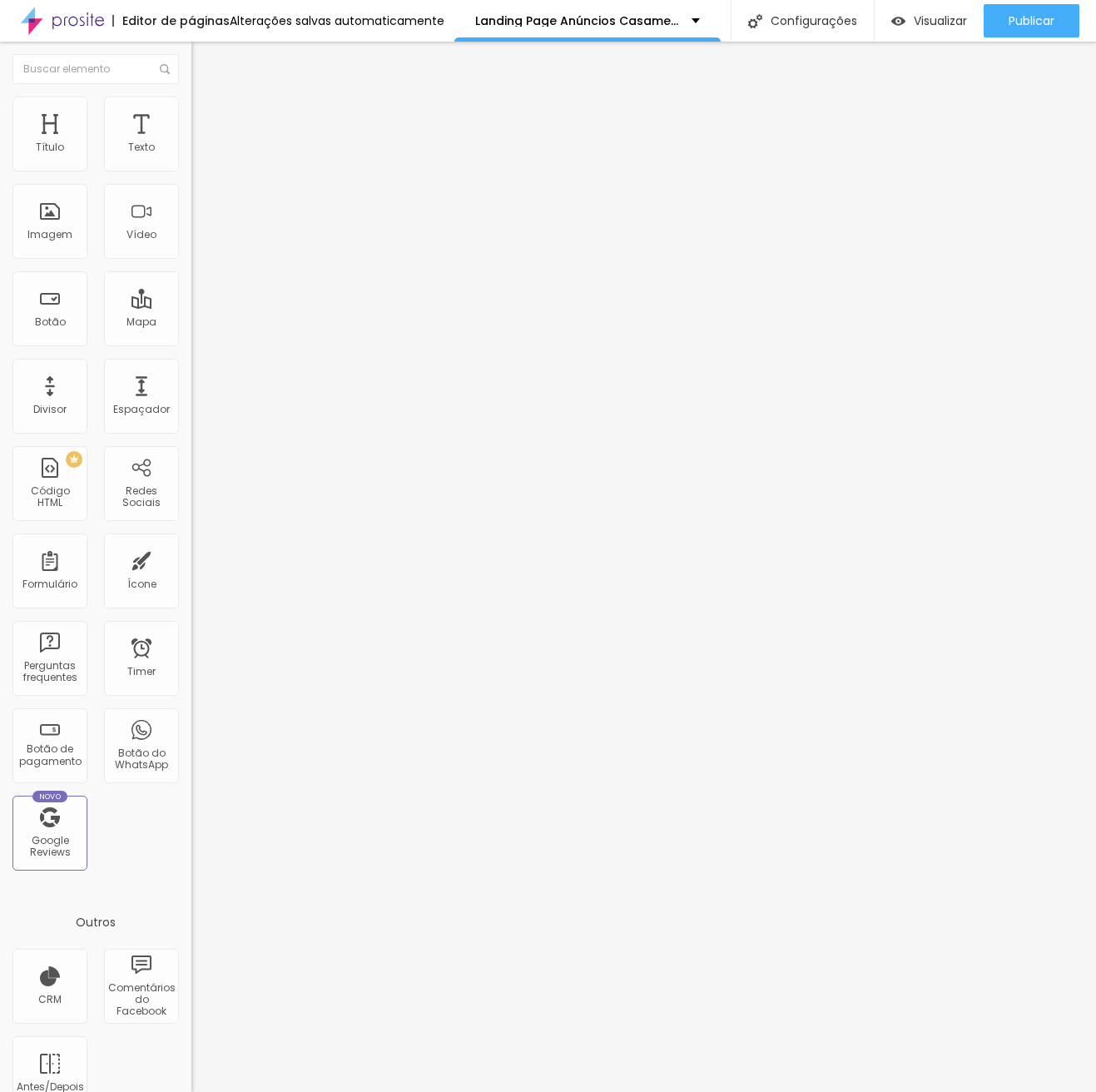
type input "1.3"
drag, startPoint x: 43, startPoint y: 228, endPoint x: 91, endPoint y: 225, distance: 48.1
type input "1.3"
click at [191, 778] on input "range" at bounding box center [245, 784] width 107 height 13
click at [191, 95] on ul "Conteúdo Estilo Avançado" at bounding box center [287, 105] width 191 height 50
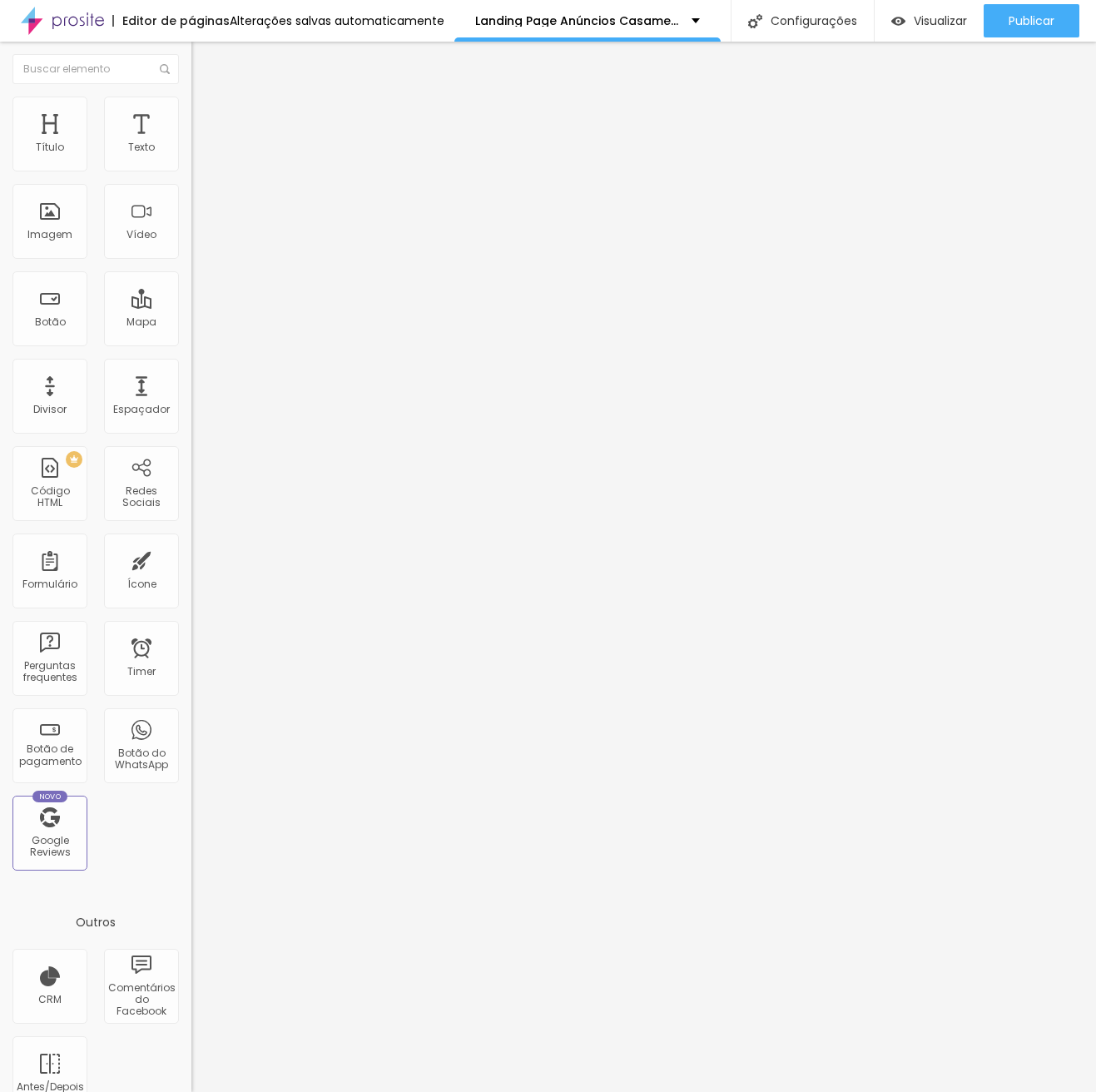
click at [191, 100] on img at bounding box center [198, 103] width 15 height 15
type input "95"
type input "90"
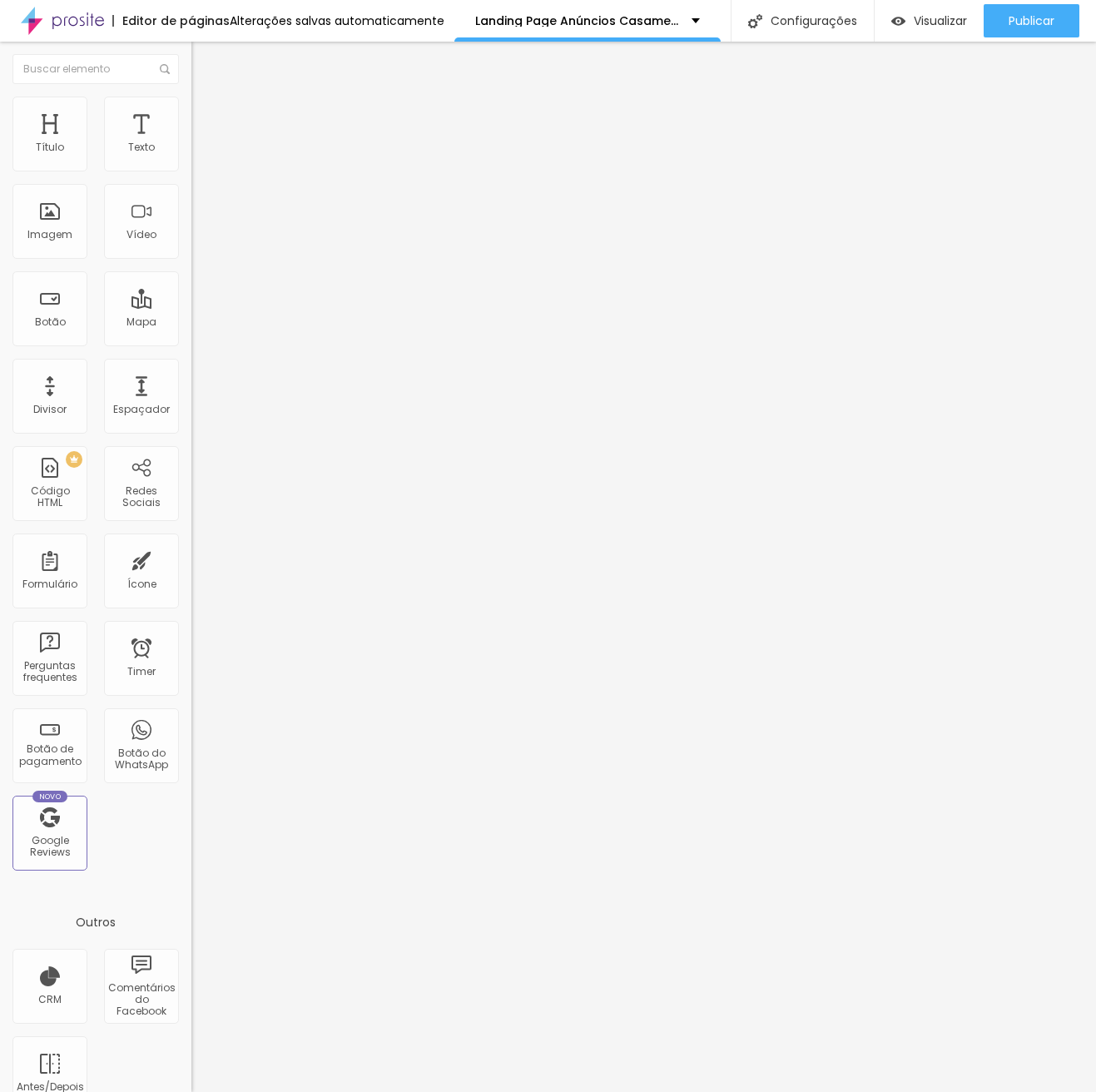
type input "85"
type input "80"
type input "75"
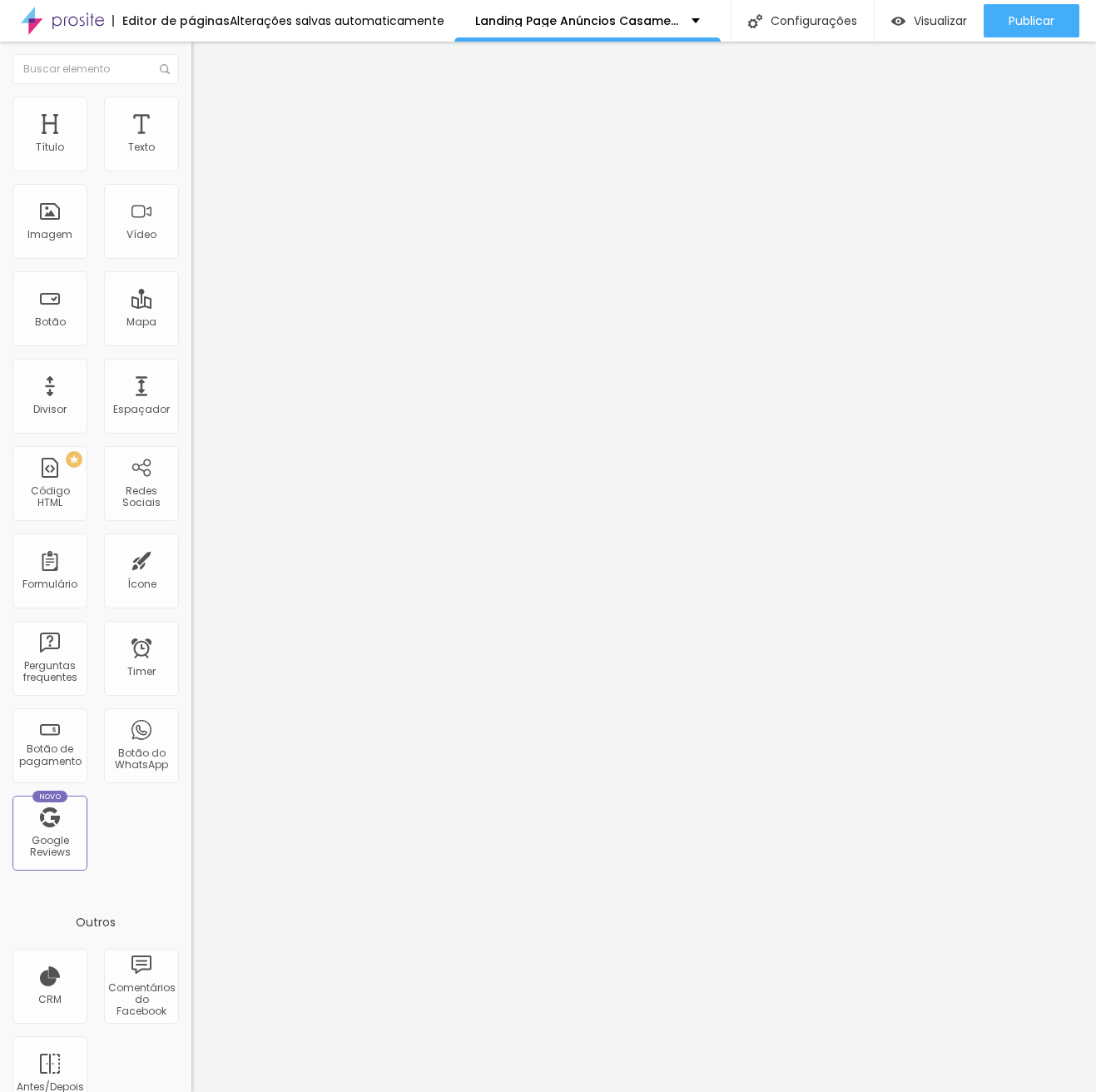
type input "75"
type input "70"
type input "65"
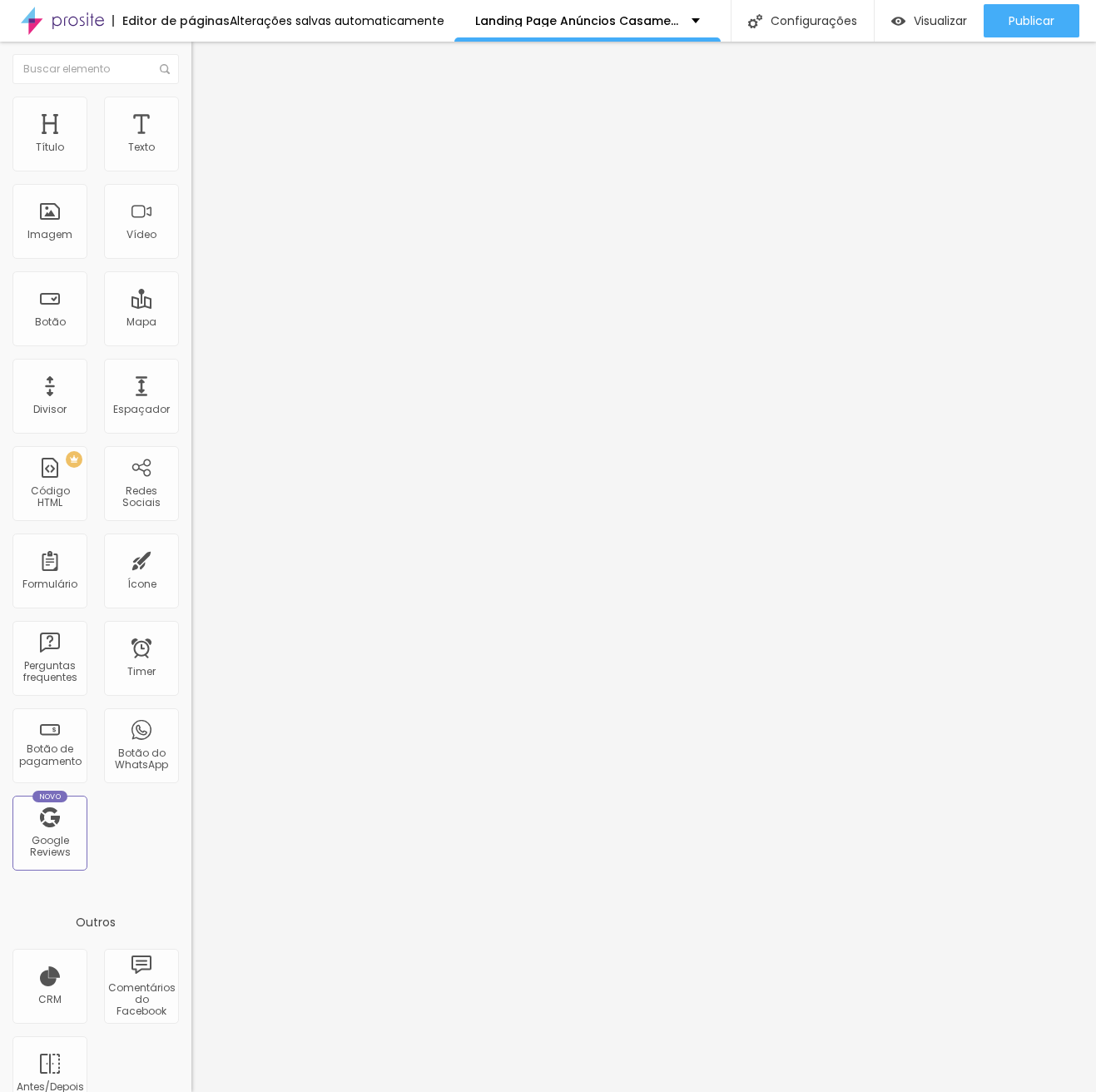
type input "60"
type input "55"
type input "50"
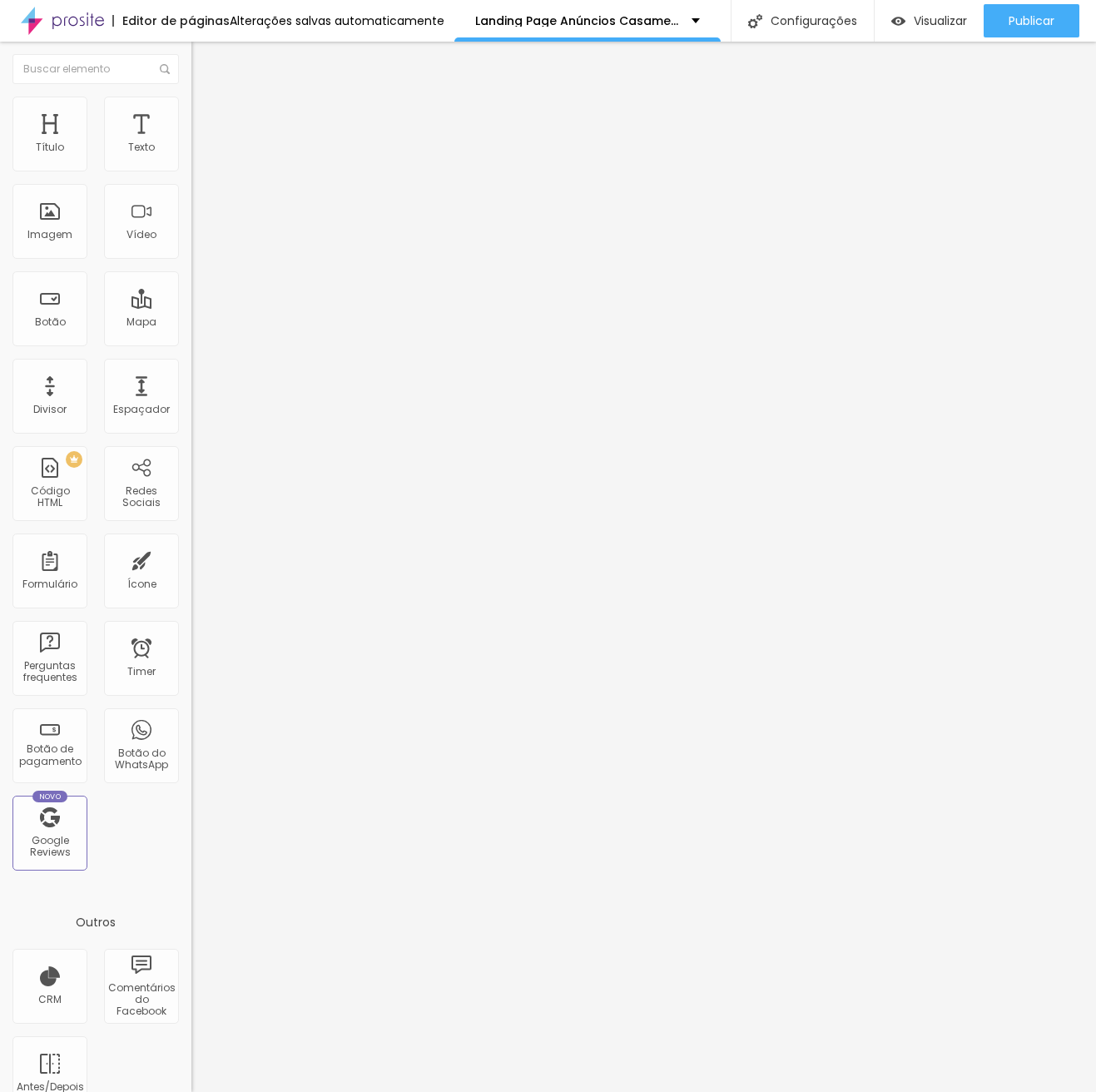
drag, startPoint x: 168, startPoint y: 178, endPoint x: 88, endPoint y: 178, distance: 80.0
type input "50"
click at [191, 171] on input "range" at bounding box center [245, 164] width 107 height 13
click at [191, 143] on span "Adicionar imagem" at bounding box center [245, 136] width 107 height 14
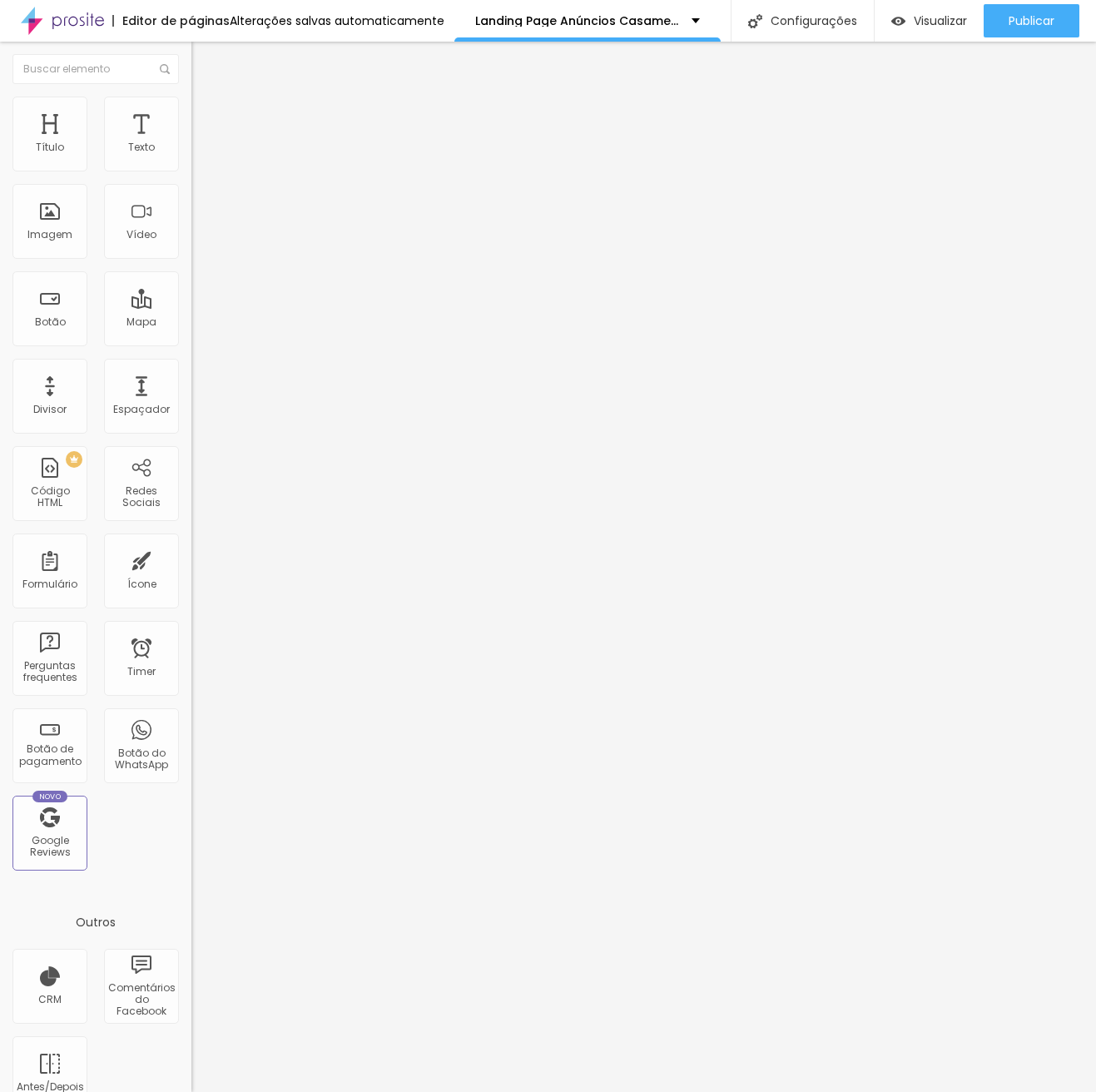
click at [191, 105] on img at bounding box center [198, 103] width 15 height 15
type input "45"
type input "40"
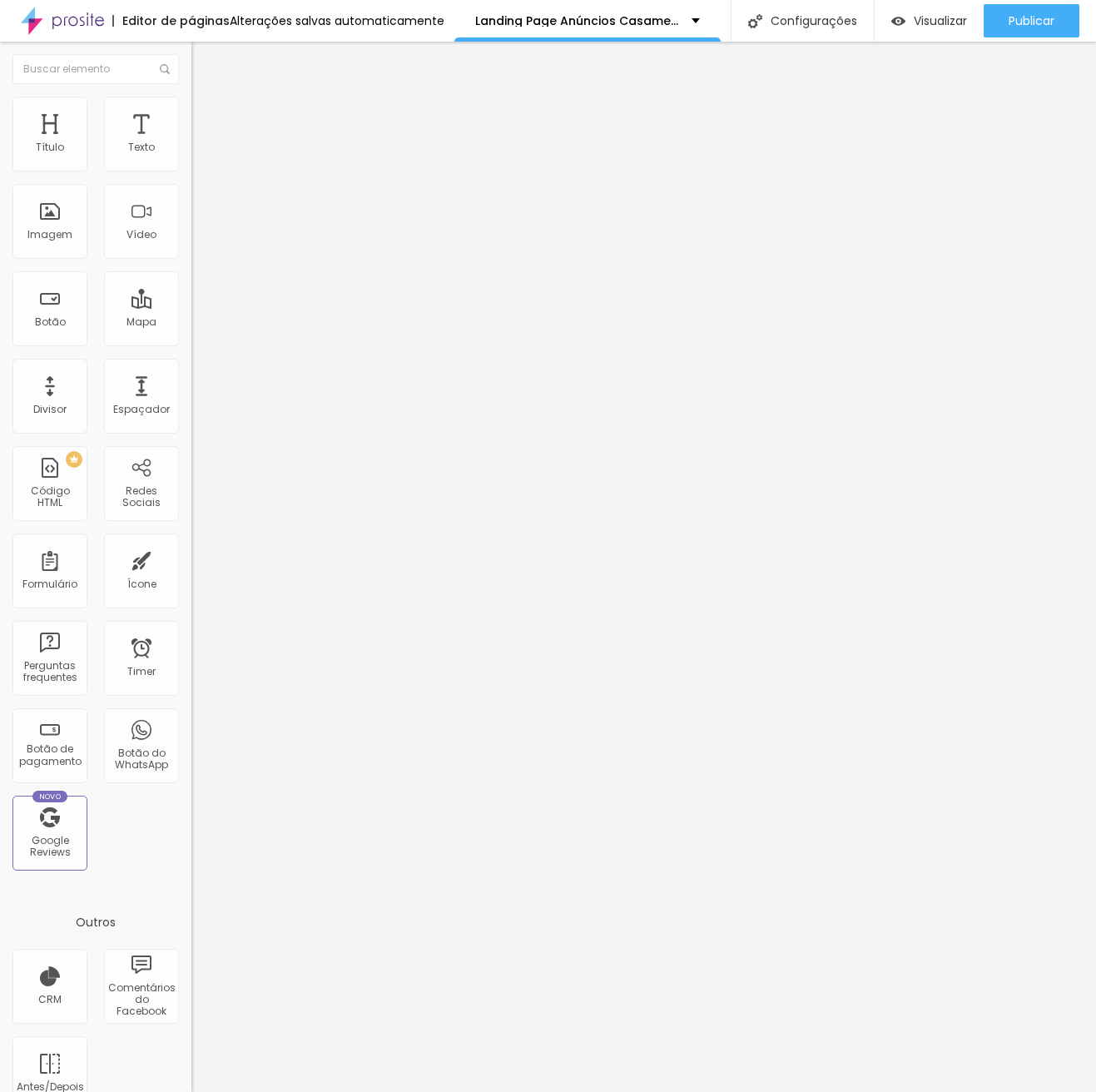
type input "40"
type input "35"
type input "30"
drag, startPoint x: 81, startPoint y: 179, endPoint x: 55, endPoint y: 180, distance: 26.0
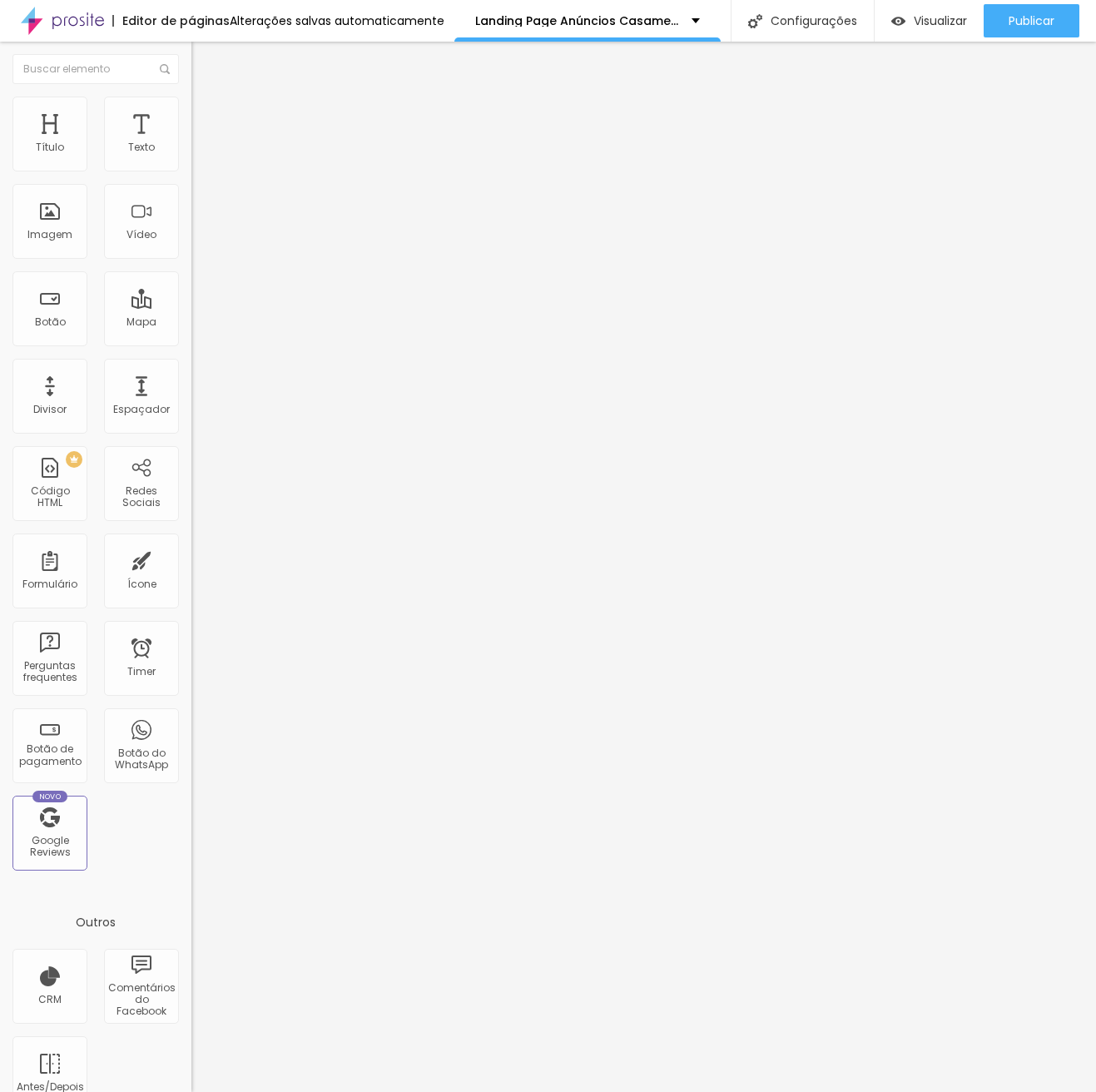
type input "30"
click at [191, 171] on input "range" at bounding box center [245, 164] width 107 height 13
click at [206, 115] on span "Estilo" at bounding box center [219, 108] width 26 height 14
click at [191, 158] on input "100" at bounding box center [227, 149] width 71 height 18
drag, startPoint x: 118, startPoint y: 162, endPoint x: 142, endPoint y: 162, distance: 24.0
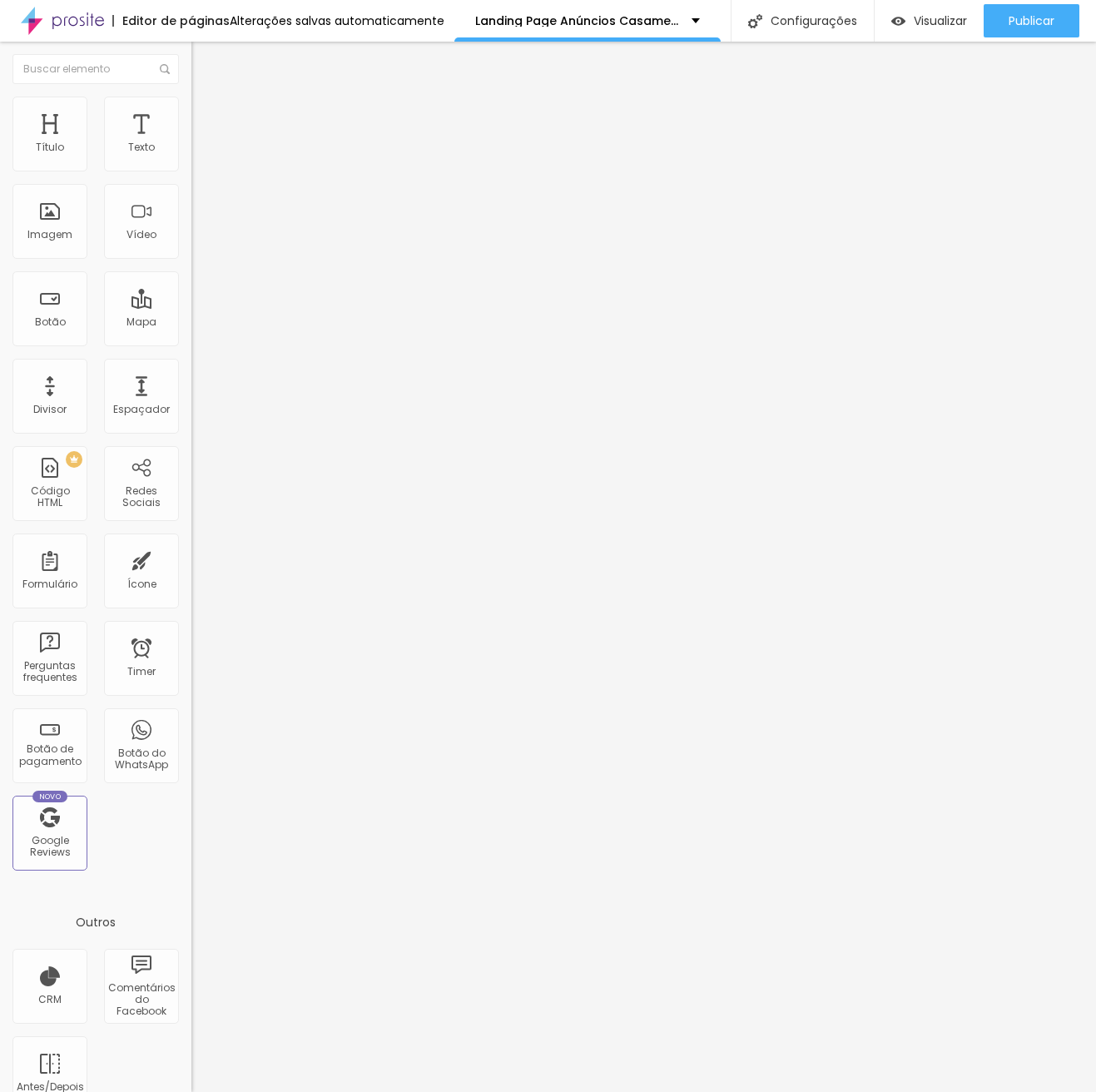
click at [191, 158] on div "100 px %" at bounding box center [287, 149] width 191 height 18
type input "3"
type input "10"
type input "30"
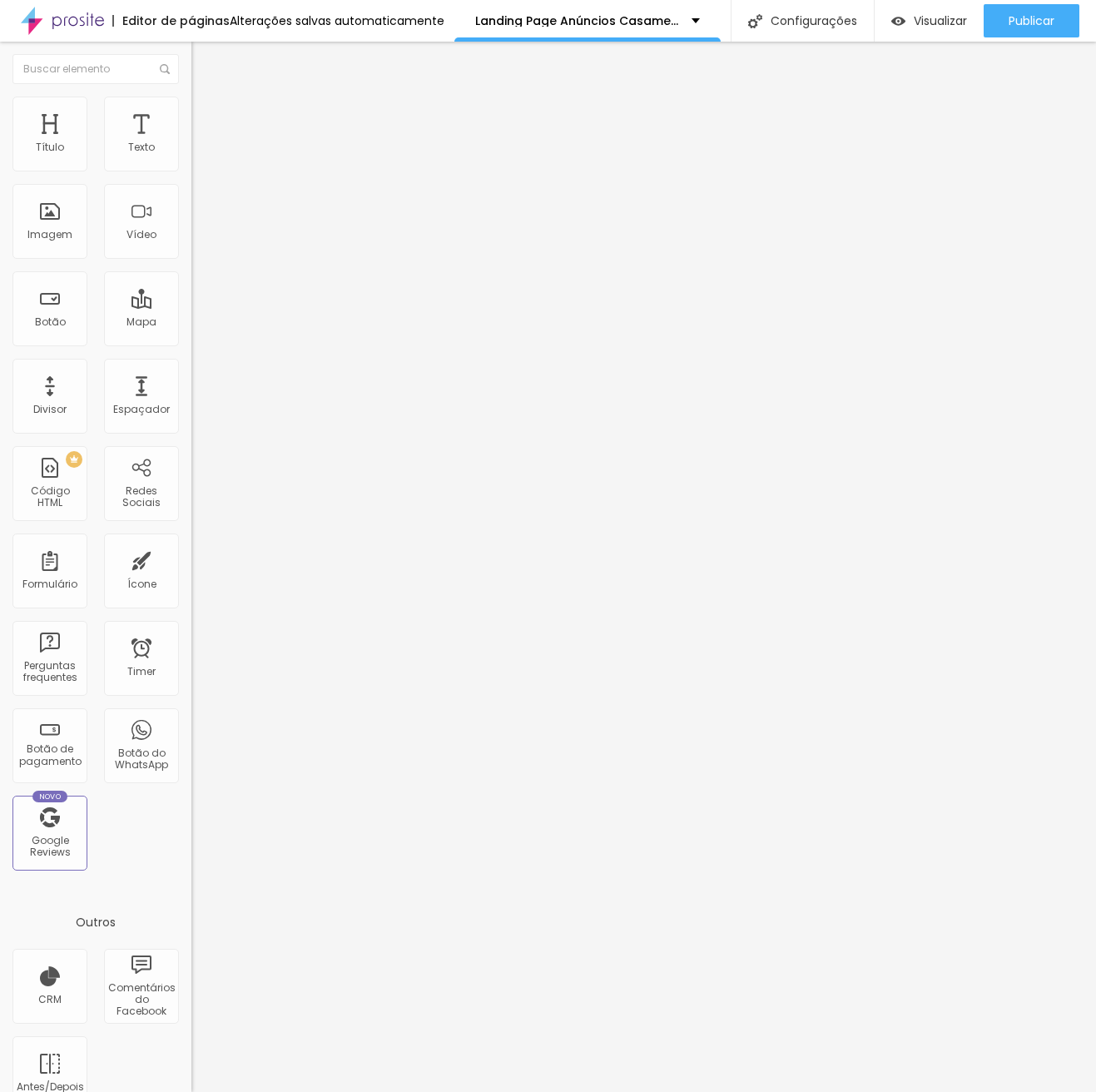
type input "30"
click at [191, 103] on li "Avançado" at bounding box center [287, 104] width 191 height 17
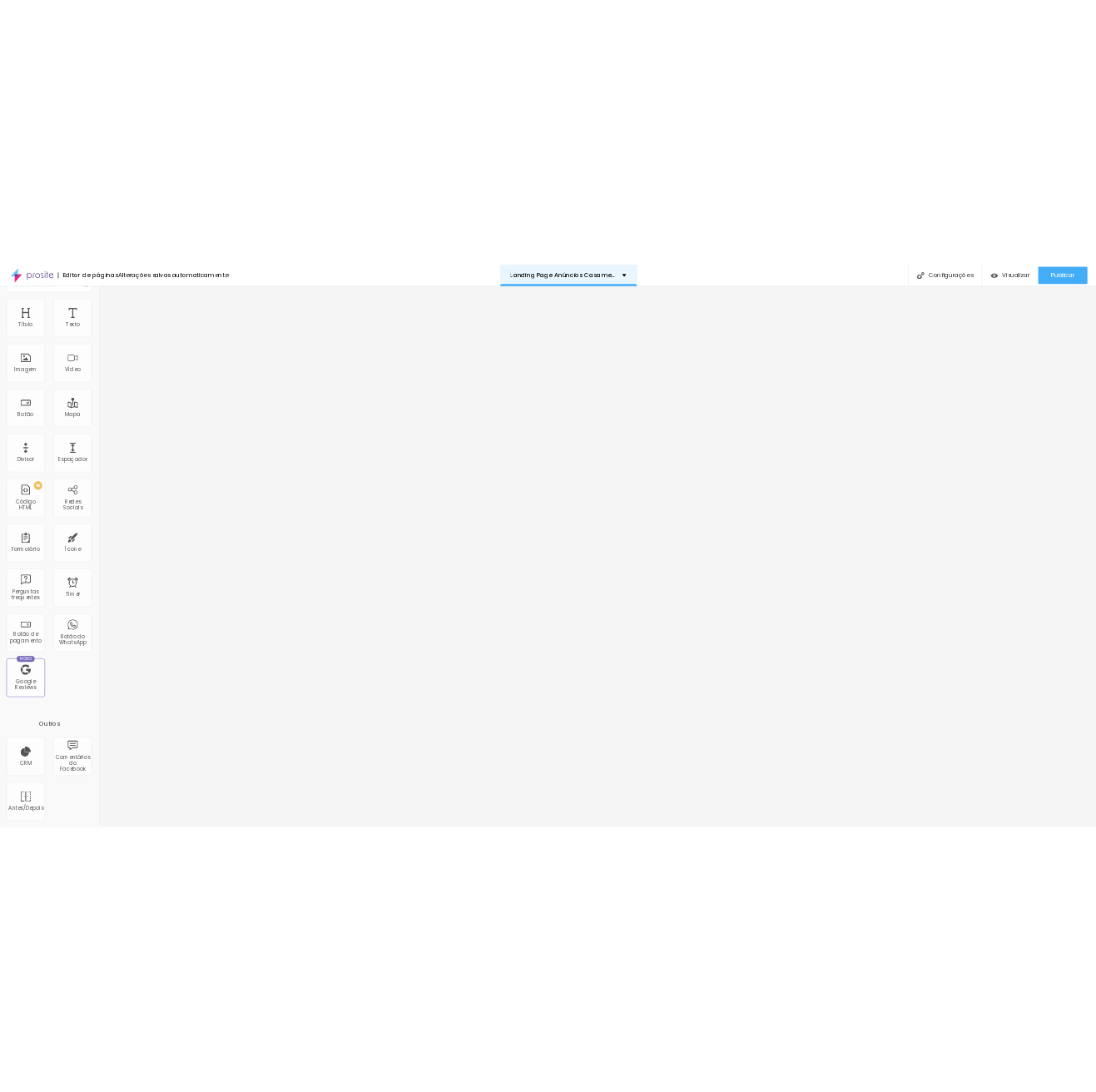
scroll to position [0, 0]
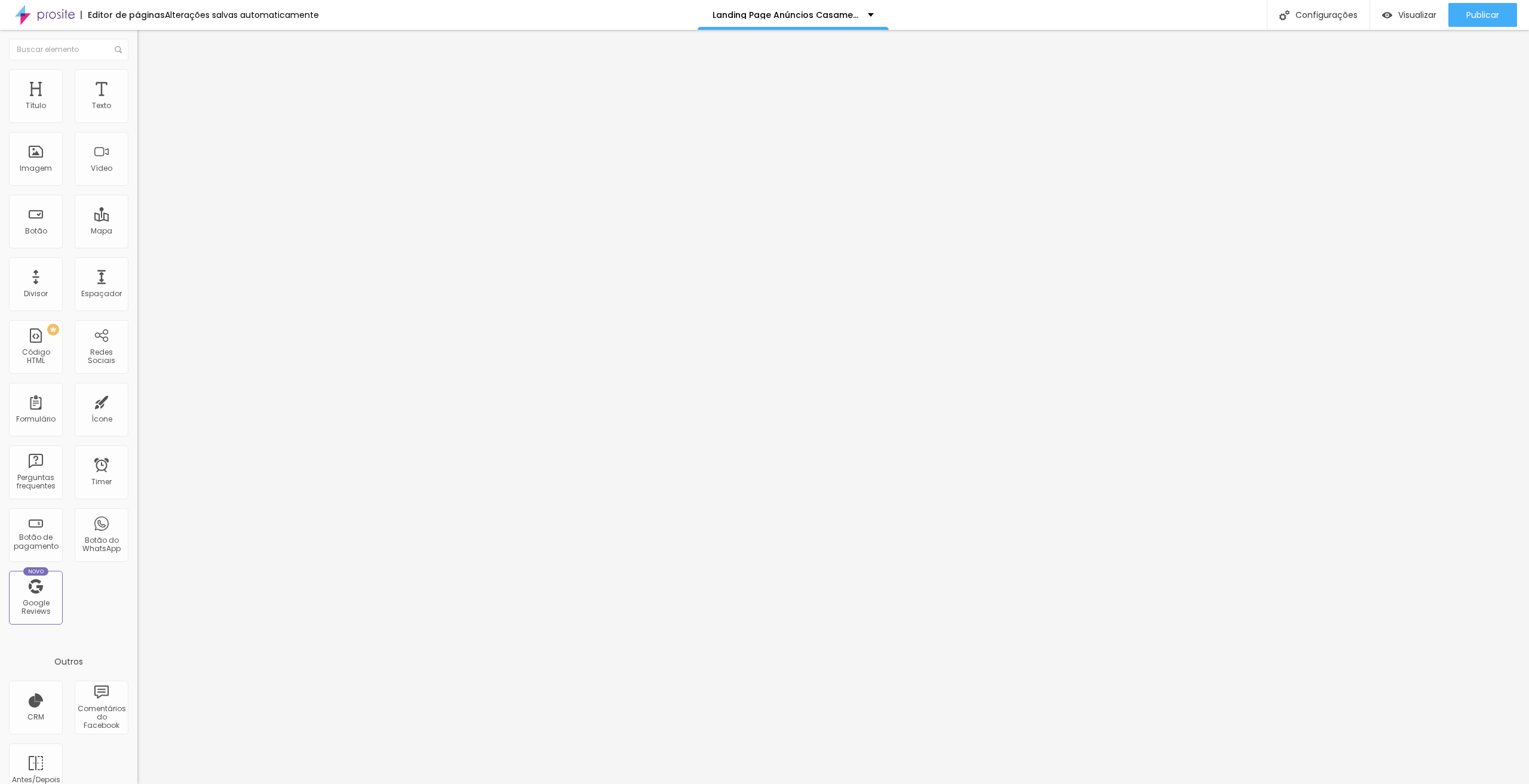
click at [137, 76] on li "Estilo" at bounding box center [206, 75] width 137 height 12
type input "35"
type input "40"
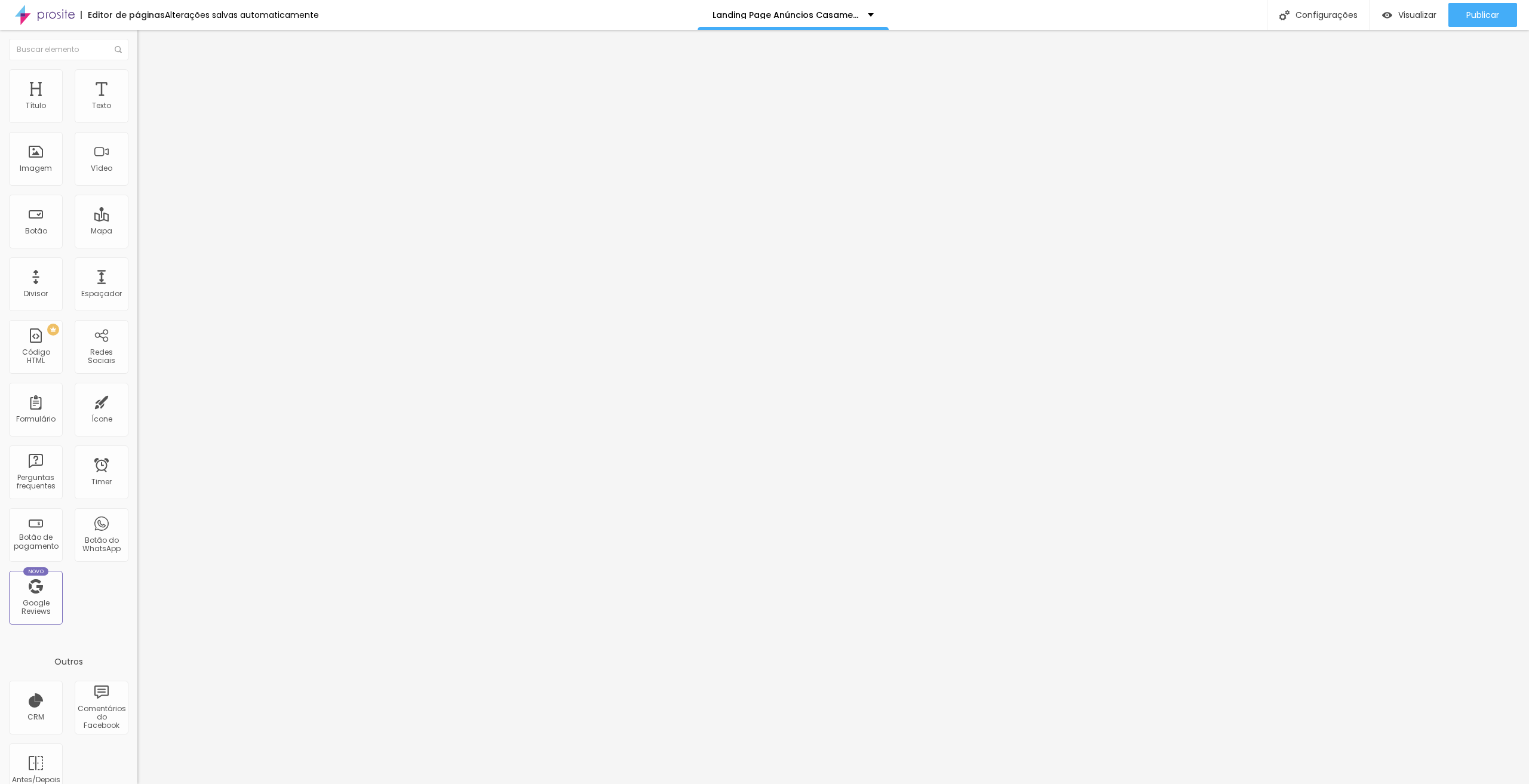
type input "45"
type input "50"
type input "55"
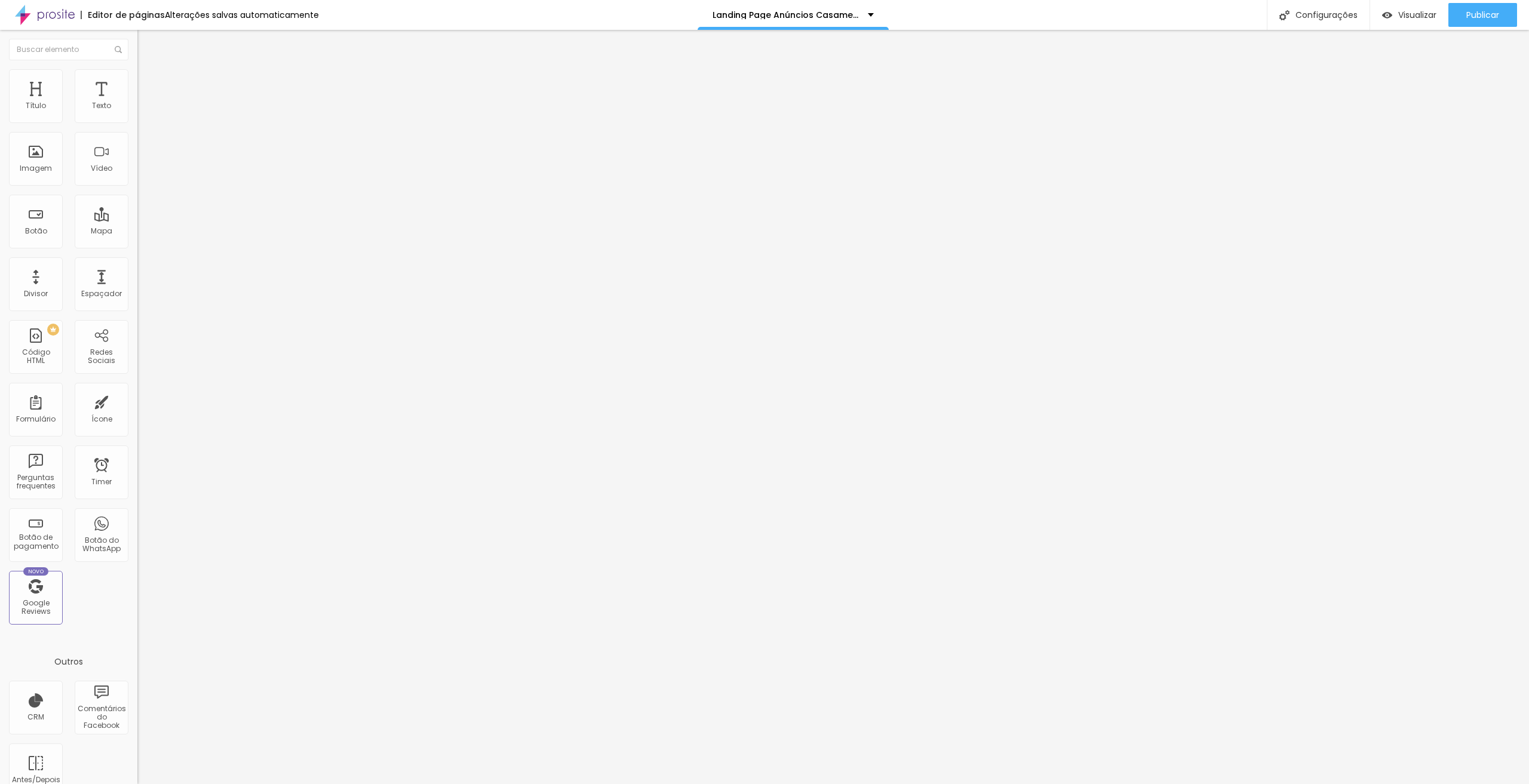
type input "55"
type input "60"
type input "65"
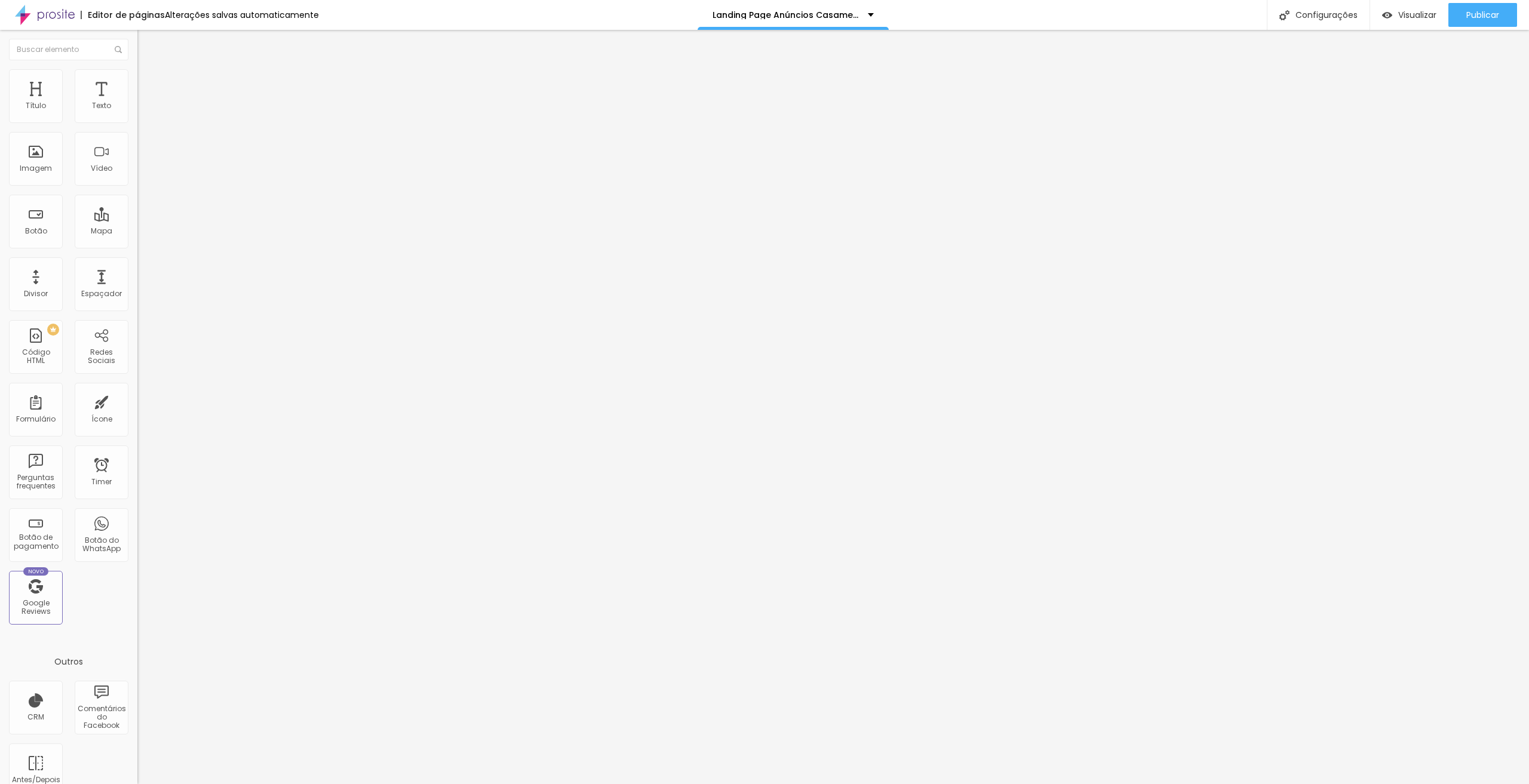
type input "70"
type input "75"
type input "80"
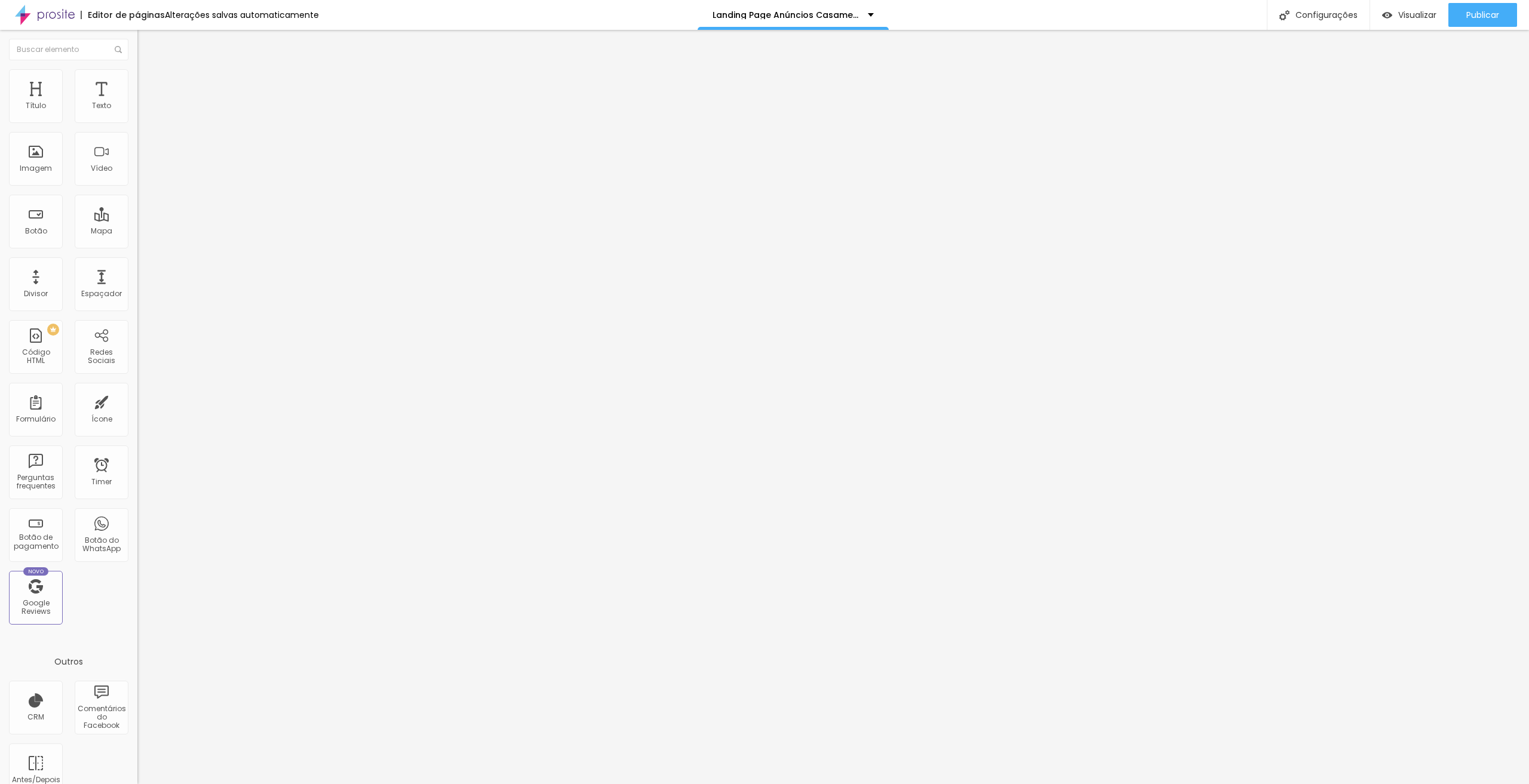
type input "80"
type input "85"
type input "90"
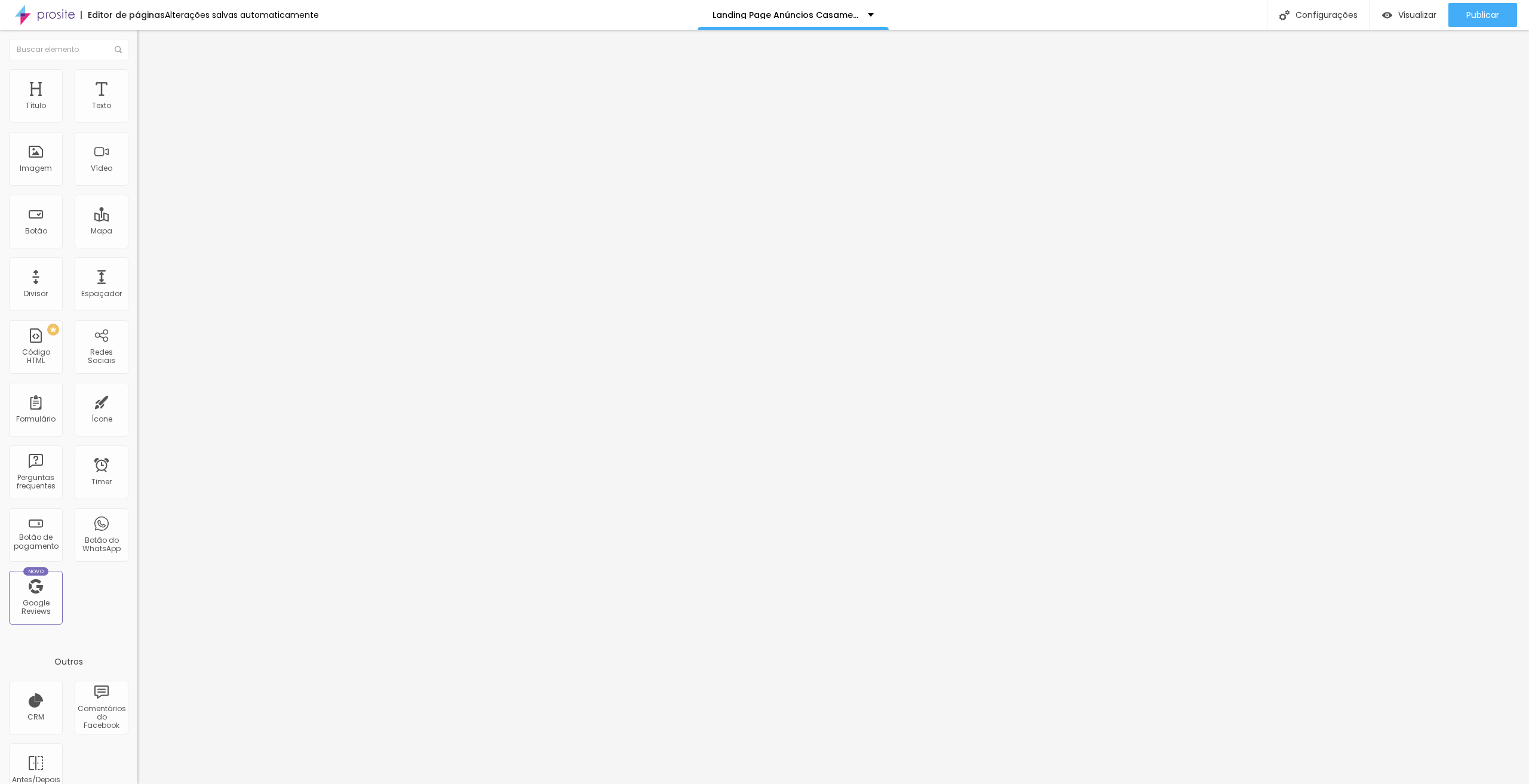
type input "95"
type input "100"
drag, startPoint x: 39, startPoint y: 127, endPoint x: 125, endPoint y: 129, distance: 86.0
type input "100"
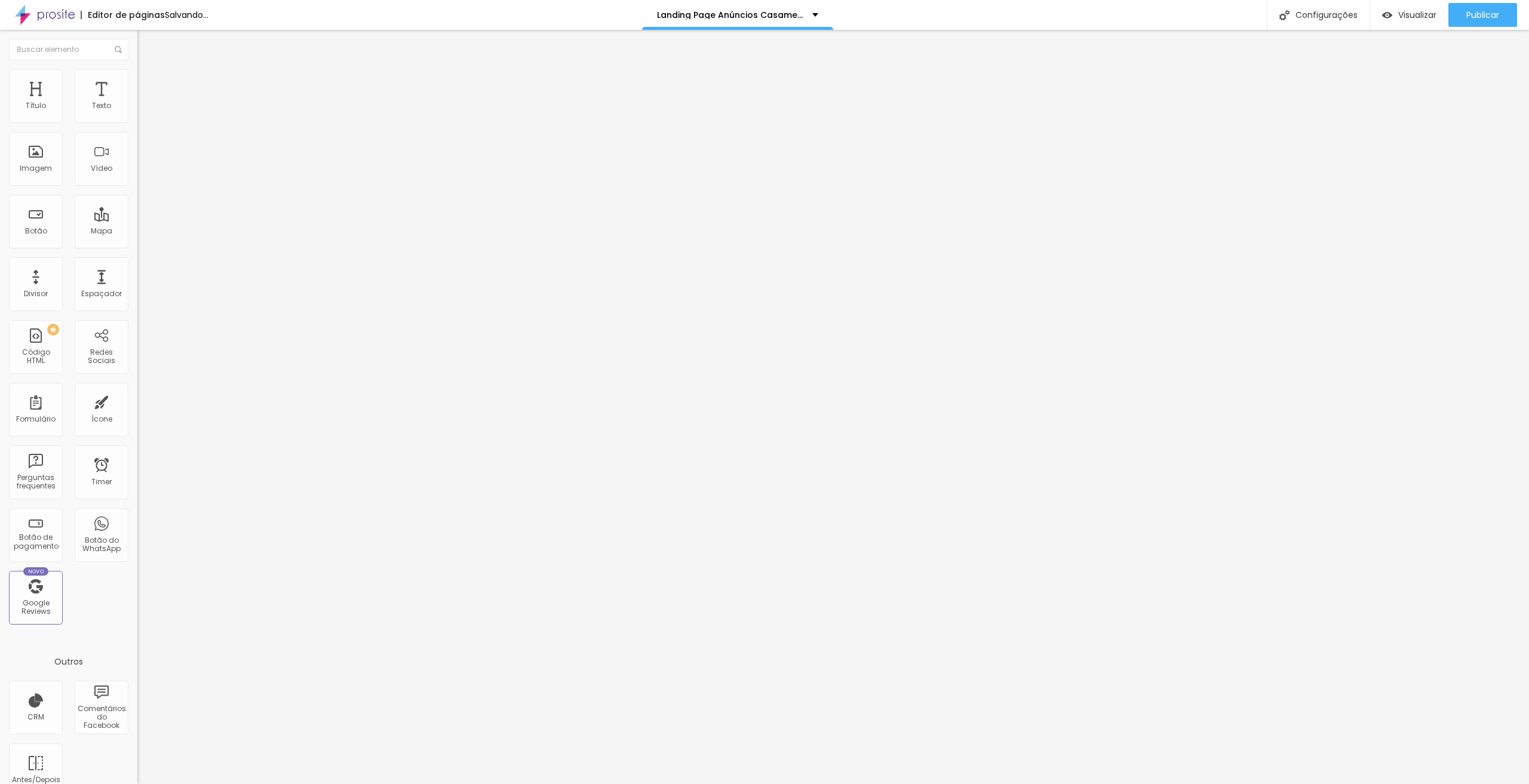
click at [137, 122] on input "range" at bounding box center [176, 117] width 77 height 9
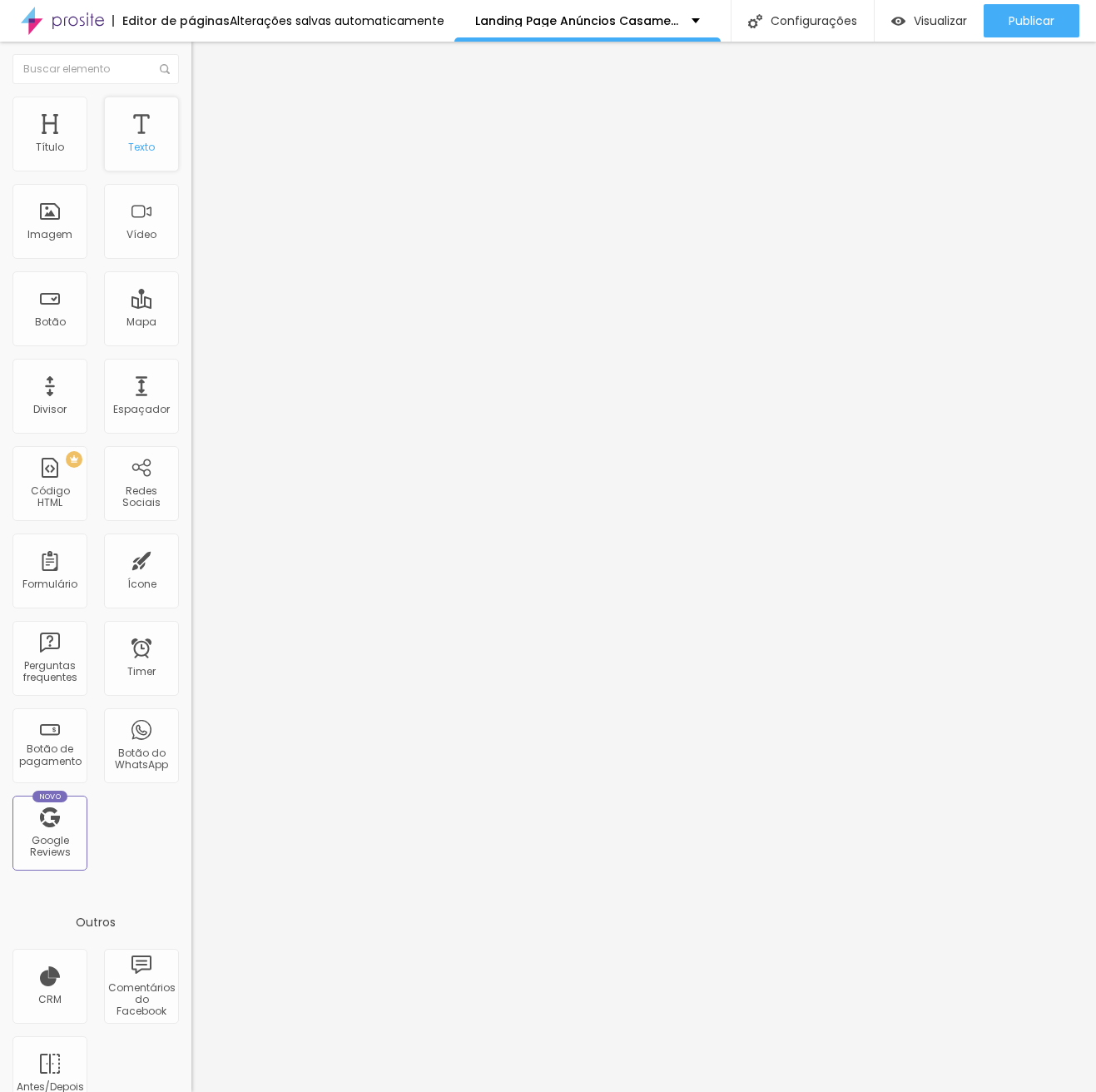
click at [125, 123] on div "Texto" at bounding box center [142, 134] width 75 height 75
click at [204, 60] on img "button" at bounding box center [210, 61] width 13 height 13
click at [191, 142] on div "Adicionar imagem" at bounding box center [287, 136] width 191 height 12
click at [191, 143] on span "Adicionar imagem" at bounding box center [245, 136] width 107 height 14
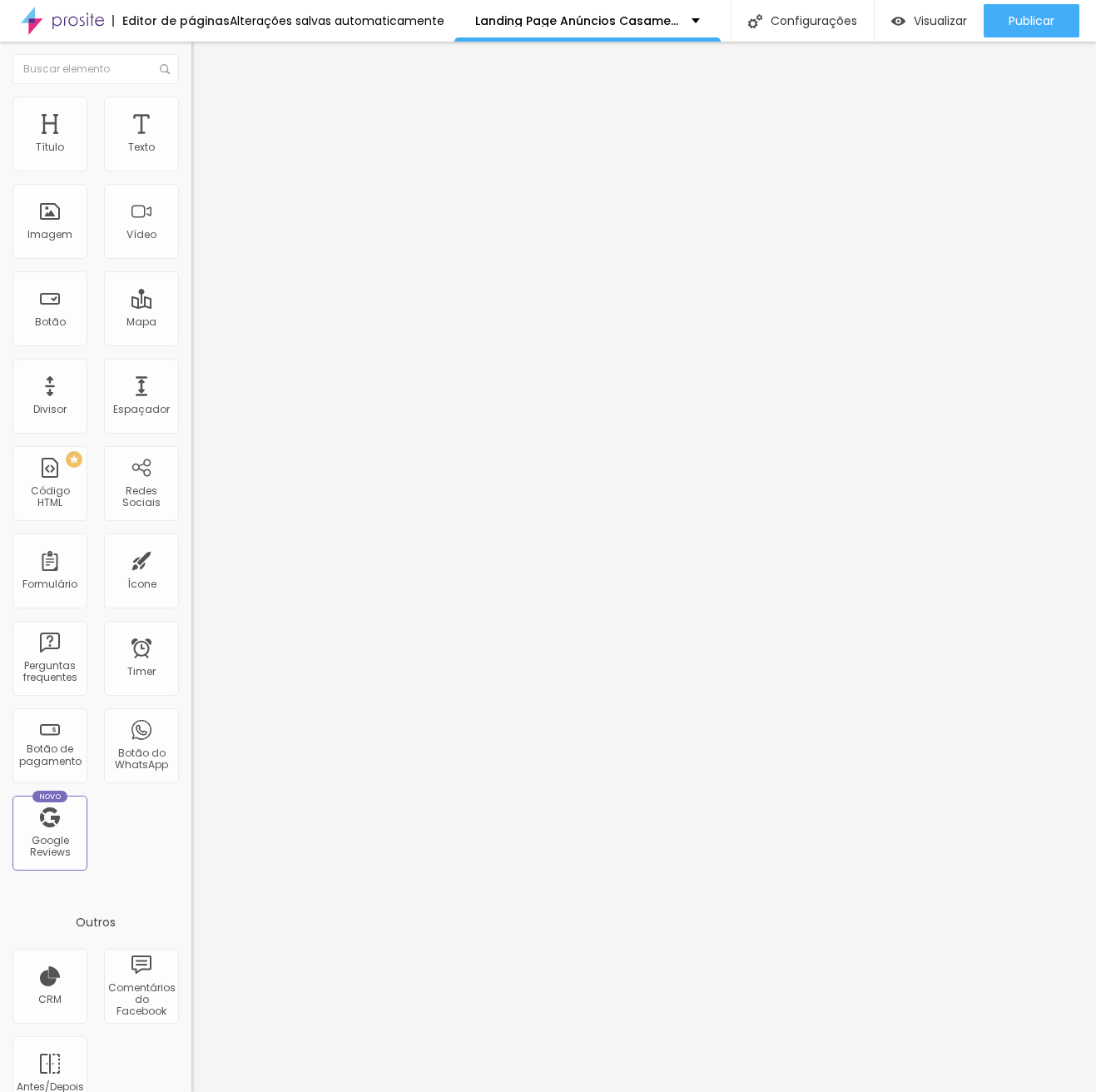
click at [191, 55] on button "Editar Coluna" at bounding box center [287, 61] width 191 height 39
click at [140, 143] on div "Texto" at bounding box center [141, 148] width 27 height 12
click at [191, 143] on span "Adicionar imagem" at bounding box center [245, 136] width 107 height 14
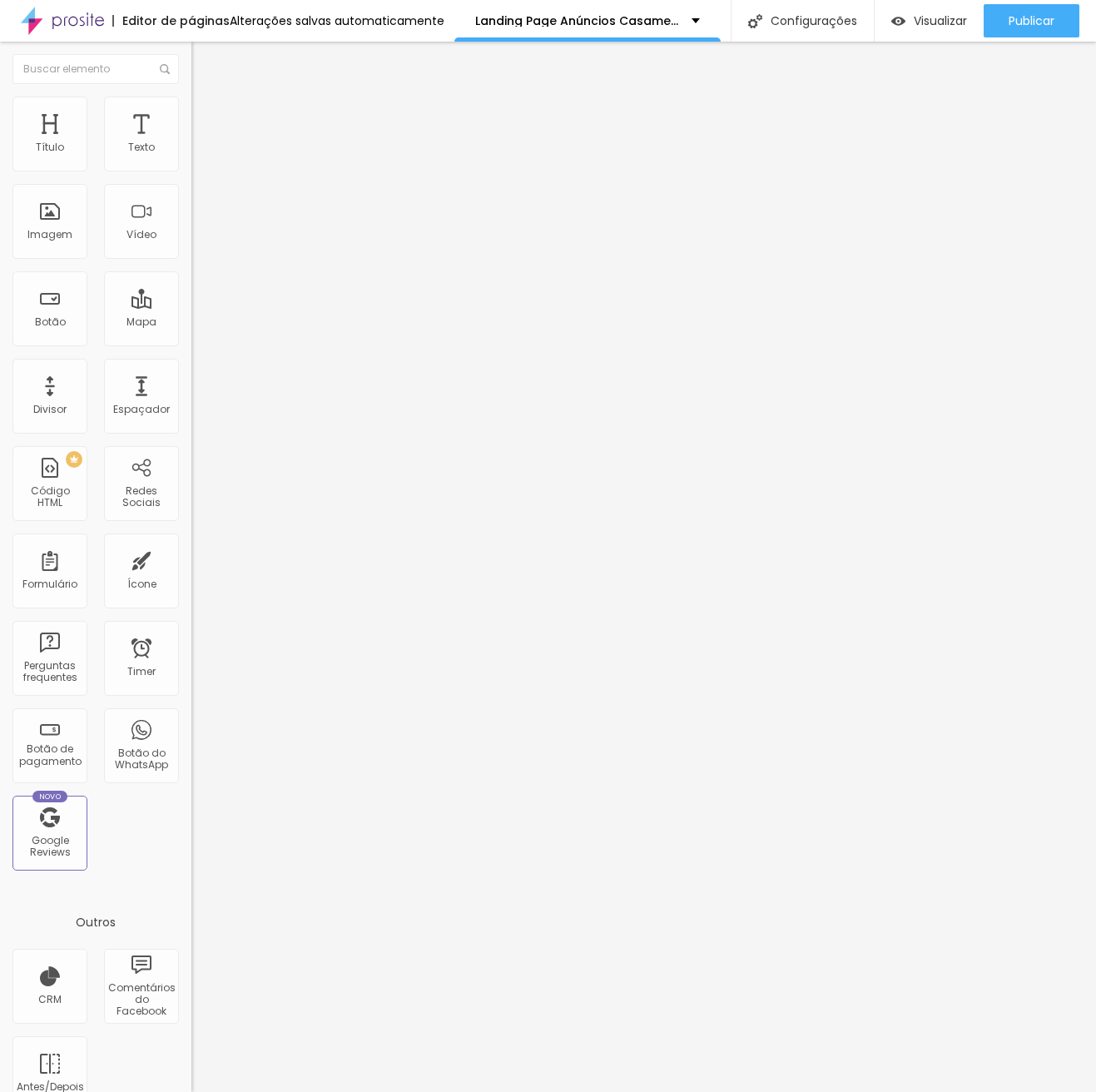
click at [191, 101] on li "Avançado" at bounding box center [287, 104] width 191 height 17
click at [191, 96] on li "Conteúdo" at bounding box center [287, 88] width 191 height 17
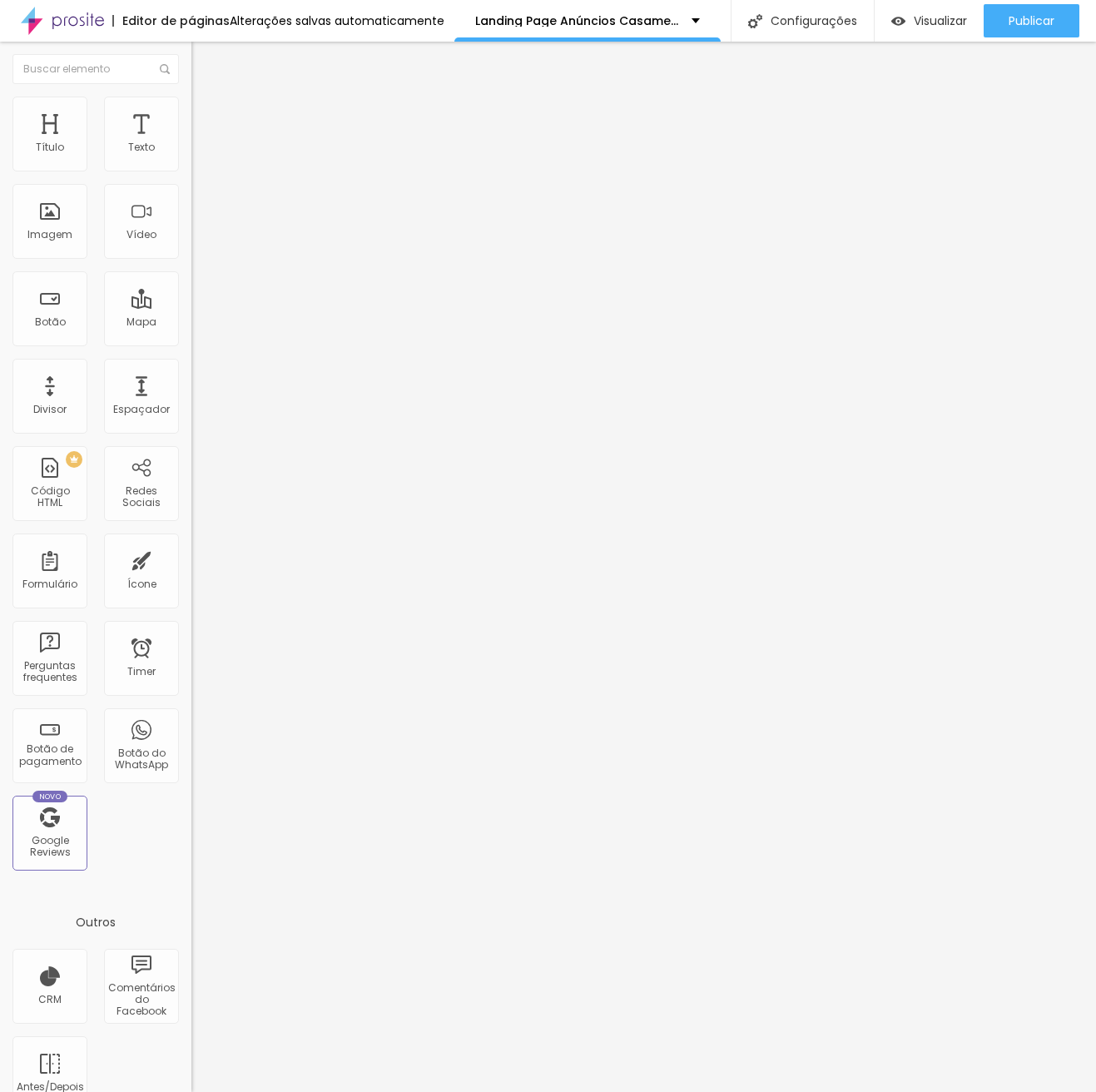
type input "85"
type input "101"
type input "116"
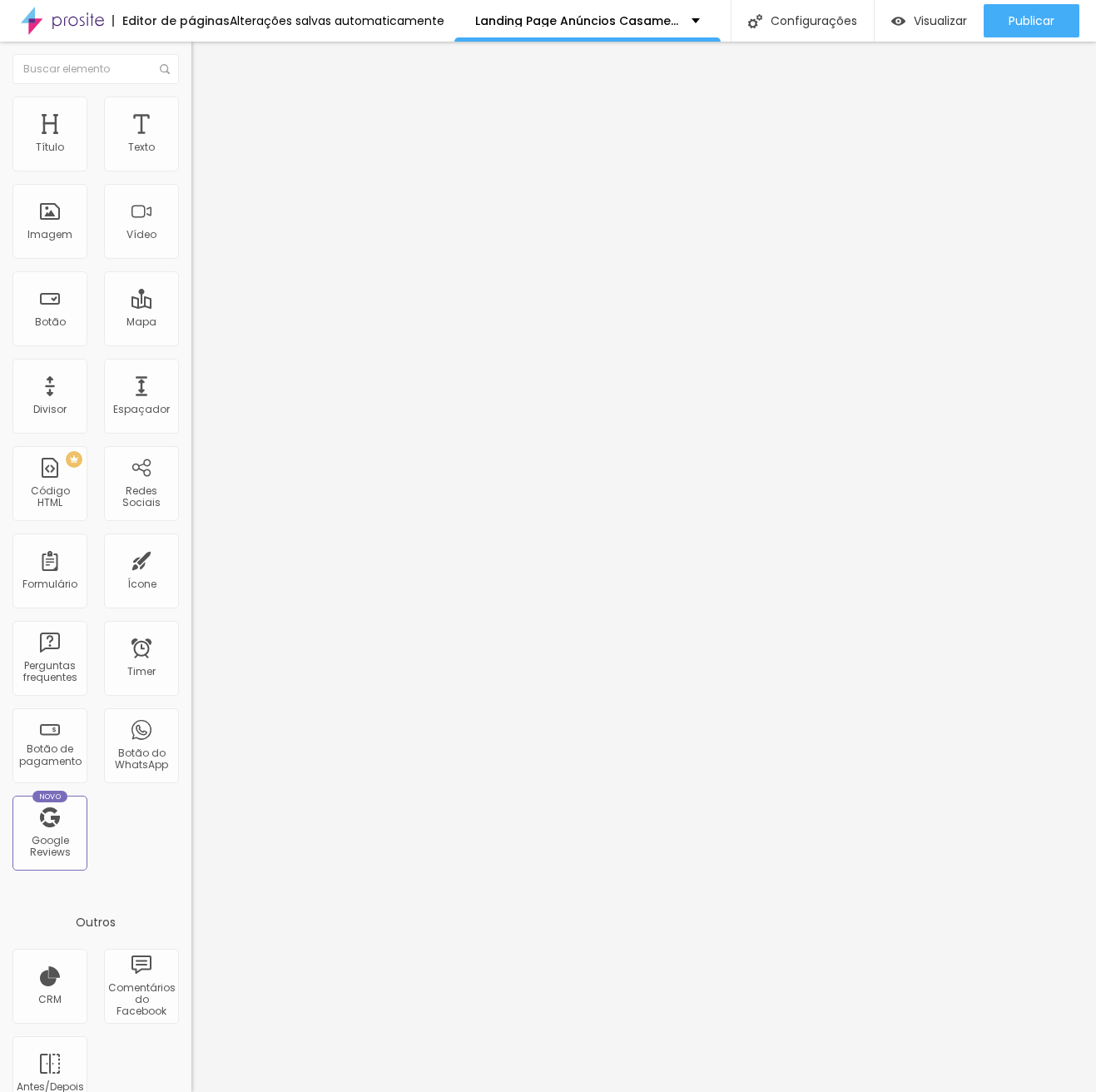
type input "116"
type input "131"
type input "152"
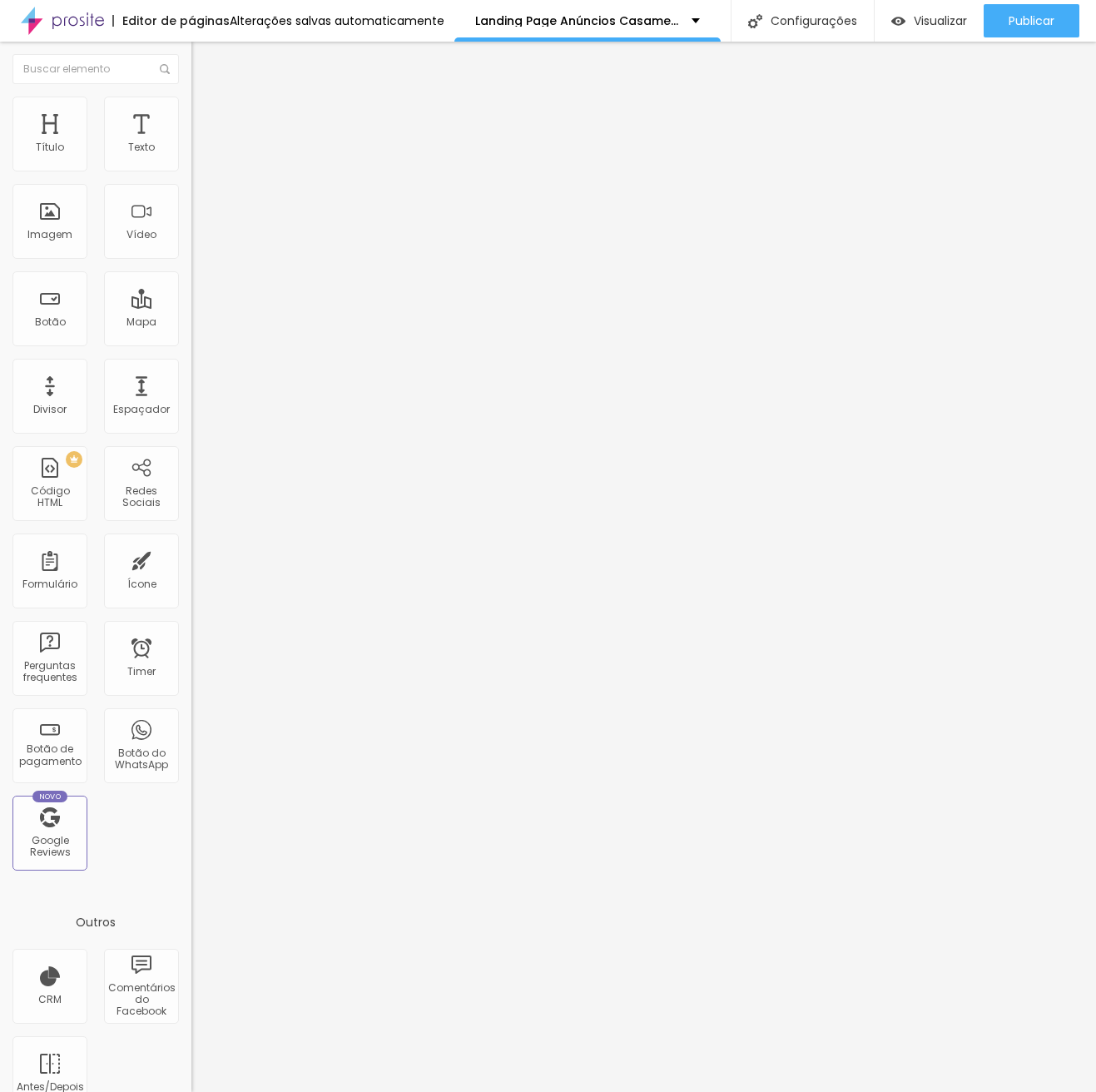
type input "224"
type input "250"
type input "265"
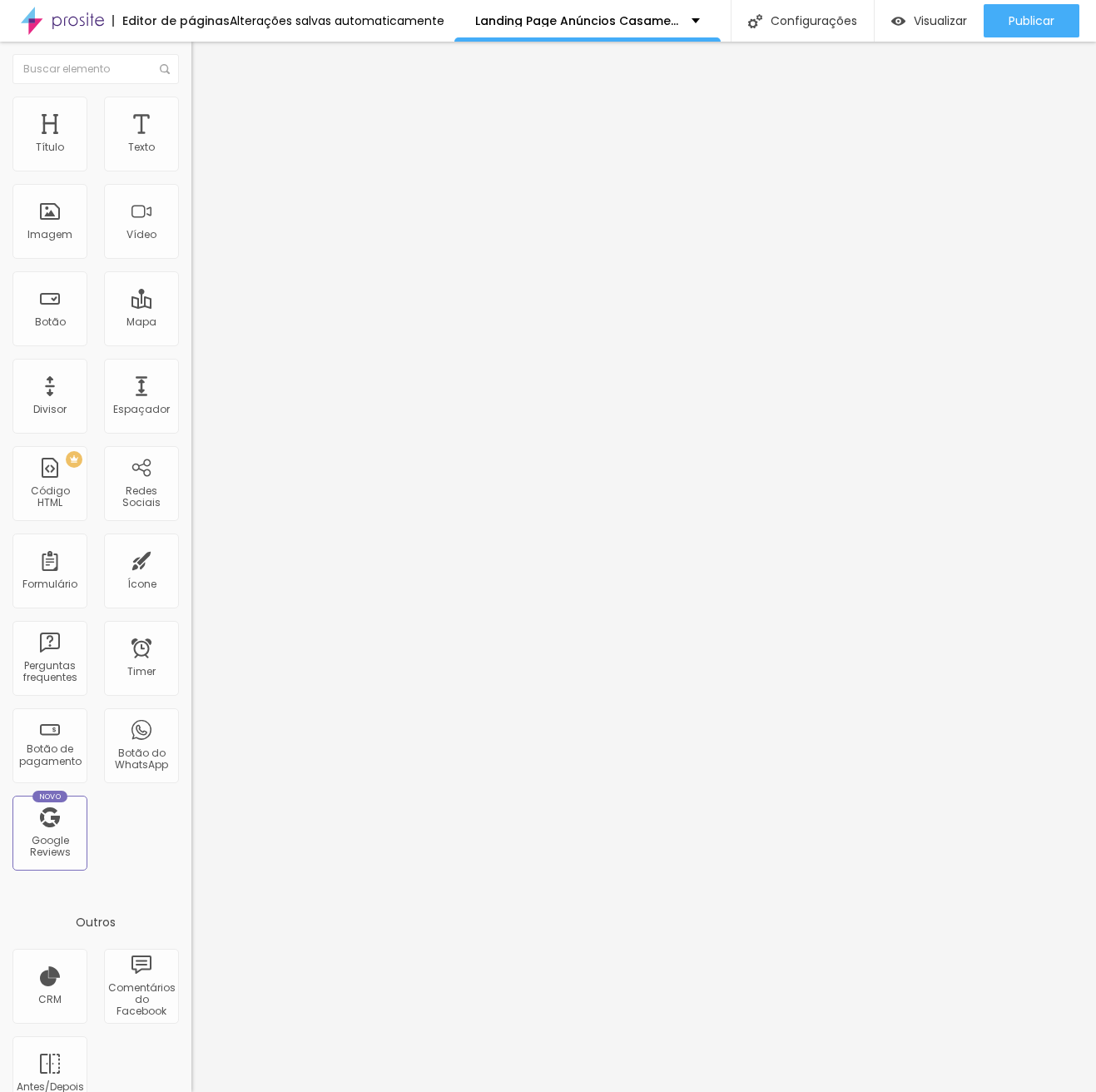
type input "265"
type input "275"
type input "286"
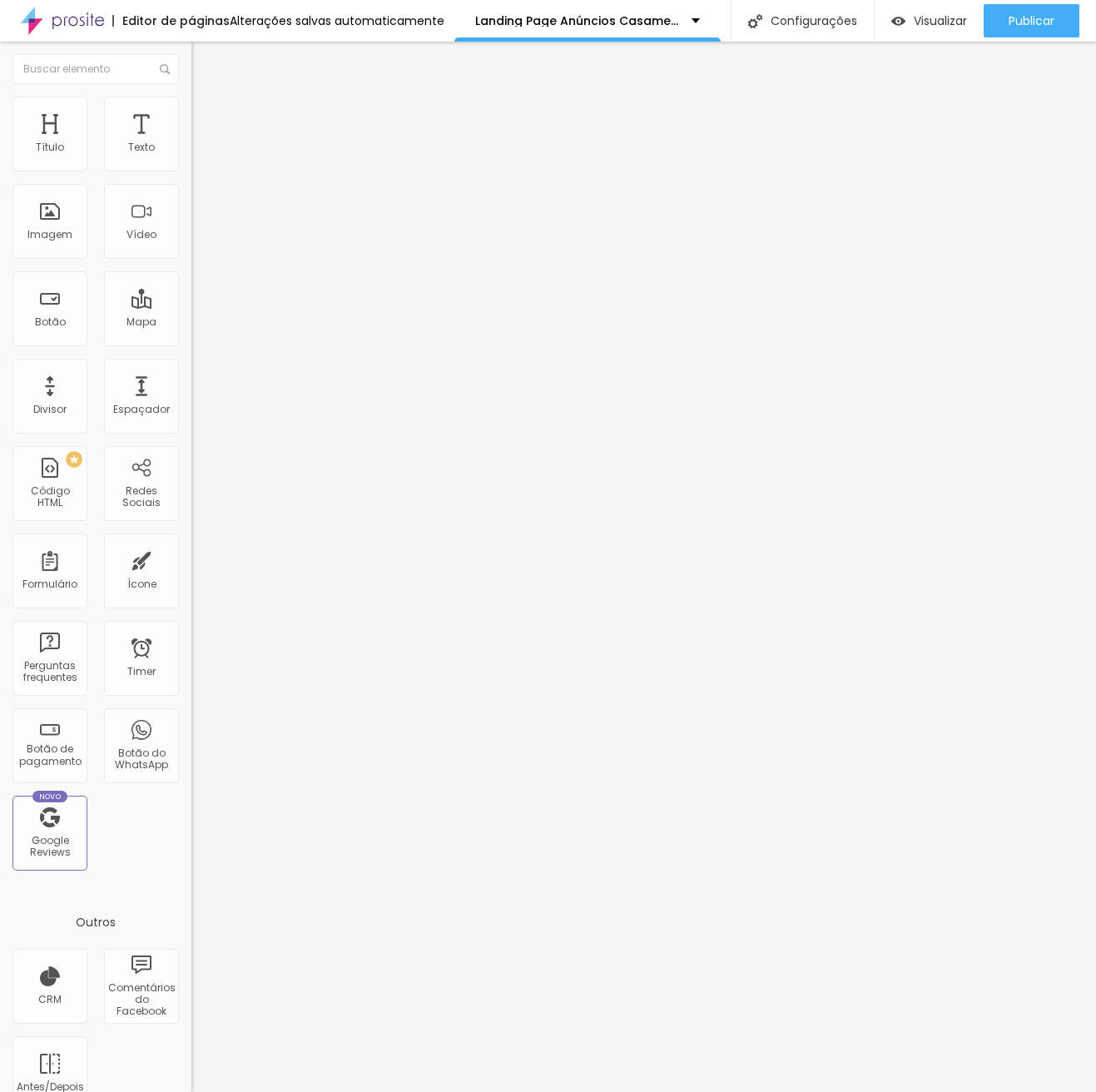
type input "301"
type input "317"
type input "327"
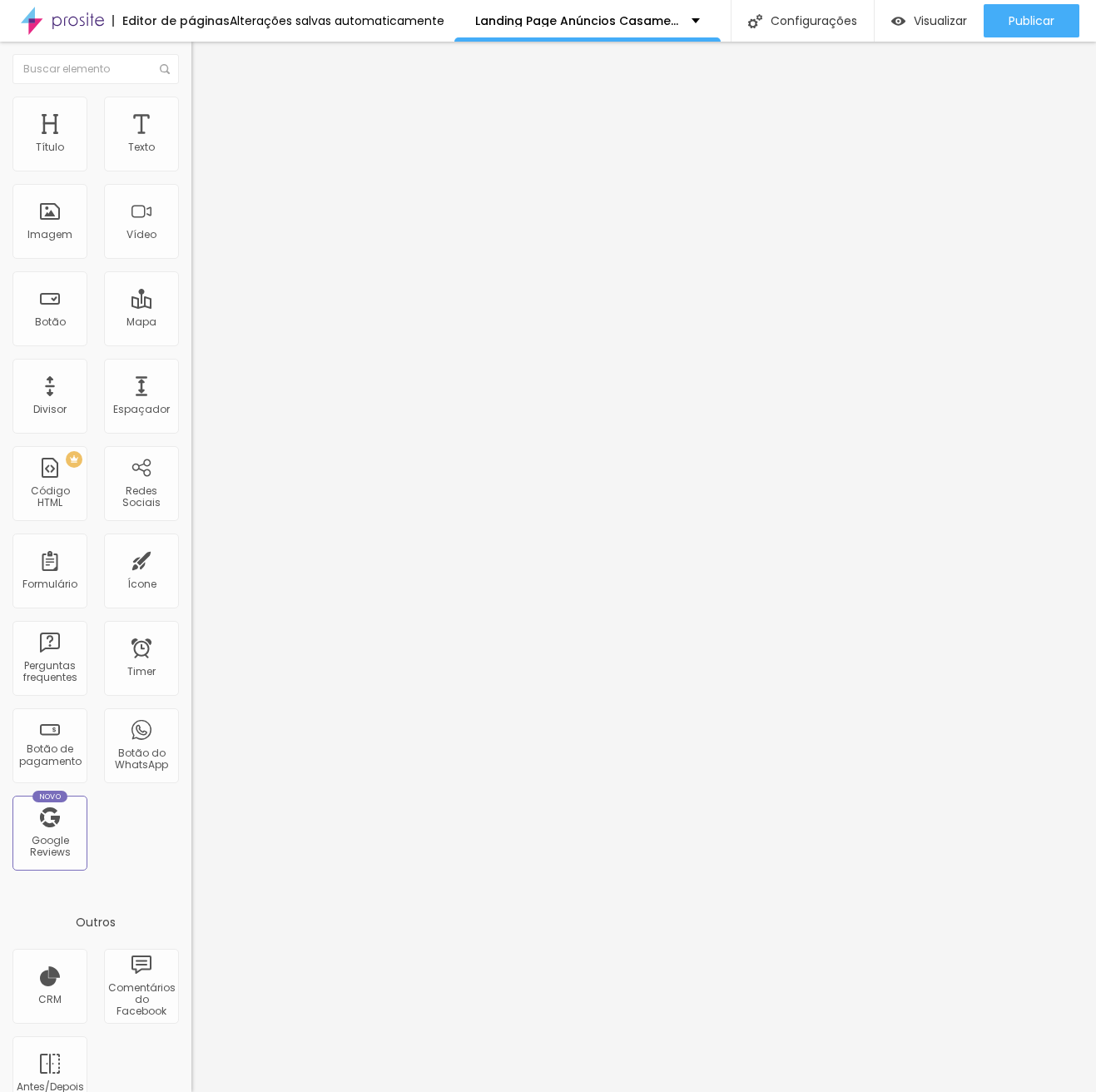
type input "327"
type input "343"
type input "353"
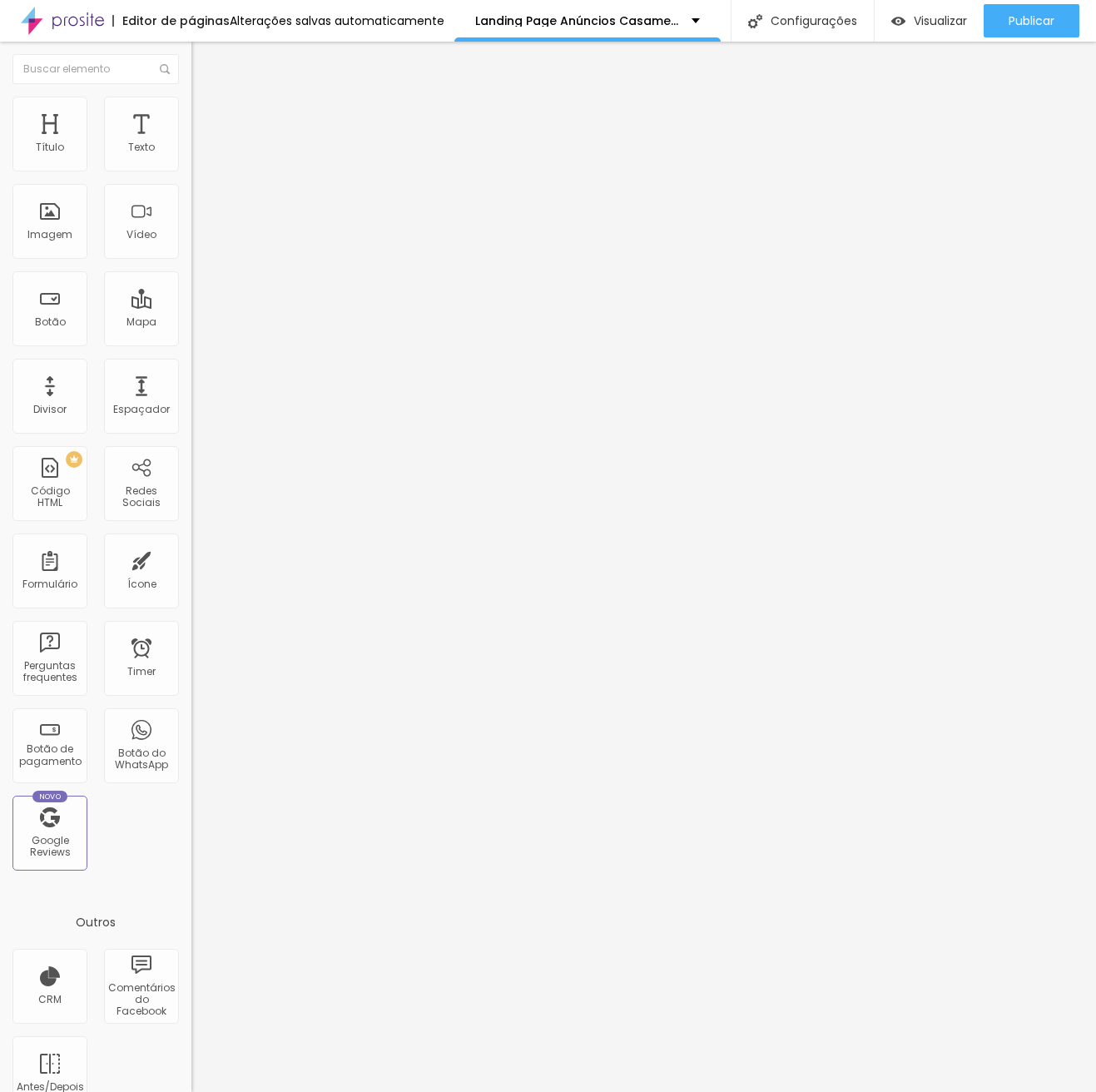
type input "368"
type input "379"
type input "384"
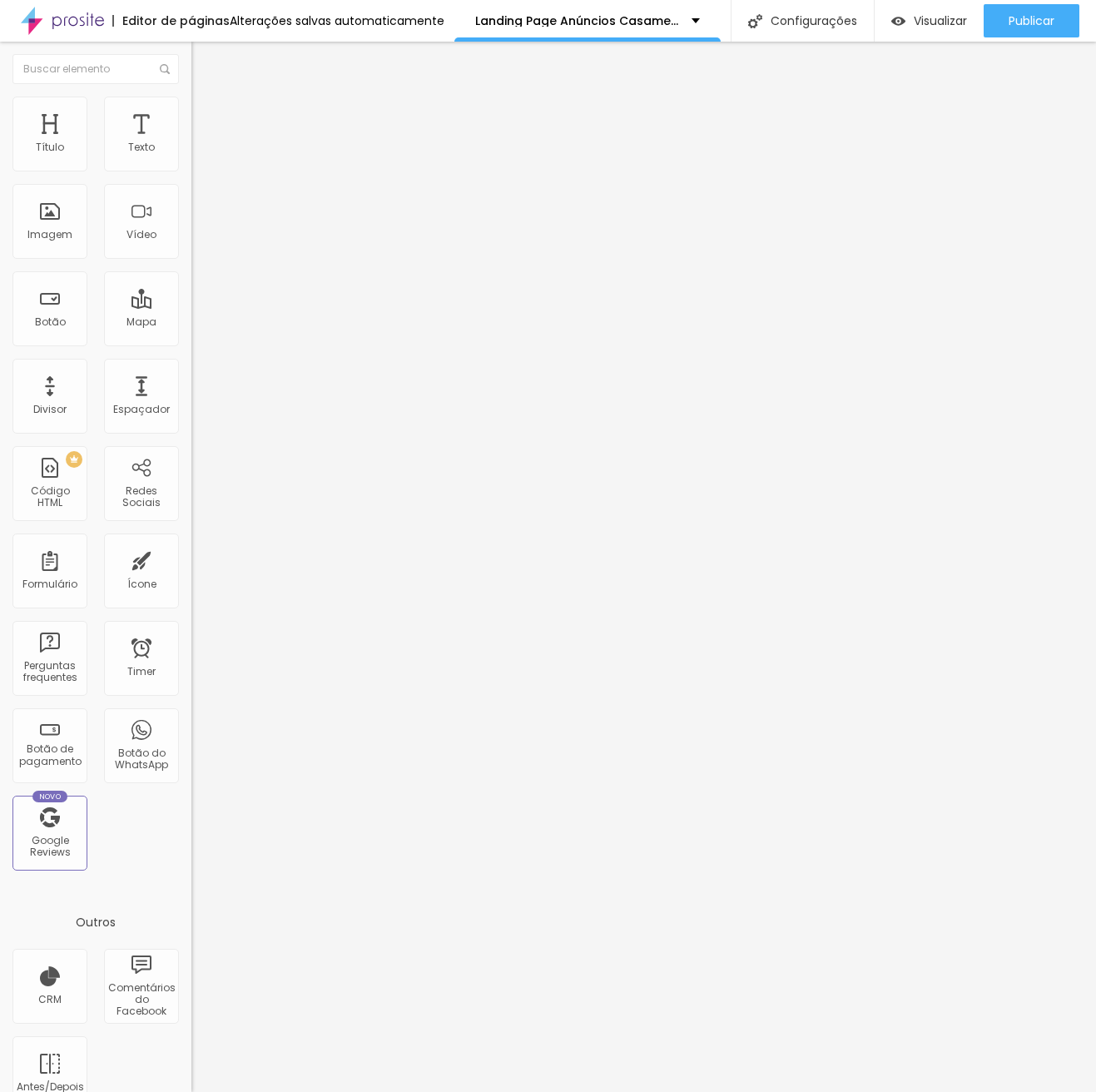
type input "384"
type input "389"
type input "394"
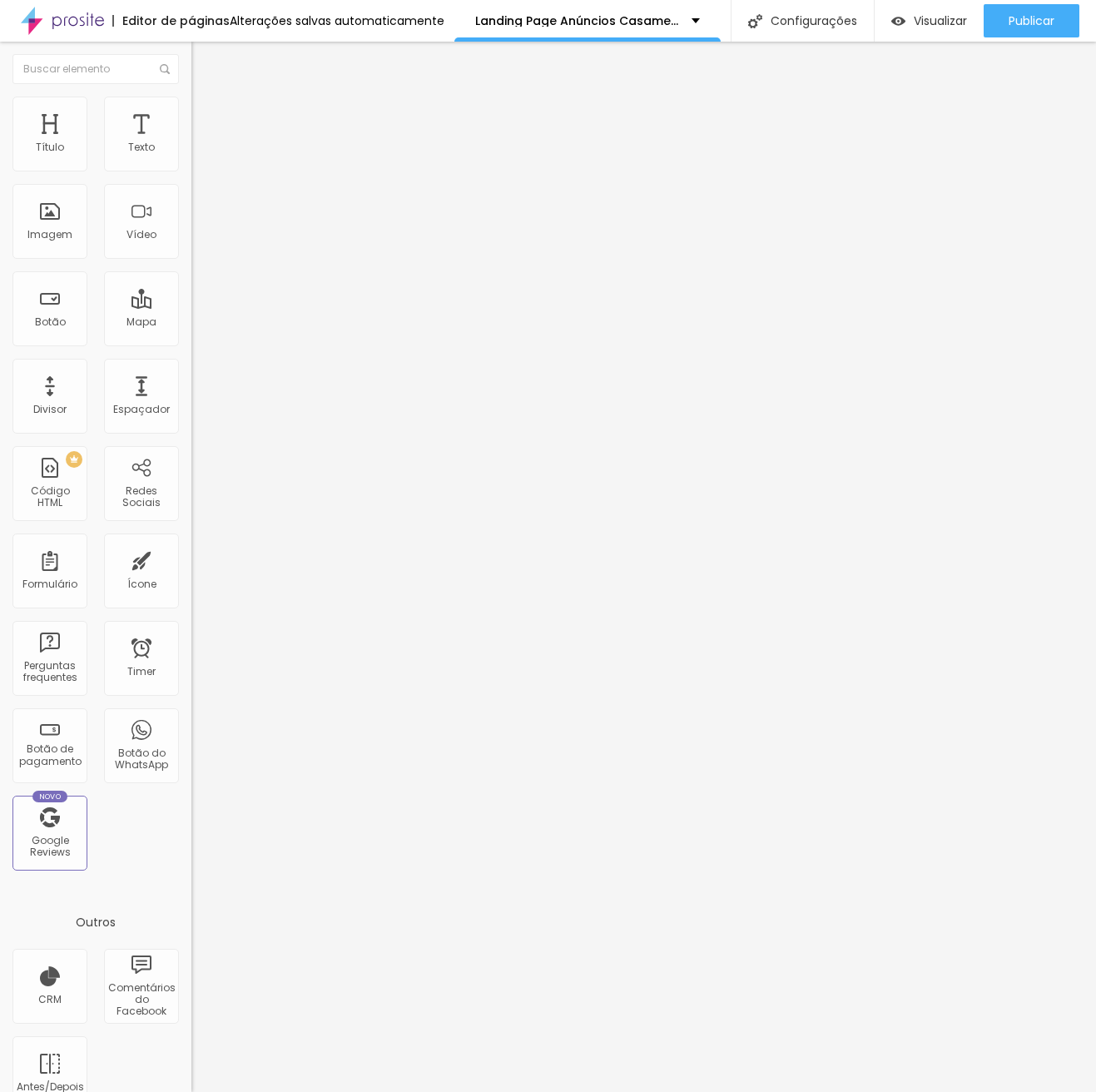
type input "399"
type input "389"
type input "379"
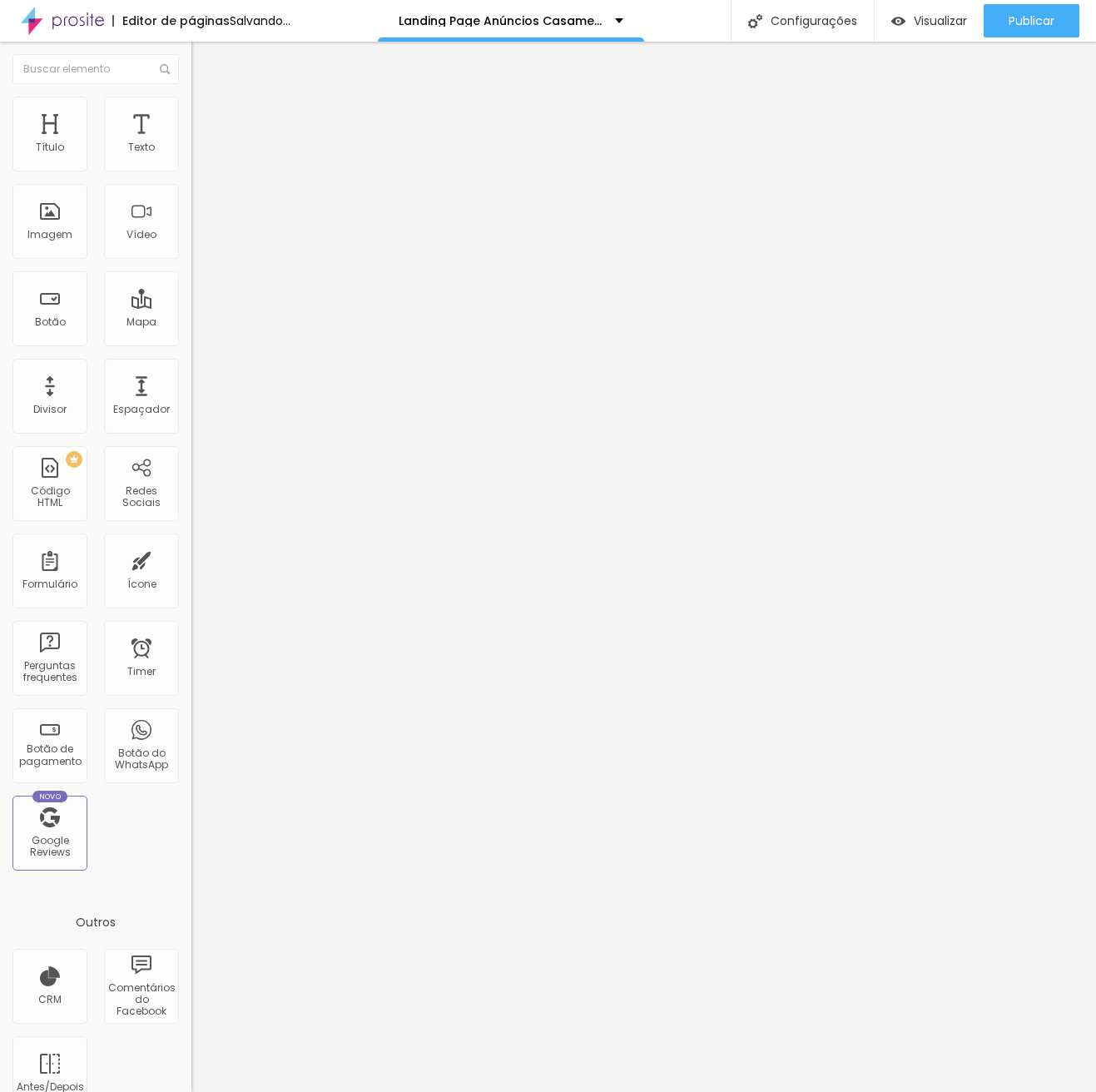
drag, startPoint x: 55, startPoint y: 165, endPoint x: 60, endPoint y: 174, distance: 10.3
click at [191, 306] on input "range" at bounding box center [245, 312] width 107 height 13
click at [191, 142] on div "Adicionar imagem" at bounding box center [287, 136] width 191 height 12
click at [191, 143] on span "Adicionar imagem" at bounding box center [245, 136] width 107 height 14
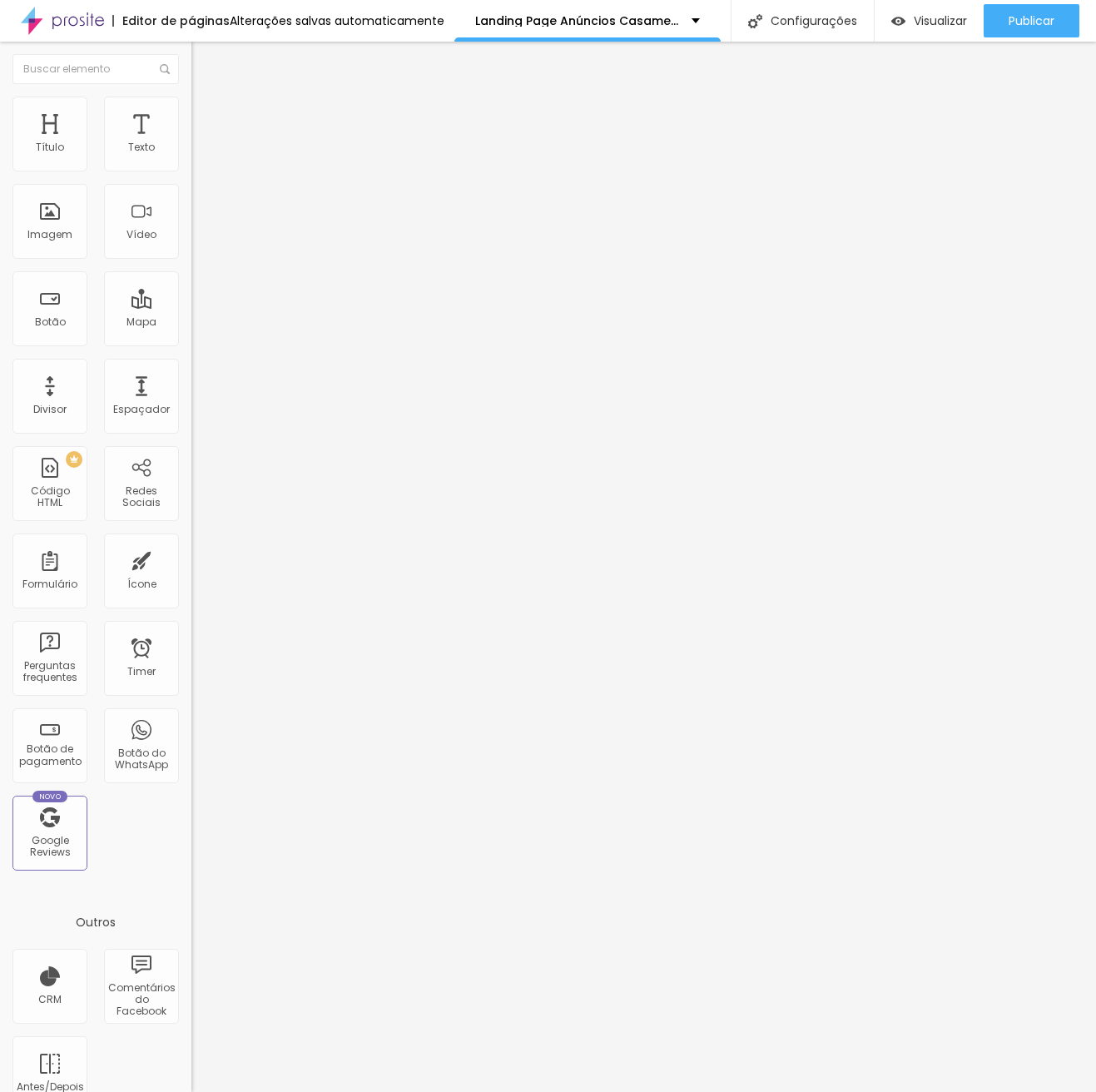
click at [144, 138] on div "Texto" at bounding box center [142, 134] width 75 height 75
click at [191, 142] on div "Adicionar imagem" at bounding box center [287, 136] width 191 height 12
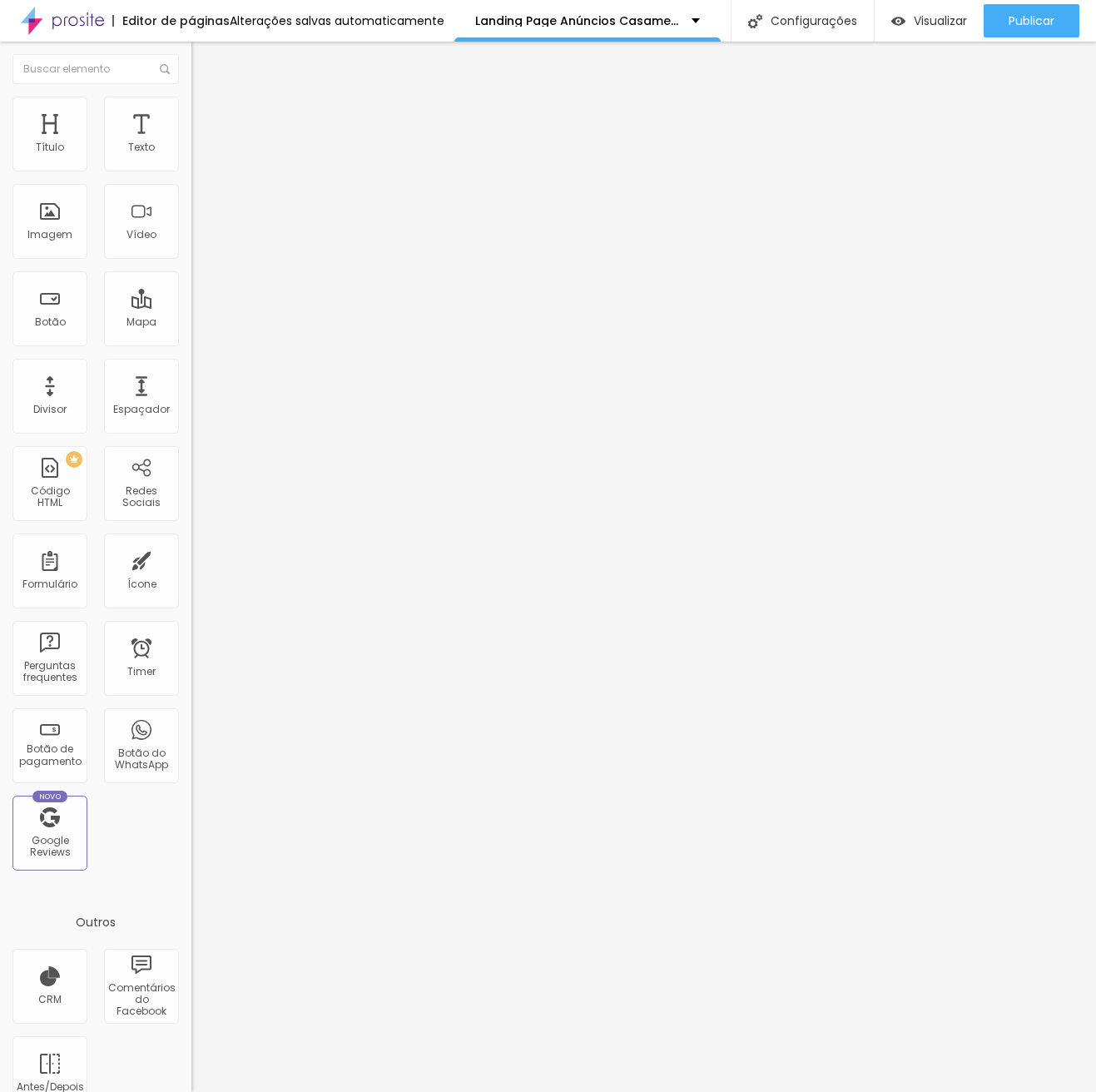
click at [191, 143] on span "Adicionar imagem" at bounding box center [245, 136] width 107 height 14
click at [1047, 10] on div "Publicar" at bounding box center [1032, 21] width 46 height 34
